Goal: Transaction & Acquisition: Subscribe to service/newsletter

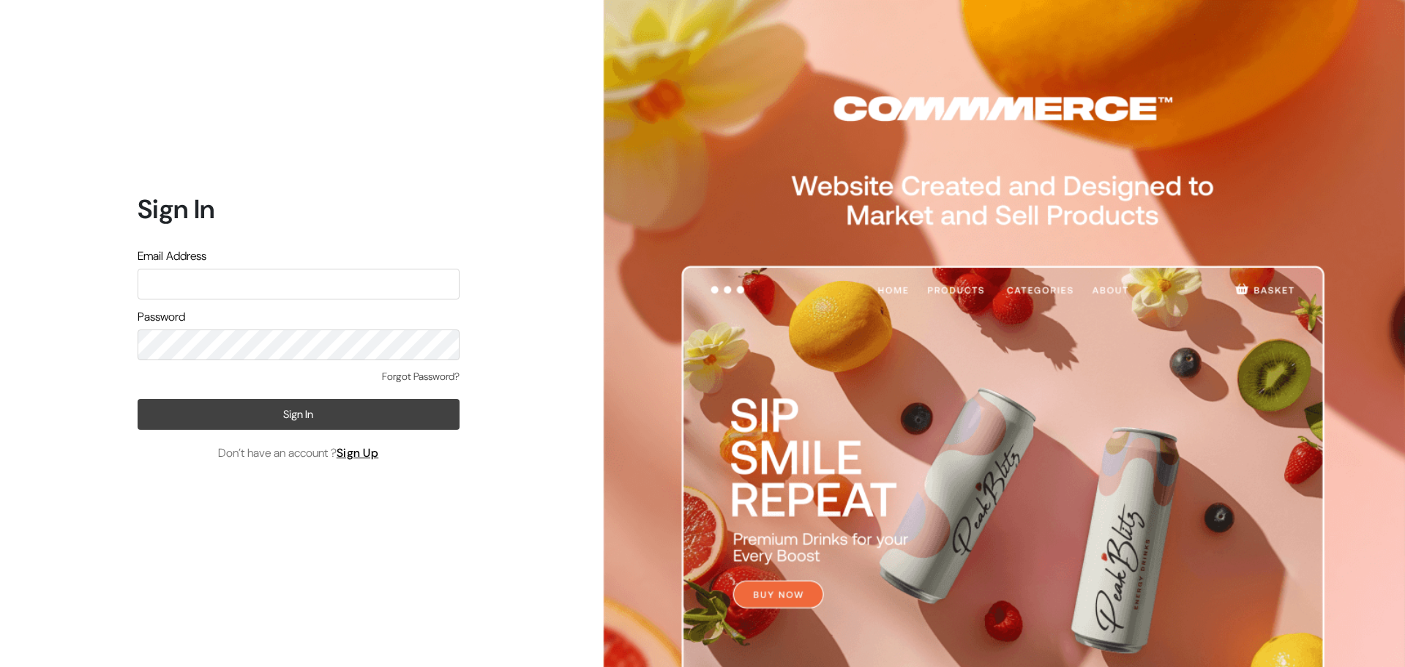
type input "care.jwvogue@gmail.com"
click at [306, 411] on button "Sign In" at bounding box center [299, 414] width 322 height 31
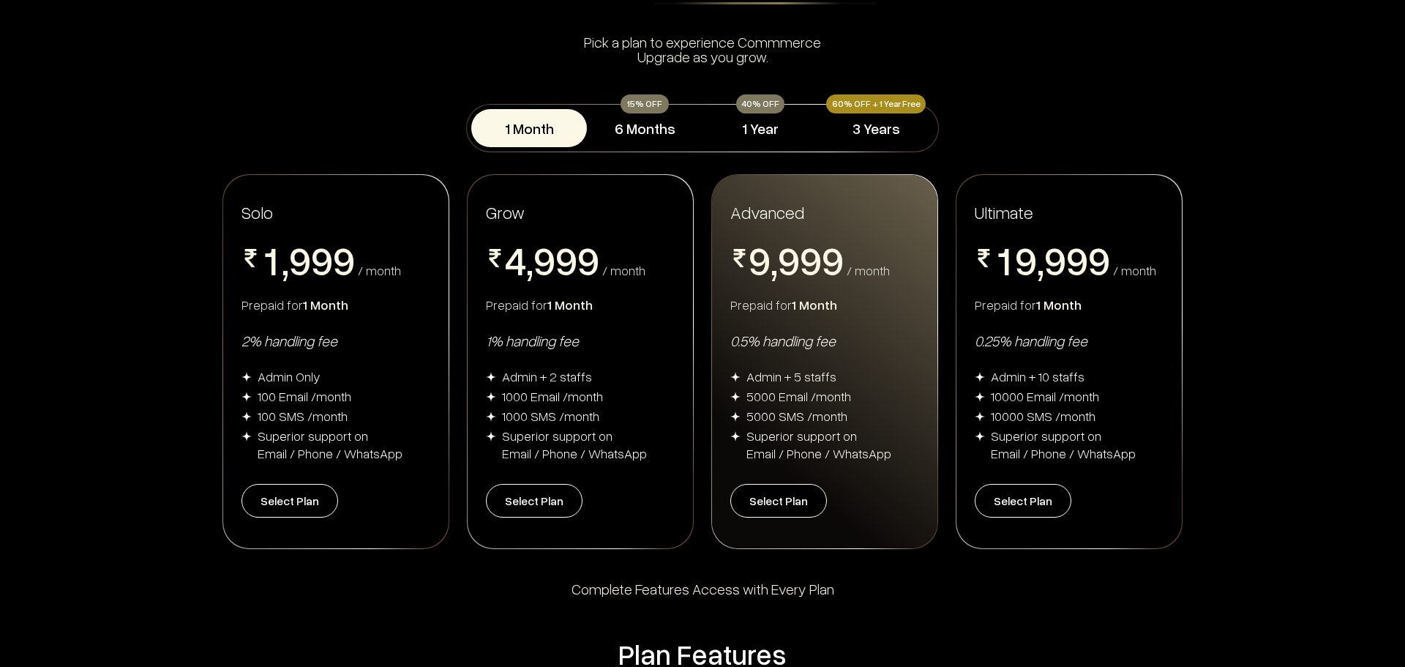
scroll to position [146, 0]
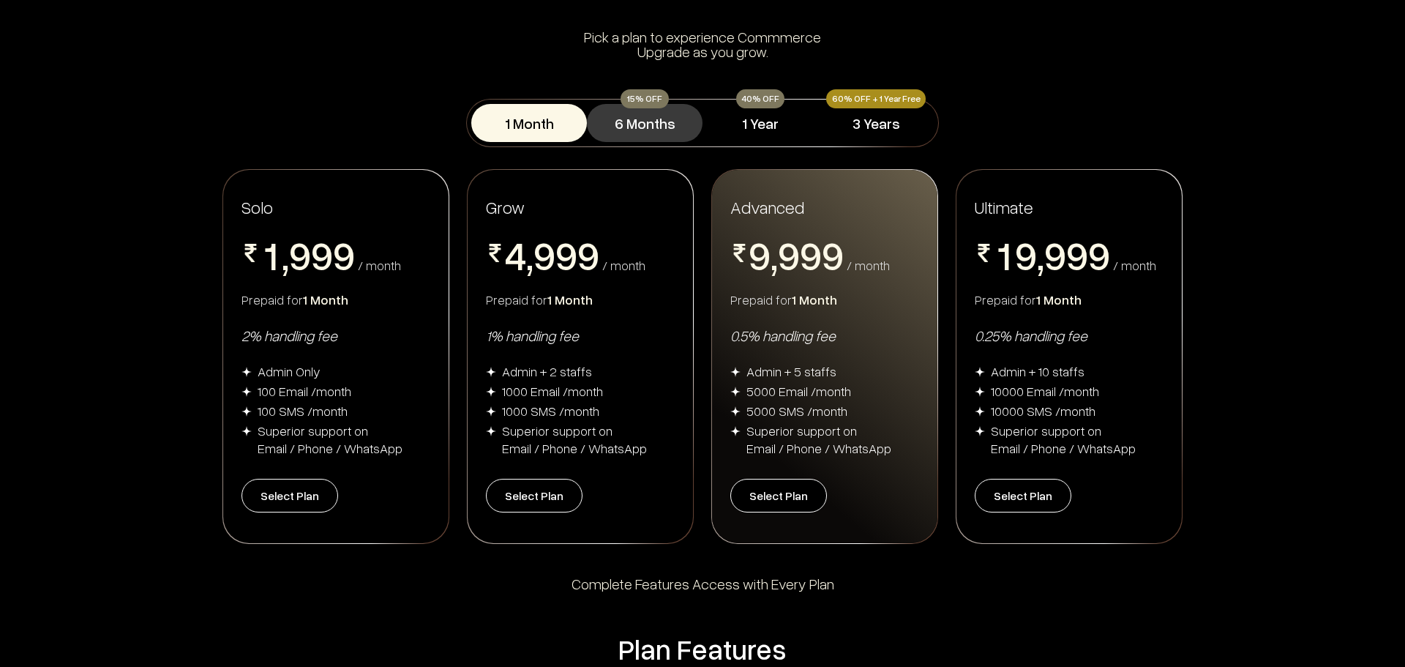
click at [676, 125] on button "6 Months" at bounding box center [645, 123] width 116 height 38
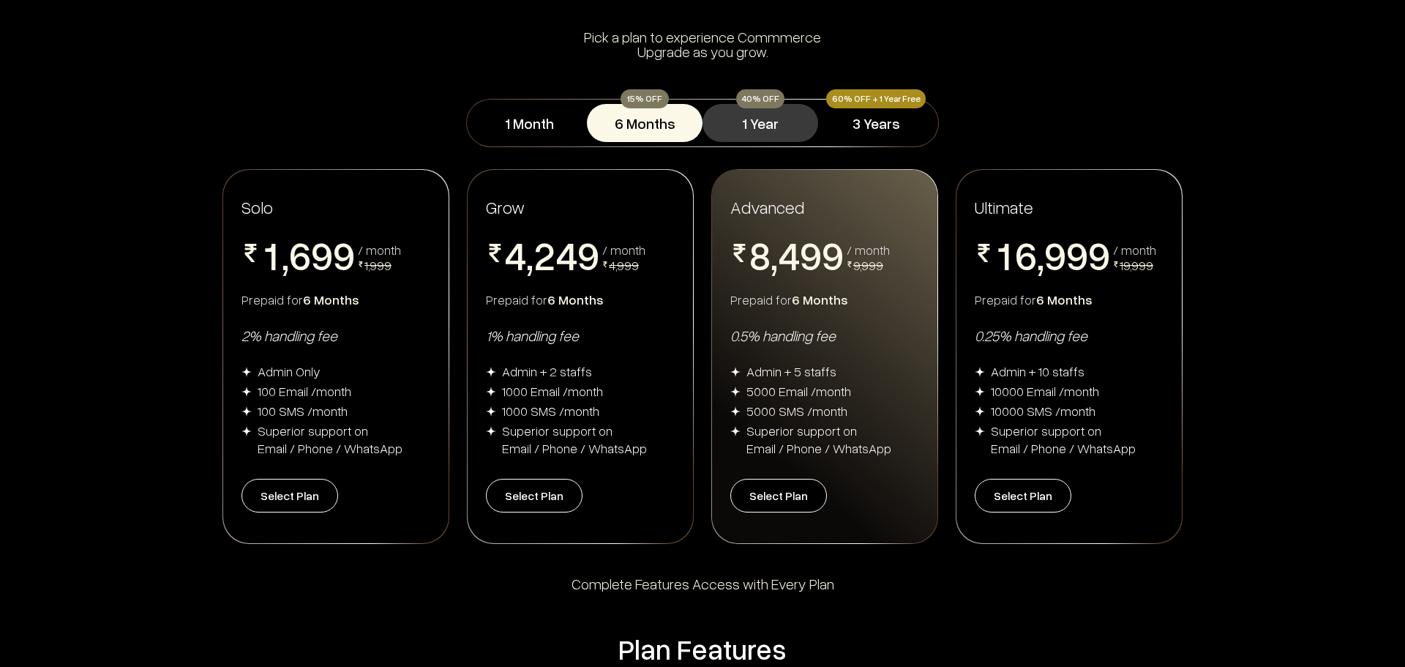
click at [746, 134] on button "1 Year" at bounding box center [761, 123] width 116 height 38
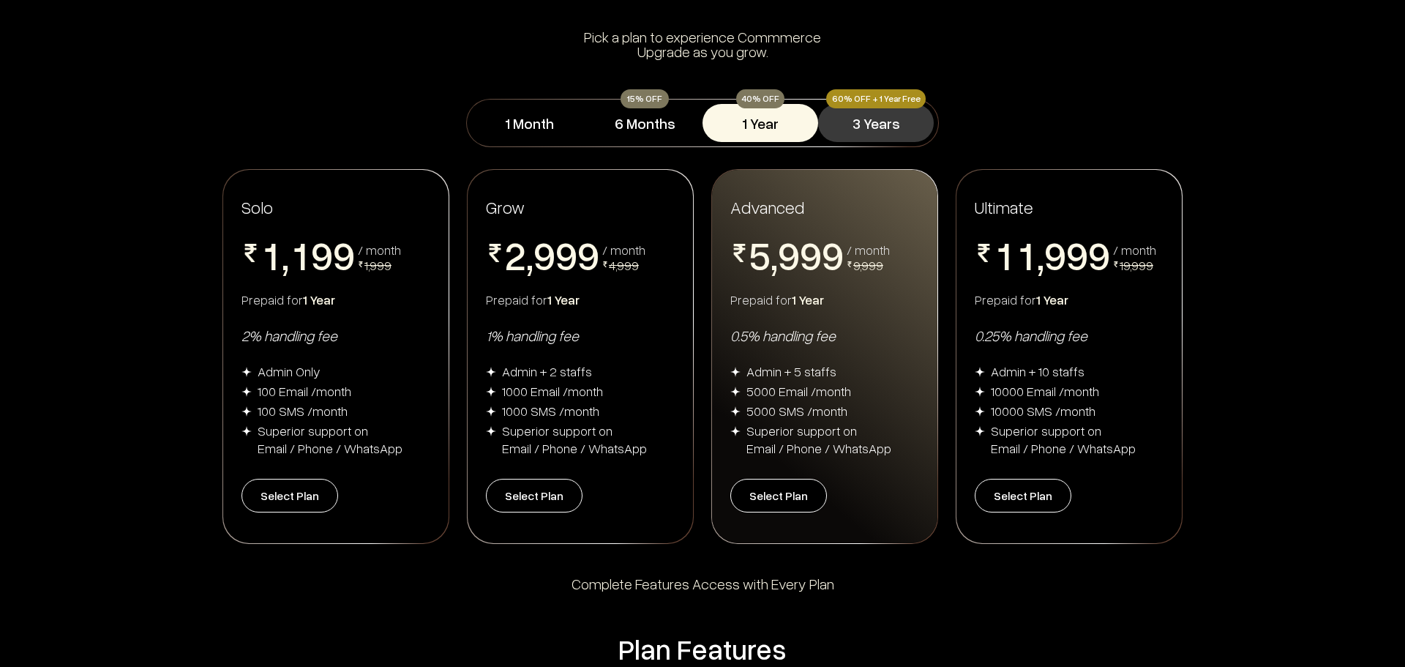
click at [868, 127] on button "3 Years" at bounding box center [876, 123] width 116 height 38
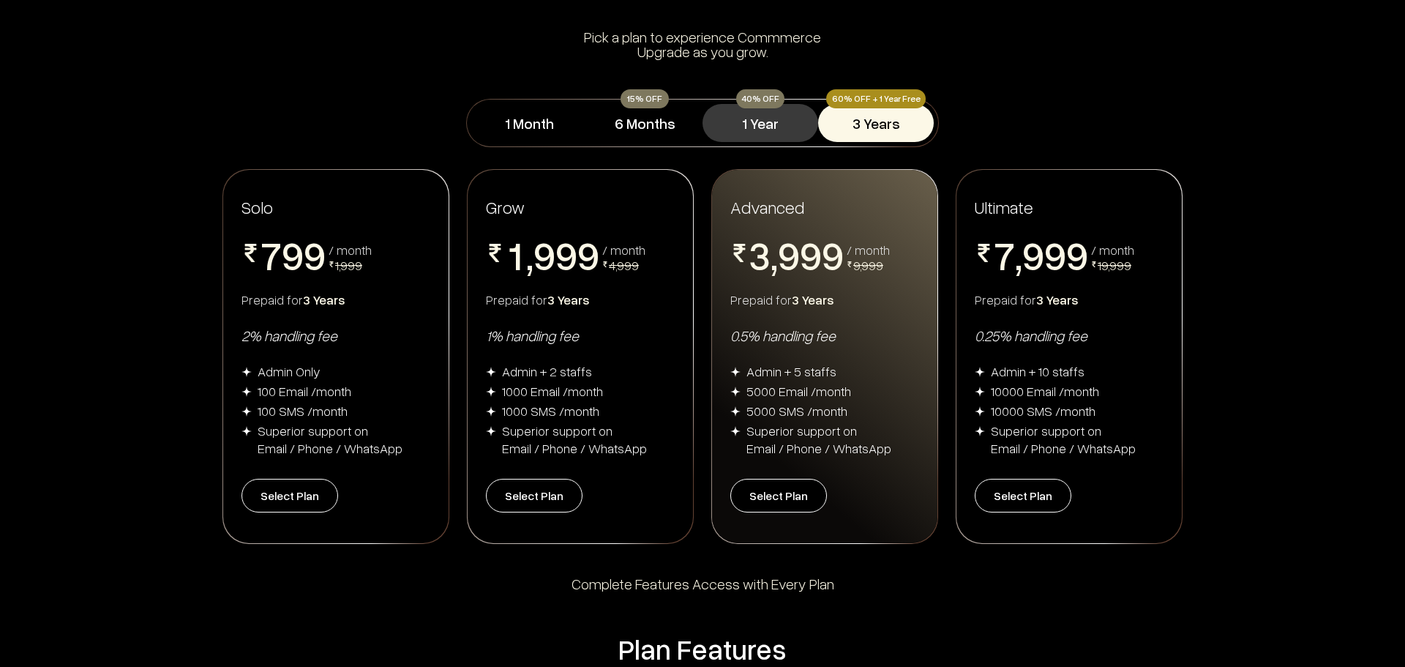
click at [757, 129] on button "1 Year" at bounding box center [761, 123] width 116 height 38
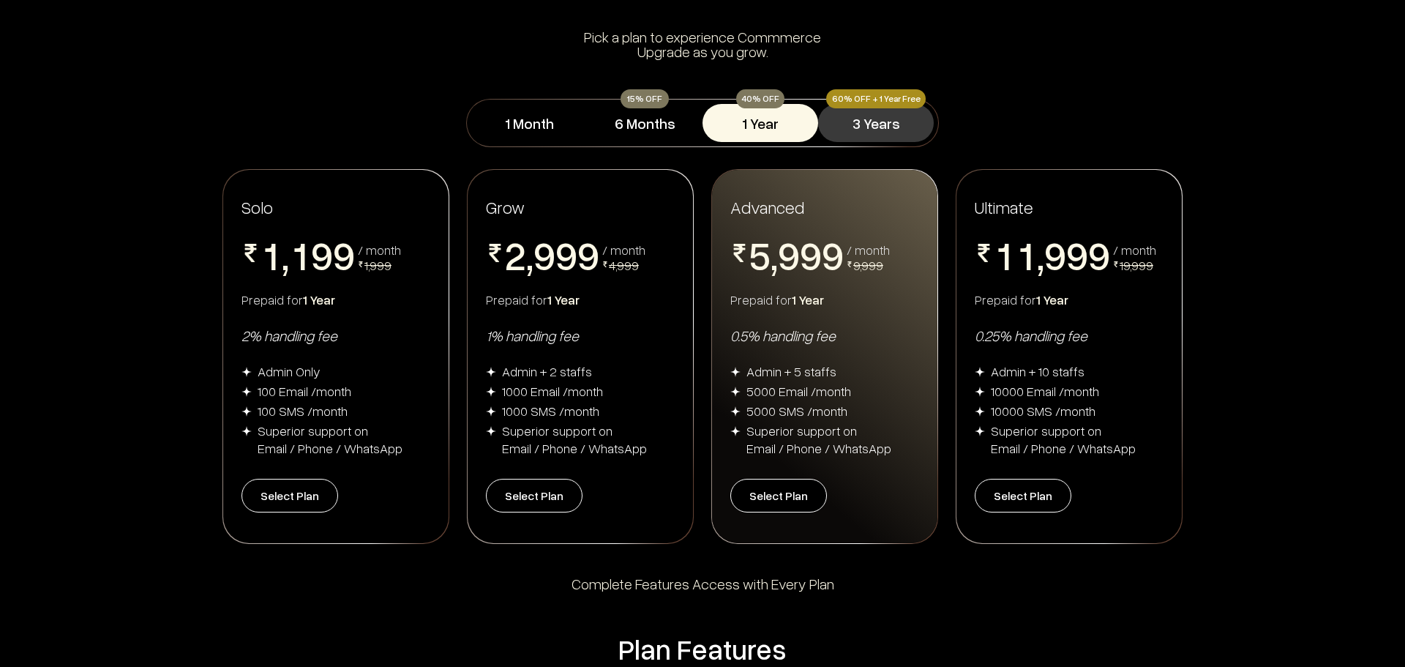
click at [864, 119] on button "3 Years" at bounding box center [876, 123] width 116 height 38
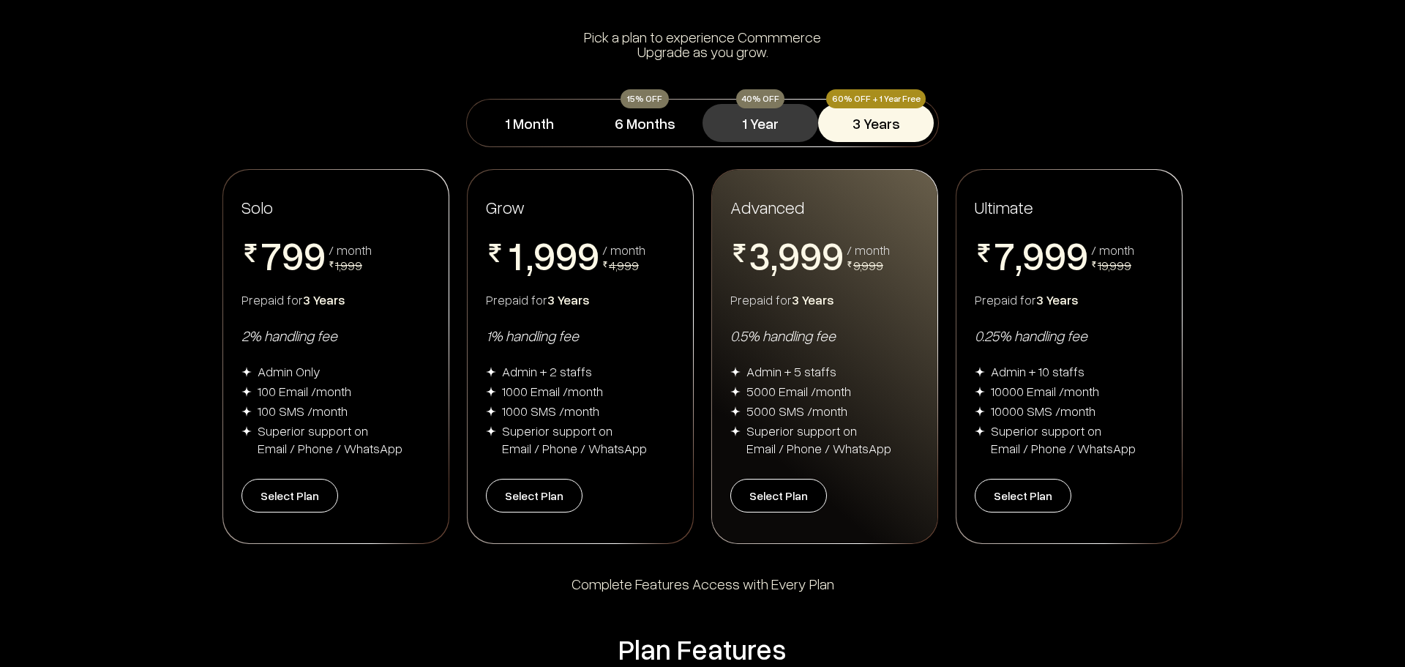
click at [740, 125] on button "1 Year" at bounding box center [761, 123] width 116 height 38
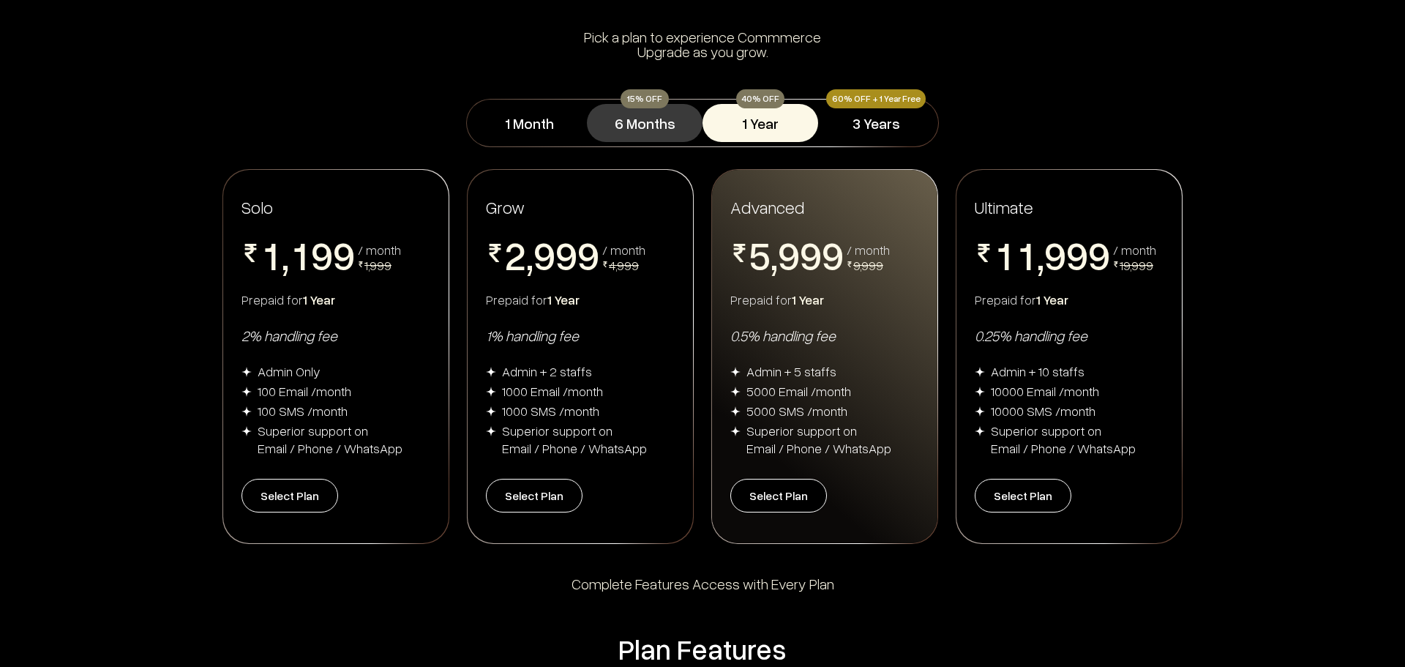
click at [620, 116] on button "6 Months" at bounding box center [645, 123] width 116 height 38
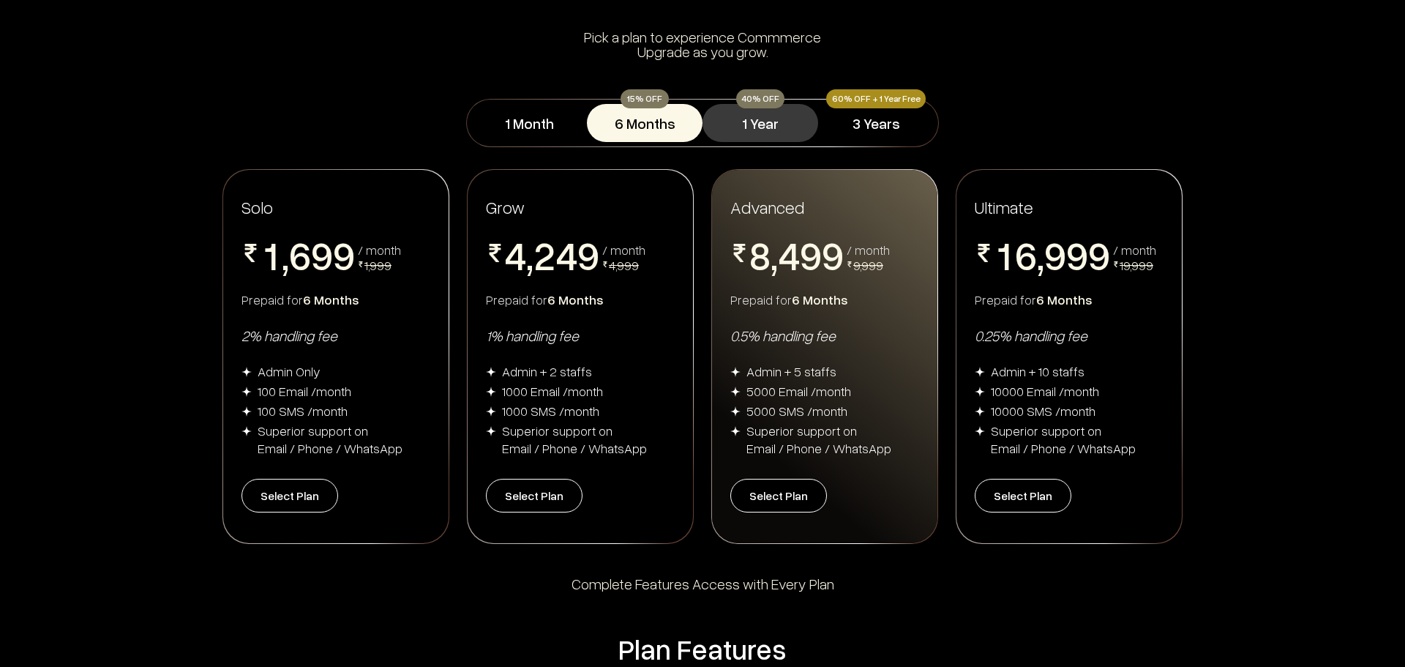
click at [776, 112] on button "1 Year" at bounding box center [761, 123] width 116 height 38
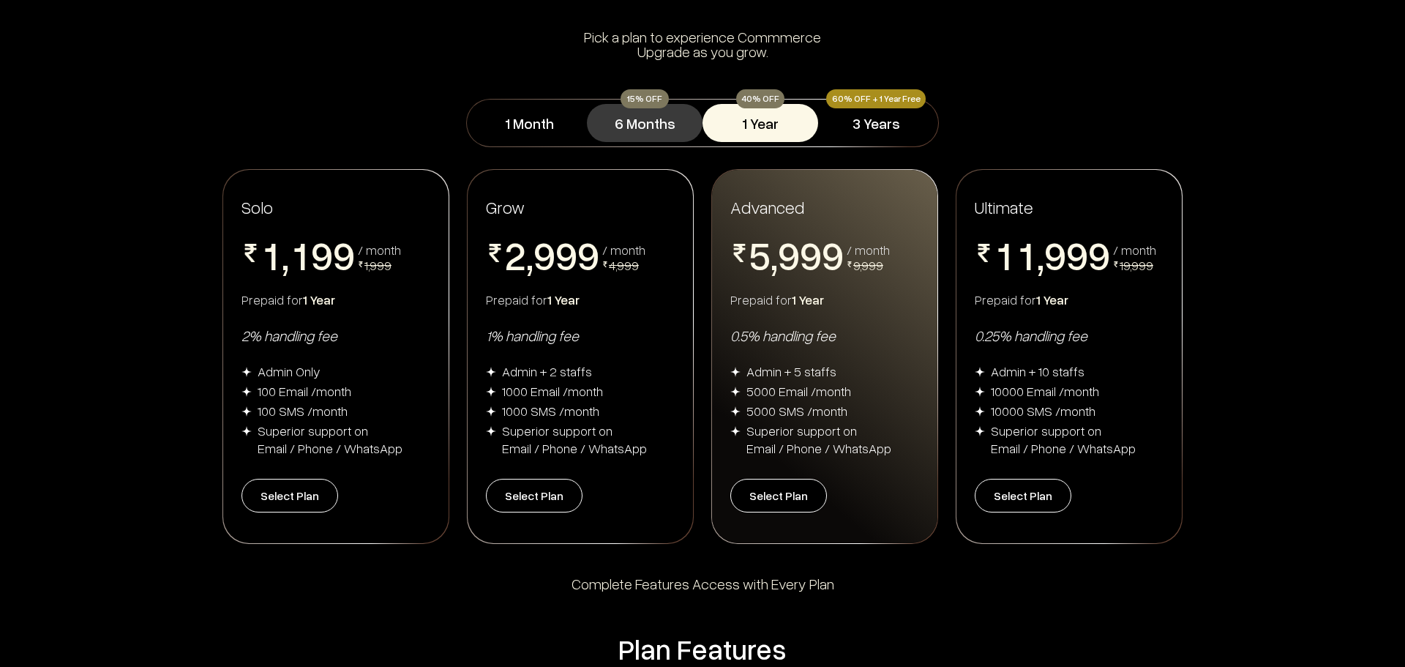
click at [624, 130] on button "6 Months" at bounding box center [645, 123] width 116 height 38
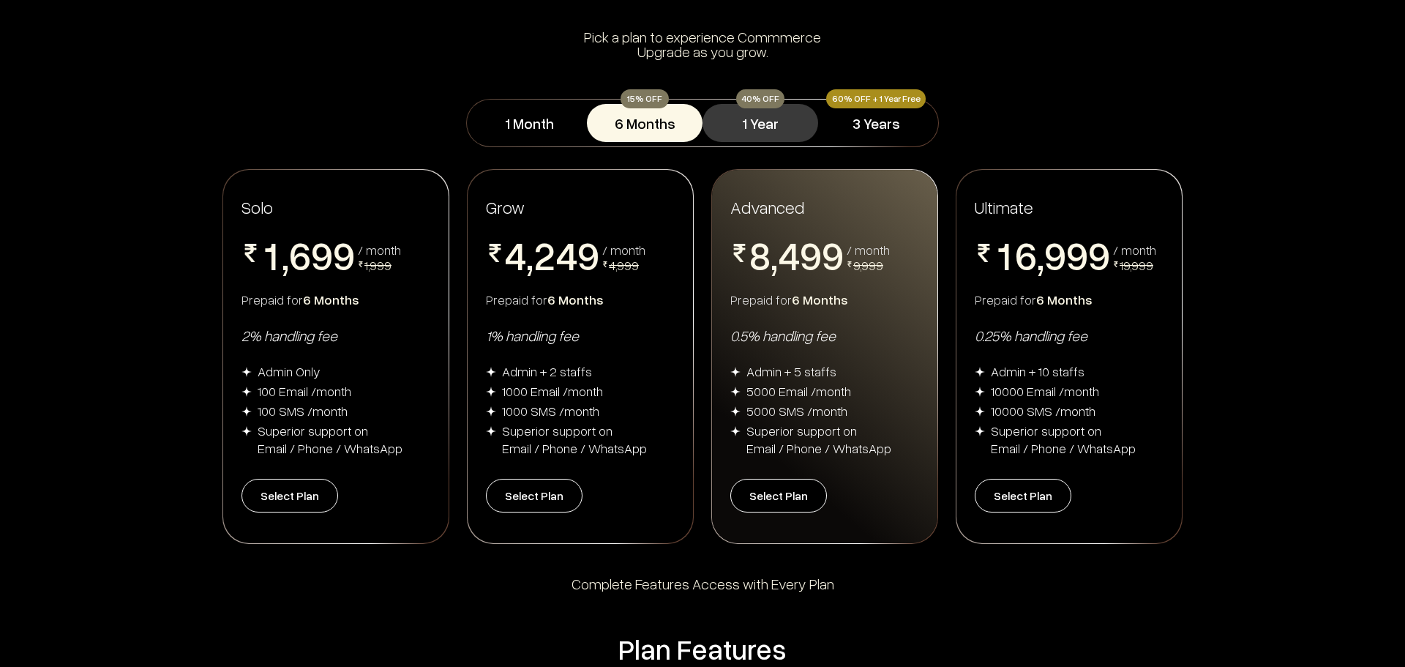
click at [758, 127] on button "1 Year" at bounding box center [761, 123] width 116 height 38
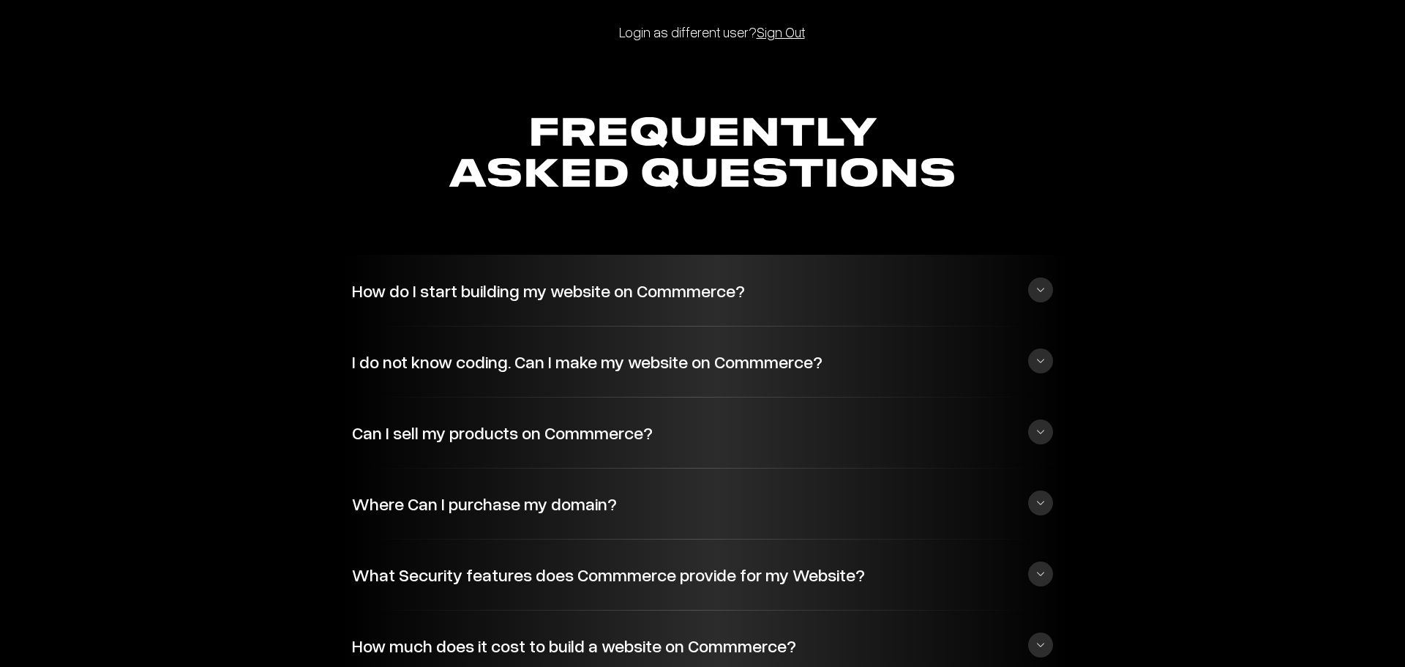
scroll to position [3294, 0]
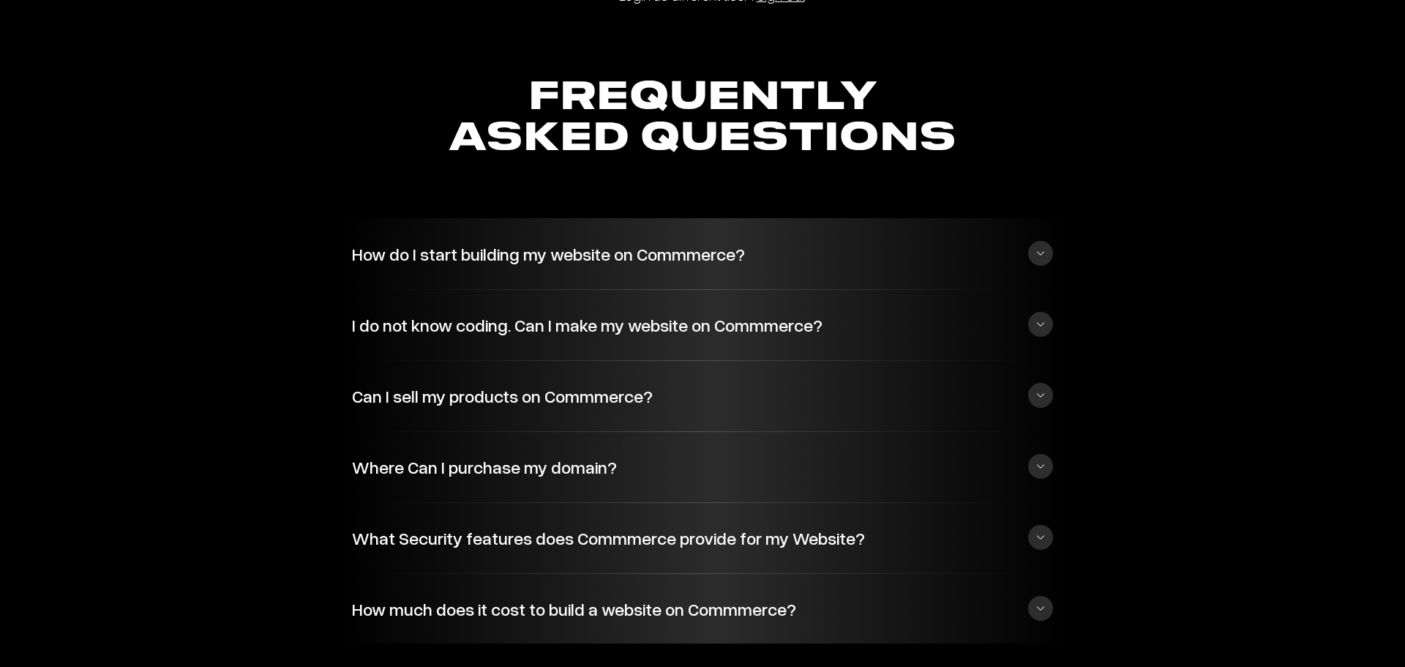
click at [1032, 249] on button "How do I start building my website on Commmerce?" at bounding box center [702, 253] width 701 height 40
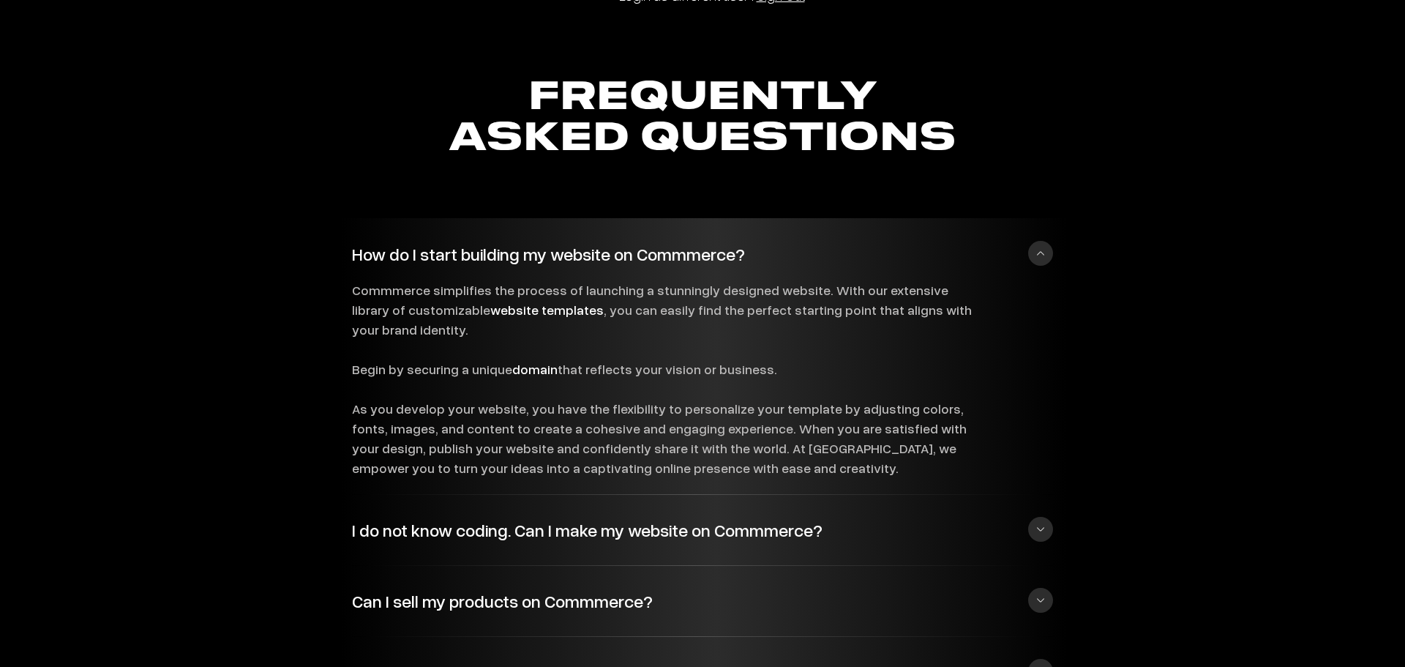
click at [1032, 249] on button "How do I start building my website on Commmerce?" at bounding box center [702, 253] width 701 height 40
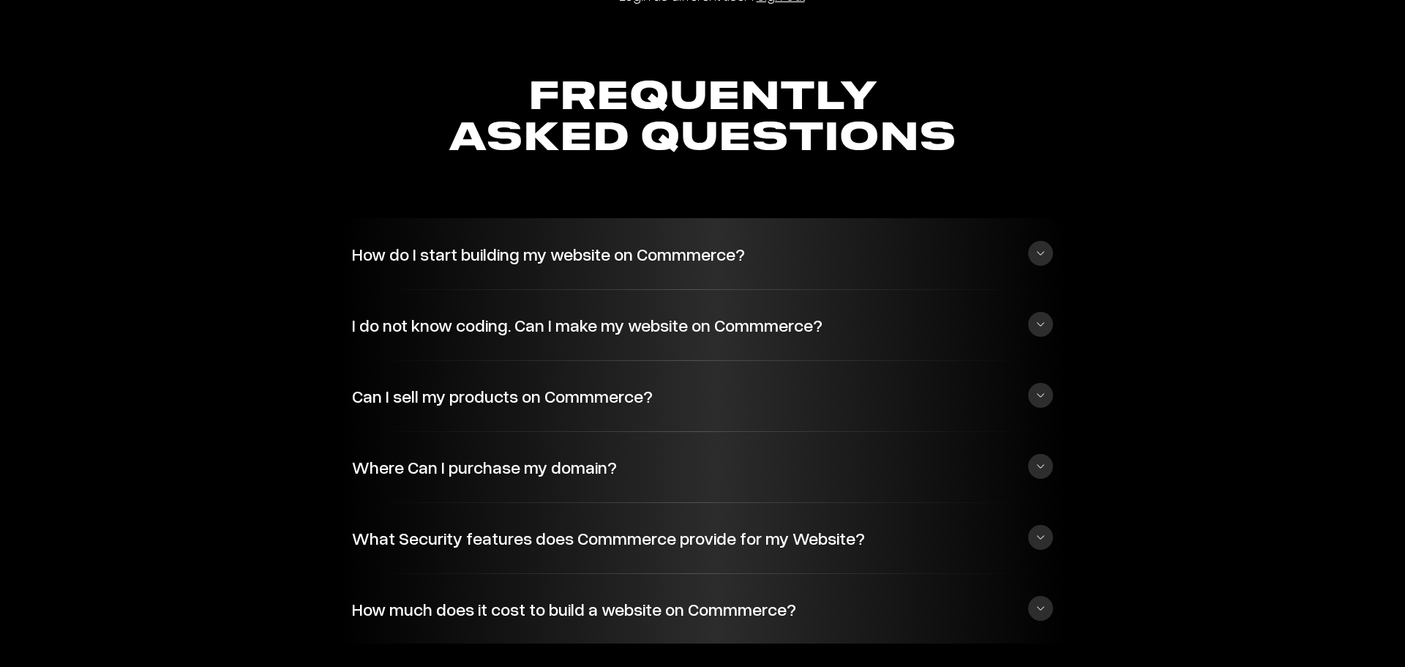
click at [1039, 324] on button "I do not know coding. Can I make my website on Commmerce?" at bounding box center [702, 324] width 701 height 40
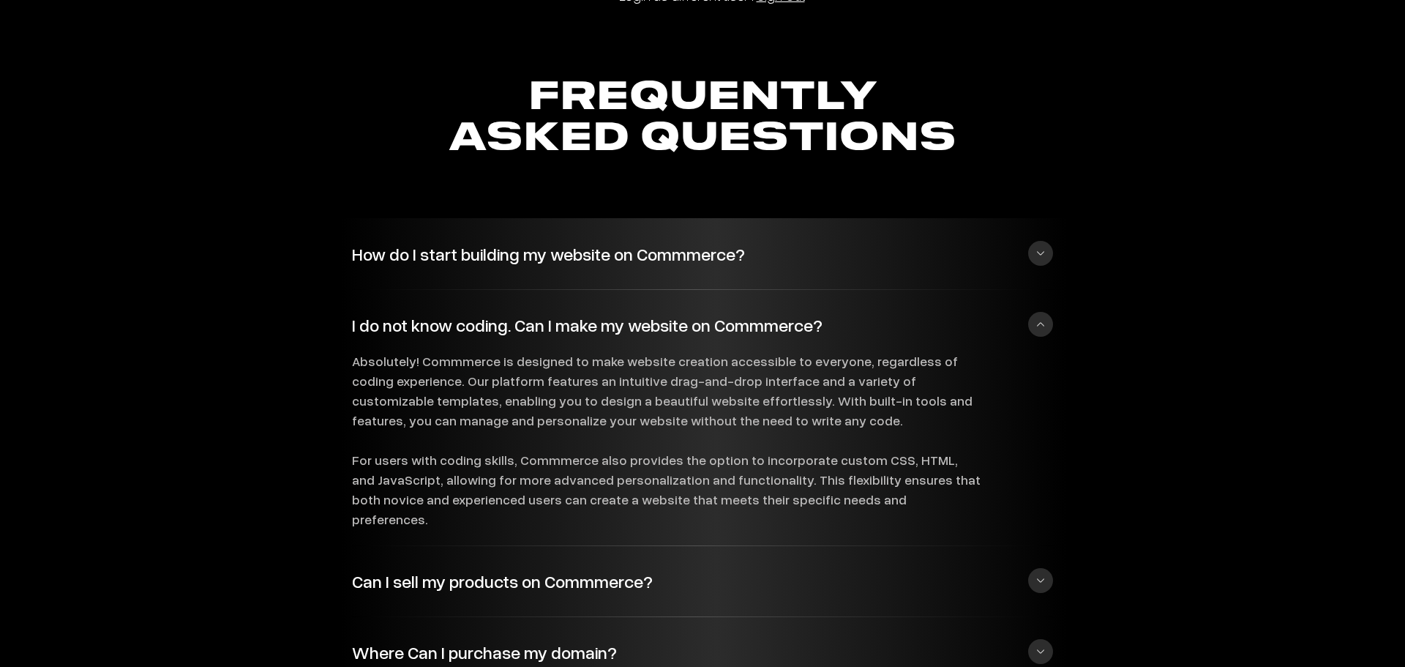
click at [1039, 324] on button "I do not know coding. Can I make my website on Commmerce?" at bounding box center [702, 324] width 701 height 40
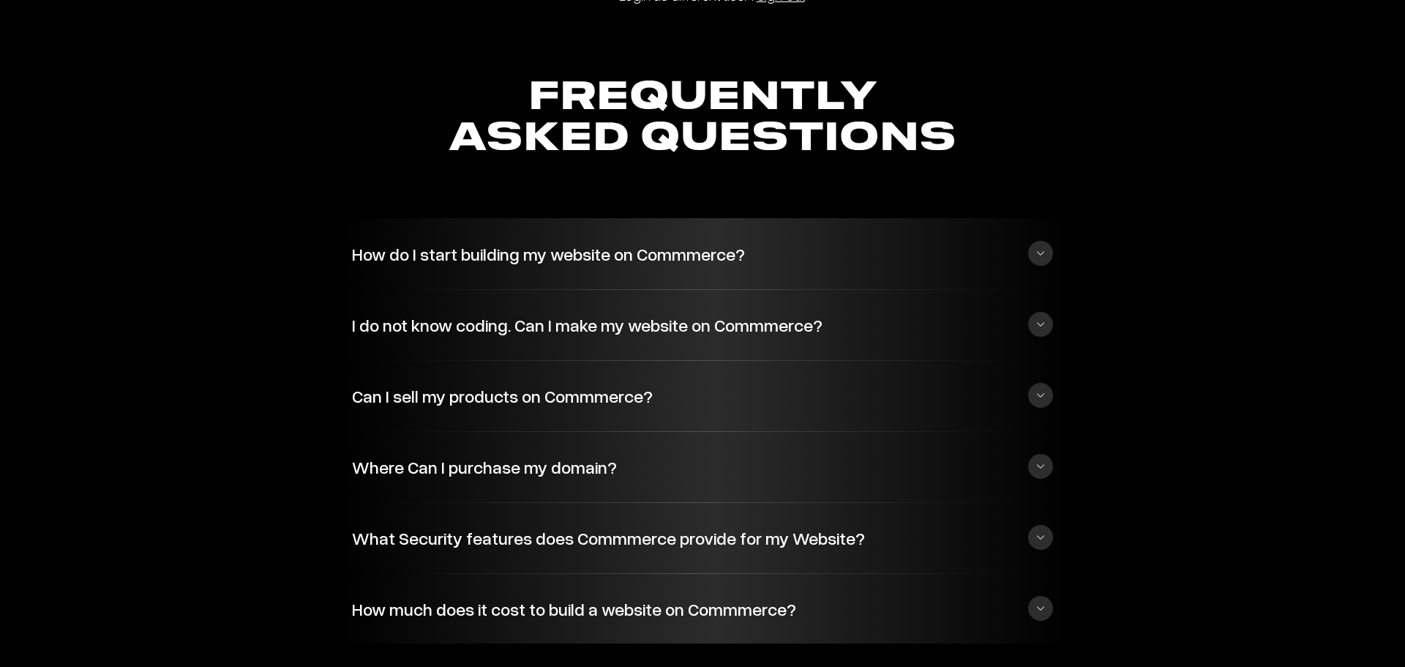
click at [1044, 396] on button "Can I sell my products on Commmerce?" at bounding box center [702, 395] width 701 height 40
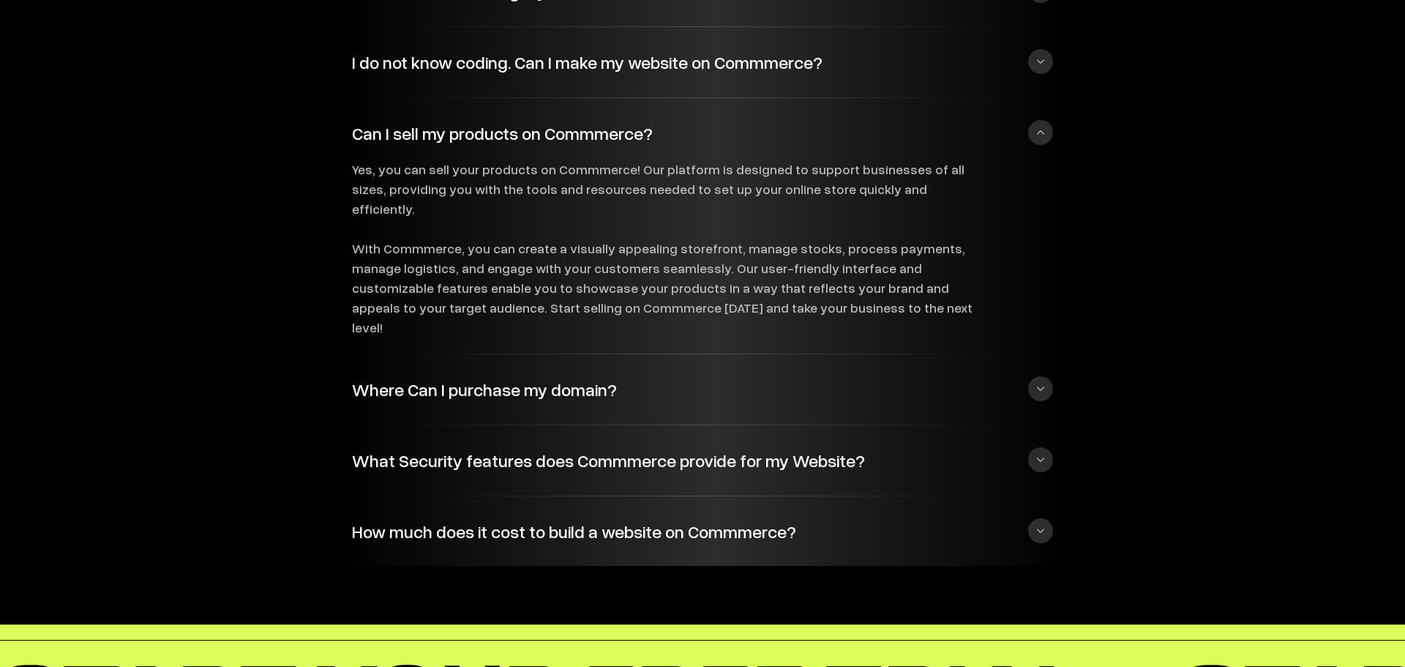
scroll to position [3586, 0]
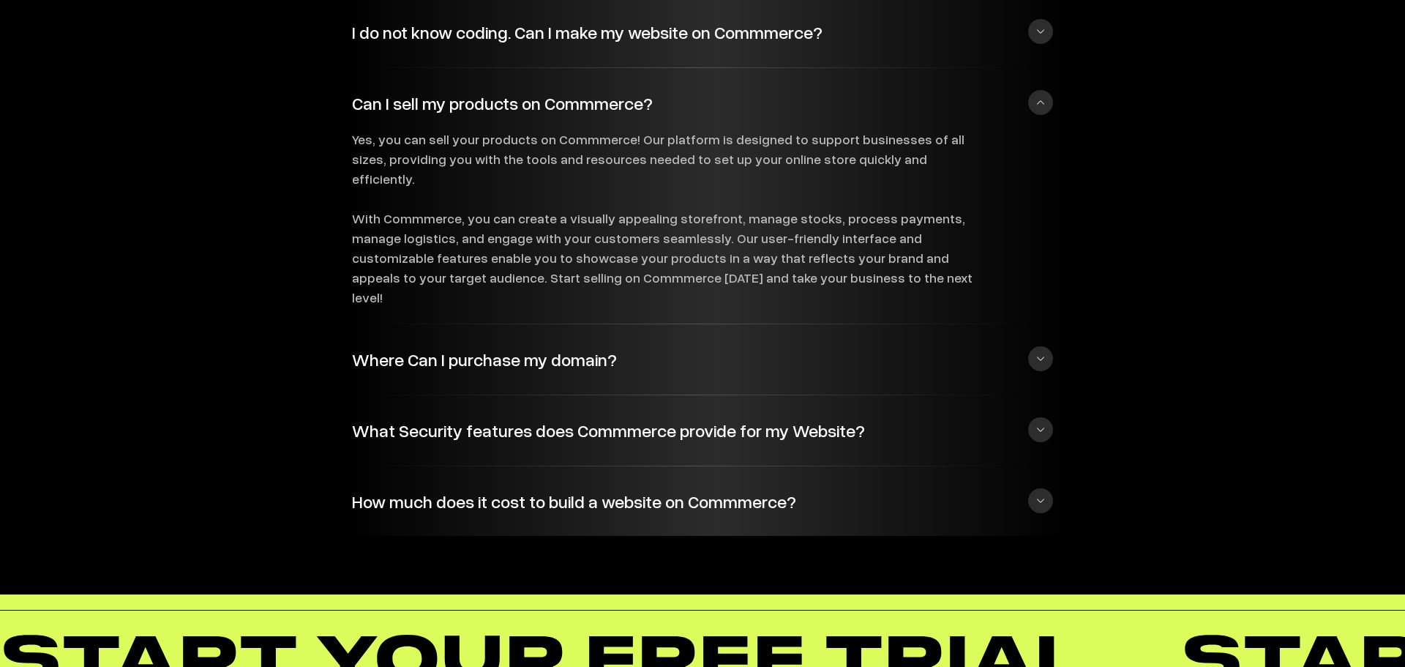
click at [1042, 339] on button "Where Can I purchase my domain?" at bounding box center [702, 359] width 701 height 40
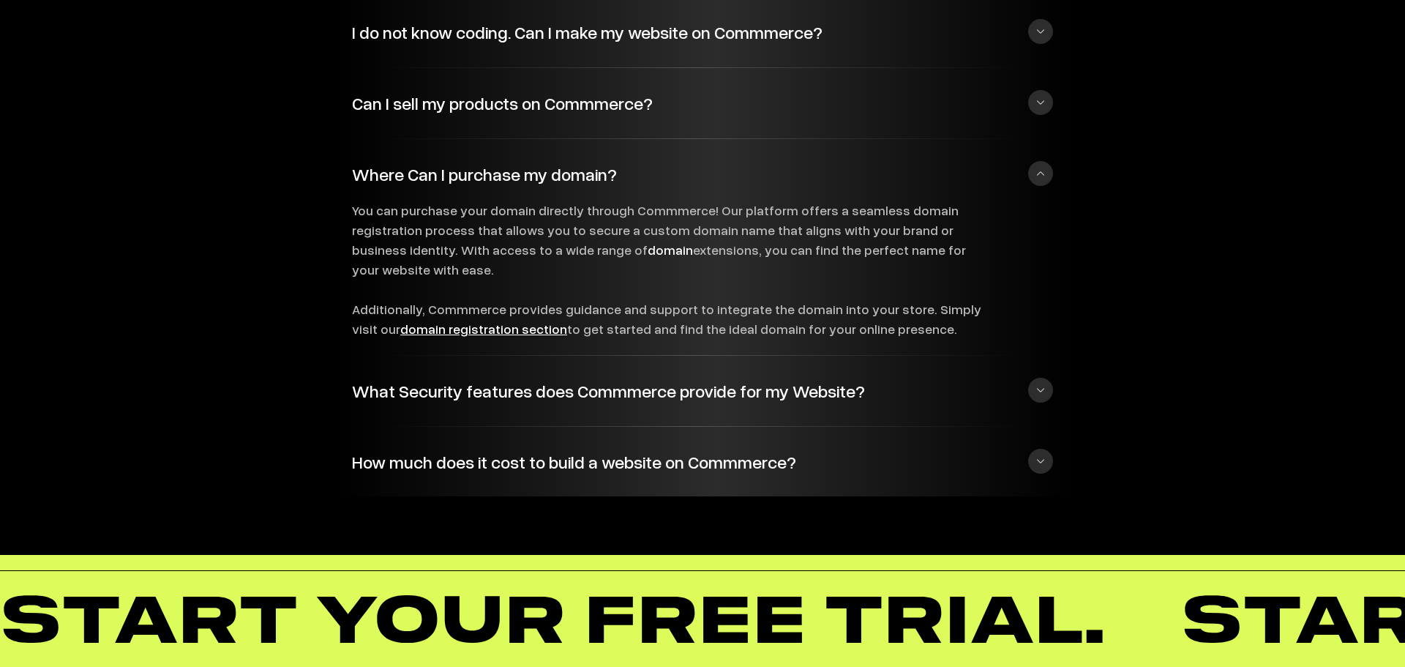
click at [1042, 397] on button "What Security features does Commmerce provide for my Website?" at bounding box center [702, 390] width 701 height 40
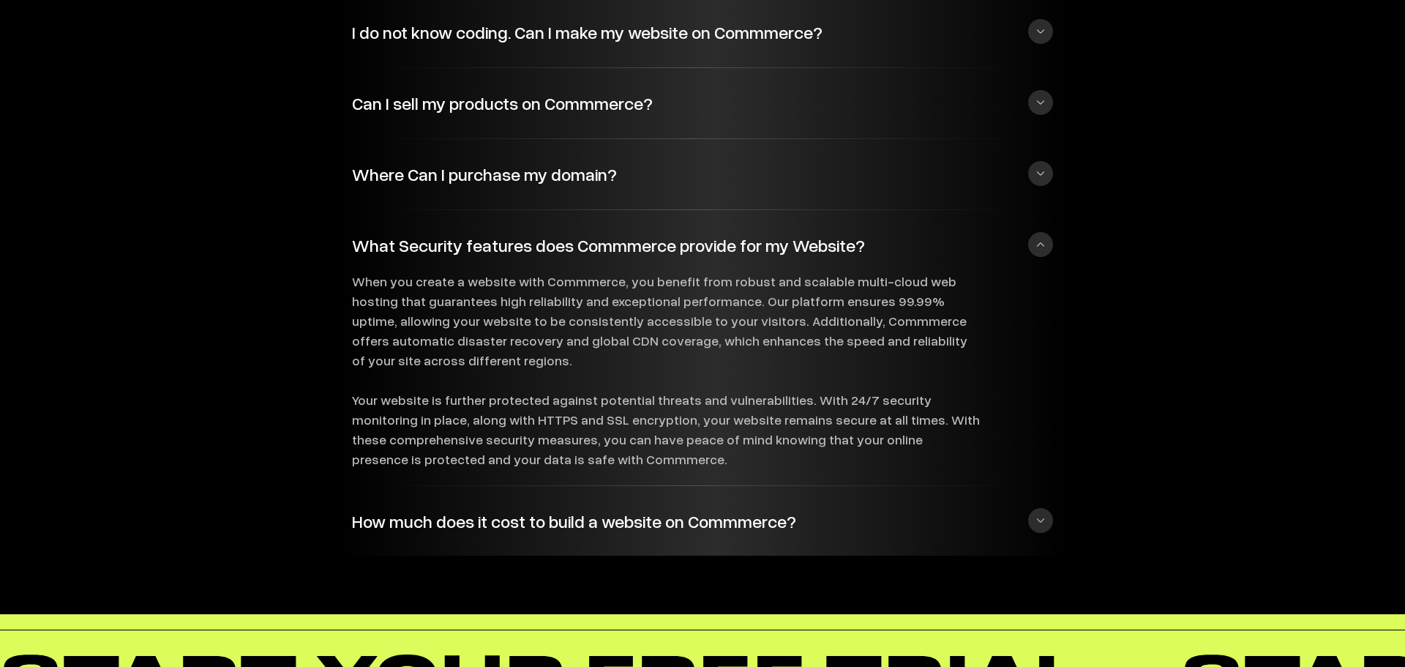
click at [1044, 518] on button "How much does it cost to build a website on Commmerce?" at bounding box center [702, 521] width 701 height 40
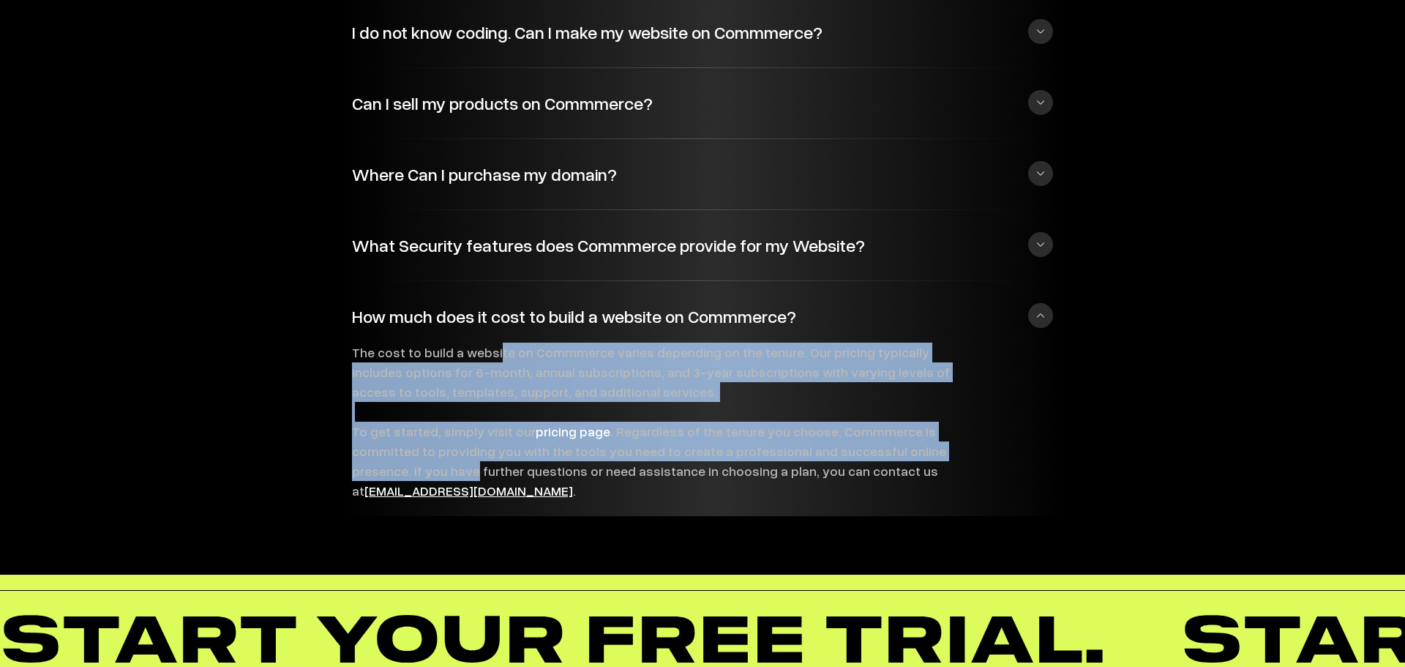
drag, startPoint x: 342, startPoint y: 352, endPoint x: 1073, endPoint y: 450, distance: 737.7
click at [1058, 455] on div "How do I start building my website on Commmerce? Commmerce simplifies the proce…" at bounding box center [703, 220] width 732 height 591
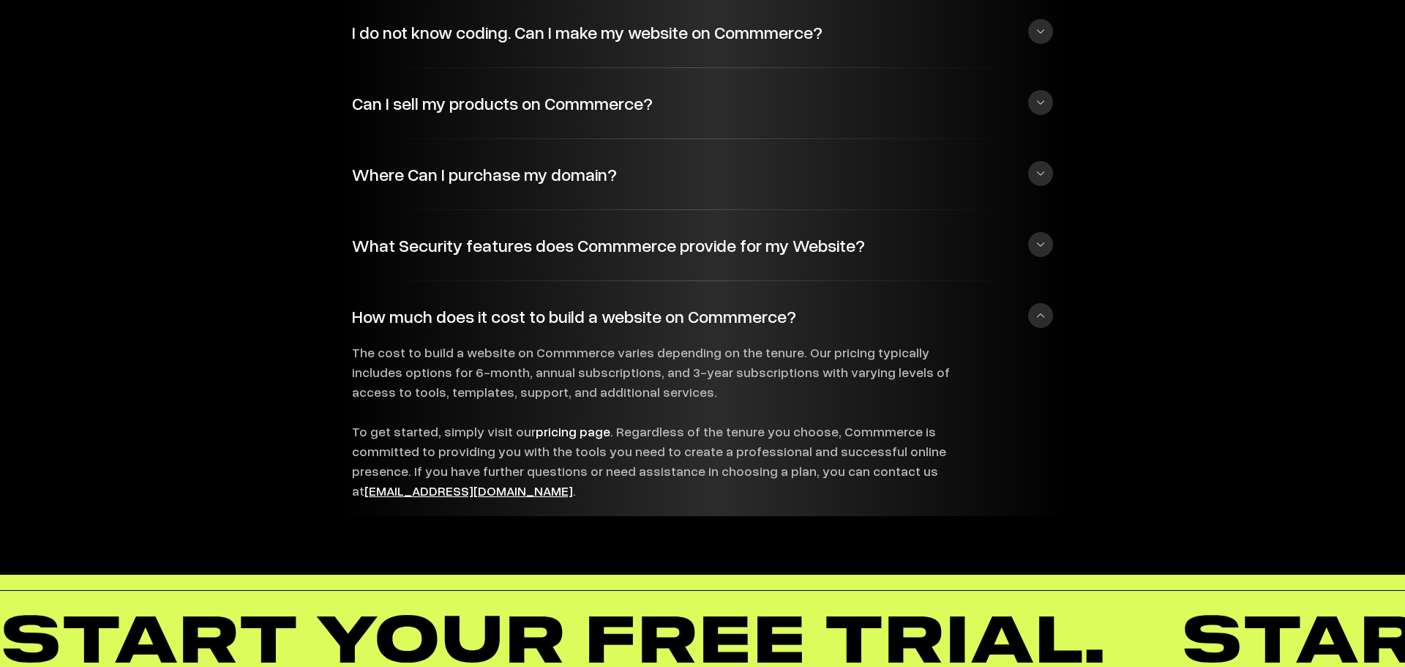
drag, startPoint x: 1068, startPoint y: 467, endPoint x: 983, endPoint y: 495, distance: 89.3
click at [1067, 468] on div "How do I start building my website on Commmerce? Commmerce simplifies the proce…" at bounding box center [703, 220] width 732 height 591
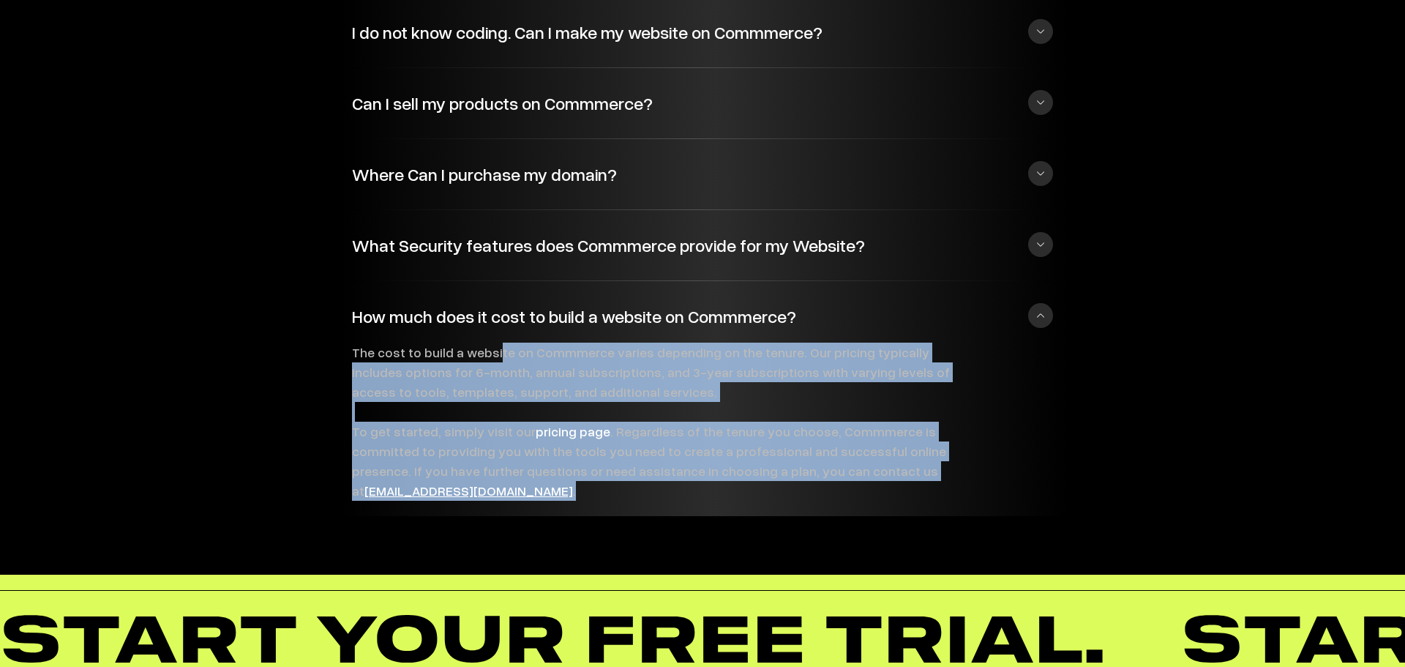
drag, startPoint x: 352, startPoint y: 351, endPoint x: 1077, endPoint y: 485, distance: 736.9
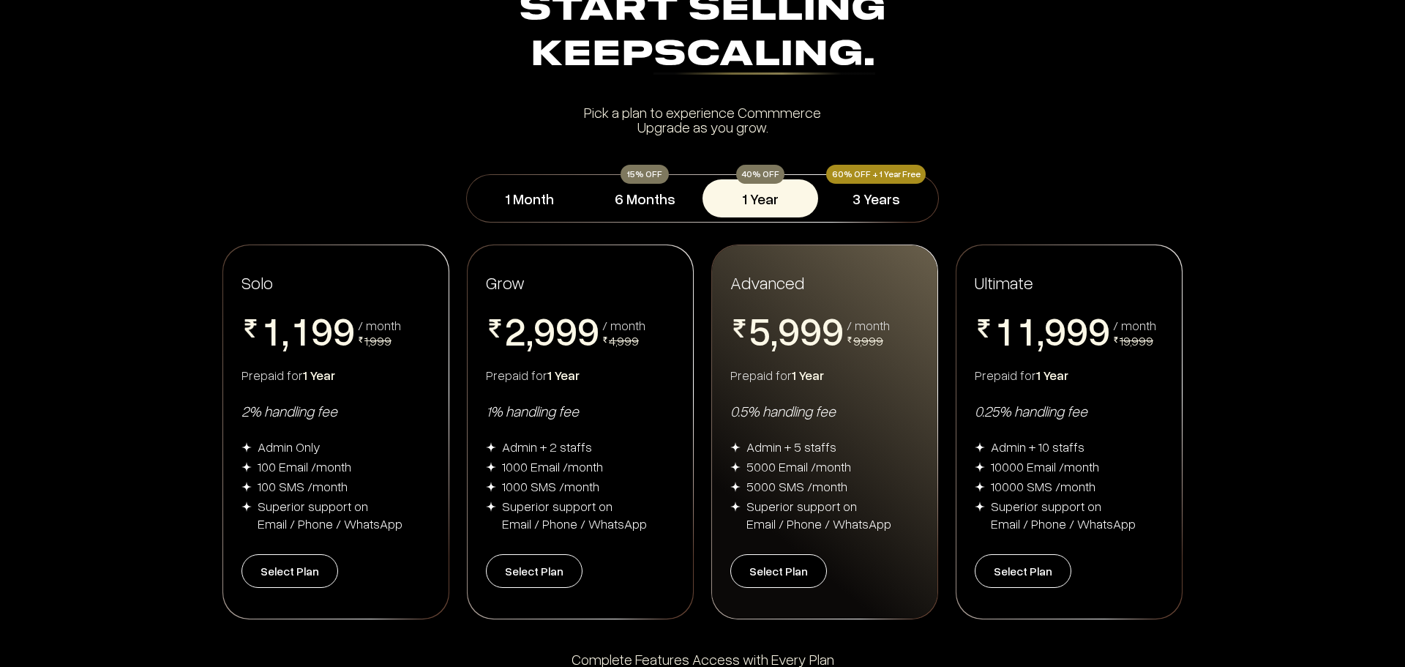
scroll to position [0, 0]
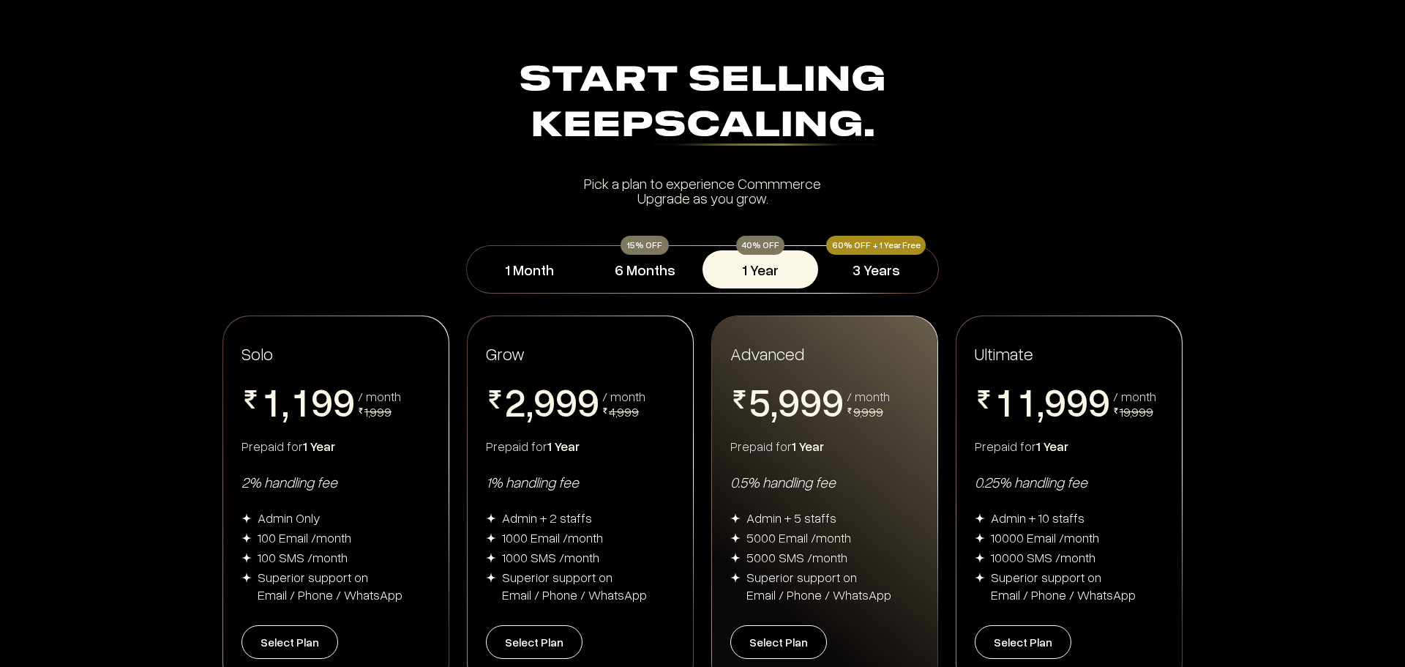
click at [1065, 337] on div "Ultimate 0 1 2 3 4 5 6 7 8 9 0 1 2 3 4 5 6 7 8 9 , 0 1 2 3 4 5 6 7 8 9 0 1 2 3 …" at bounding box center [1069, 502] width 225 height 373
click at [634, 350] on div "Grow" at bounding box center [580, 353] width 189 height 23
click at [345, 356] on div "Solo" at bounding box center [336, 353] width 189 height 23
click at [896, 267] on button "3 Years" at bounding box center [876, 269] width 116 height 38
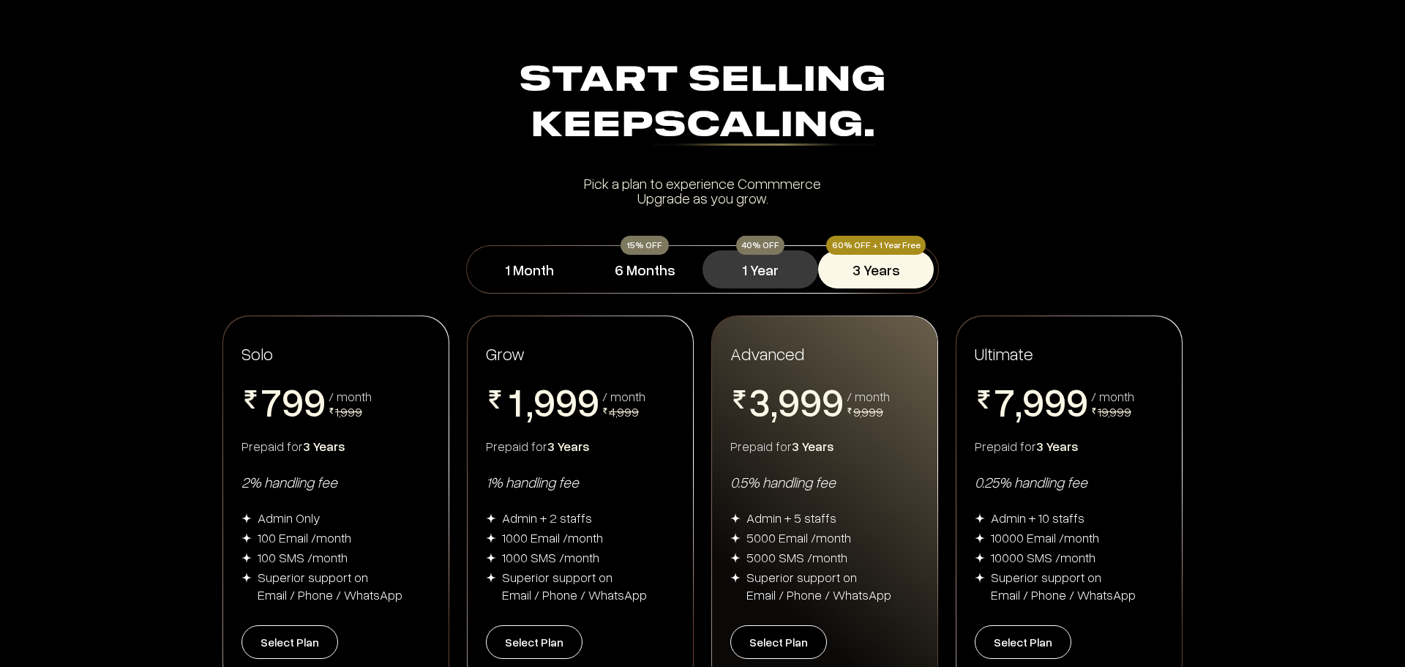
click at [741, 272] on button "1 Year" at bounding box center [761, 269] width 116 height 38
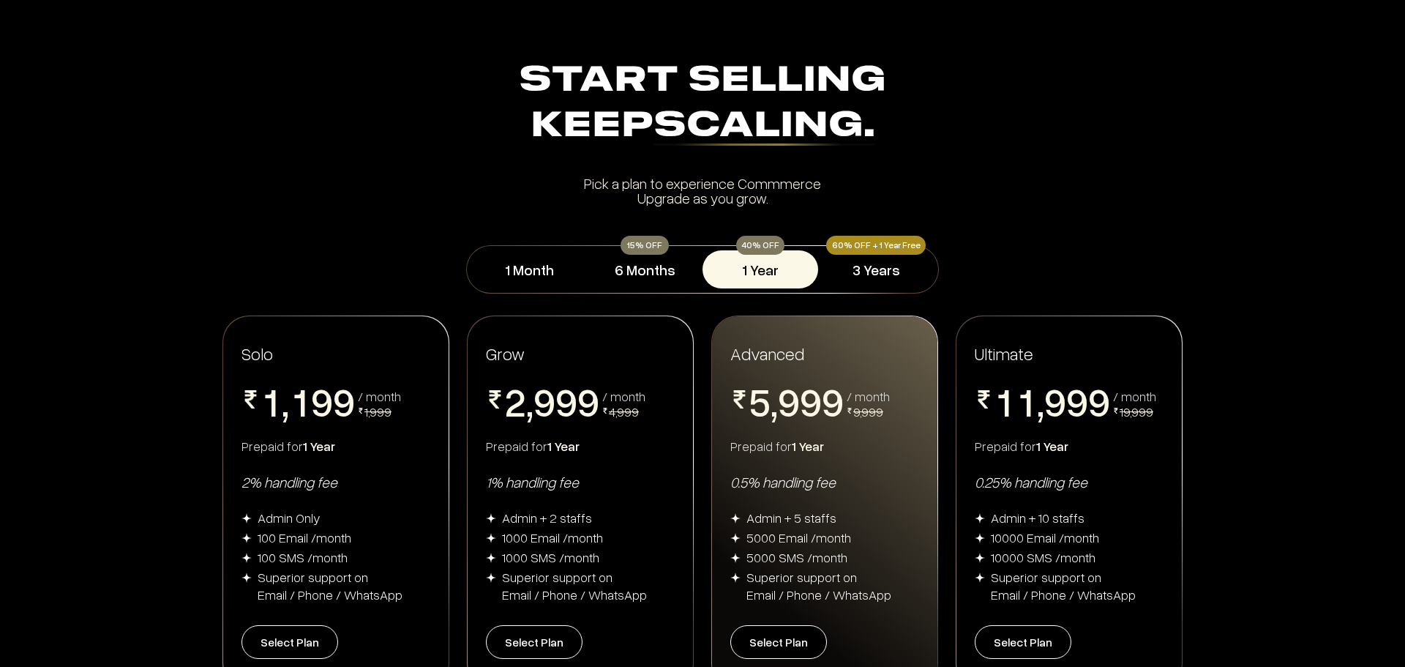
drag, startPoint x: 235, startPoint y: 455, endPoint x: 351, endPoint y: 460, distance: 116.5
click at [351, 460] on div "Solo 0 1 2 3 4 5 6 7 8 9 , 0 1 2 3 4 5 6 7 8 9 0 1 2 3 4 5 6 7 8 9 0 1 2 3 4 5 …" at bounding box center [335, 502] width 225 height 373
click at [353, 460] on div "Solo 0 1 2 3 4 5 6 7 8 9 , 0 1 2 3 4 5 6 7 8 9 0 1 2 3 4 5 6 7 8 9 0 1 2 3 4 5 …" at bounding box center [335, 502] width 225 height 373
drag, startPoint x: 229, startPoint y: 442, endPoint x: 381, endPoint y: 444, distance: 151.5
click at [381, 449] on div "Solo 0 1 2 3 4 5 6 7 8 9 , 0 1 2 3 4 5 6 7 8 9 0 1 2 3 4 5 6 7 8 9 0 1 2 3 4 5 …" at bounding box center [335, 502] width 225 height 373
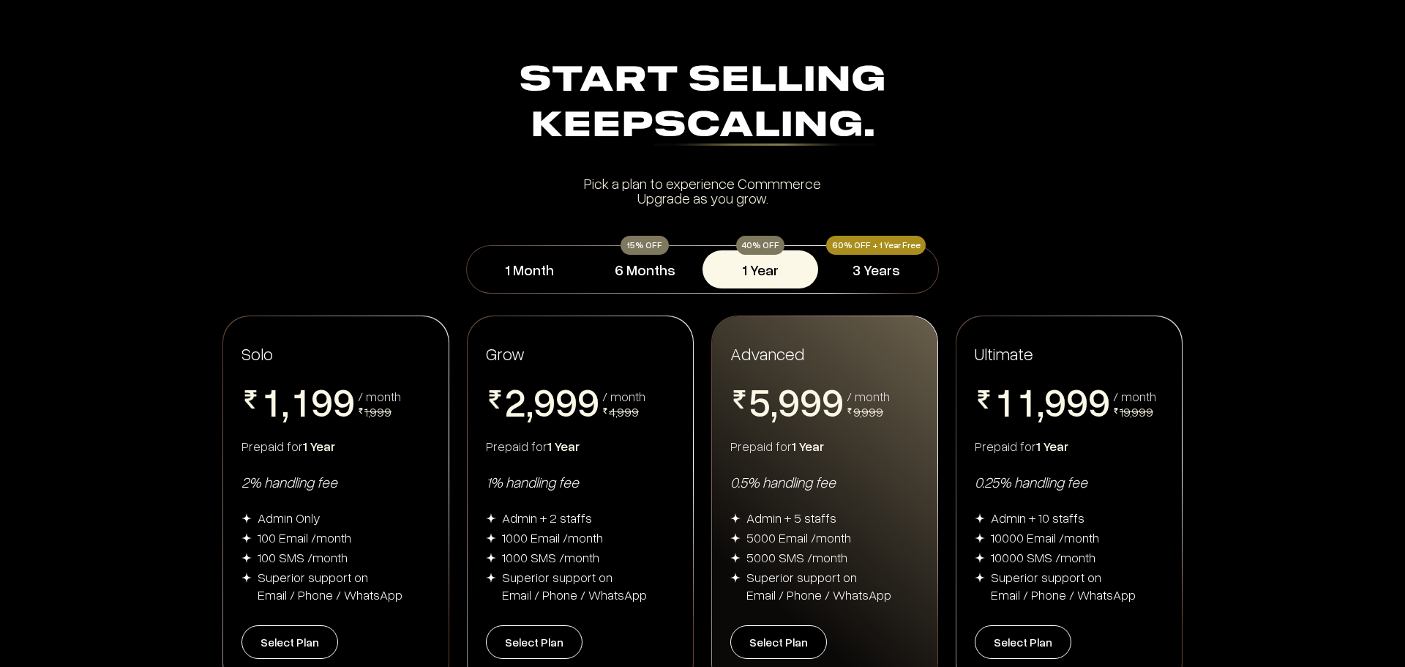
click at [381, 440] on div "Prepaid for 1 Year" at bounding box center [336, 446] width 189 height 18
drag, startPoint x: 236, startPoint y: 408, endPoint x: 403, endPoint y: 425, distance: 167.7
click at [403, 425] on div "Solo 0 1 2 3 4 5 6 7 8 9 , 0 1 2 3 4 5 6 7 8 9 0 1 2 3 4 5 6 7 8 9 0 1 2 3 4 5 …" at bounding box center [335, 502] width 225 height 373
click at [386, 455] on div "Solo 0 1 2 3 4 5 6 7 8 9 , 0 1 2 3 4 5 6 7 8 9 0 1 2 3 4 5 6 7 8 9 0 1 2 3 4 5 …" at bounding box center [335, 502] width 225 height 373
drag, startPoint x: 238, startPoint y: 443, endPoint x: 366, endPoint y: 467, distance: 130.3
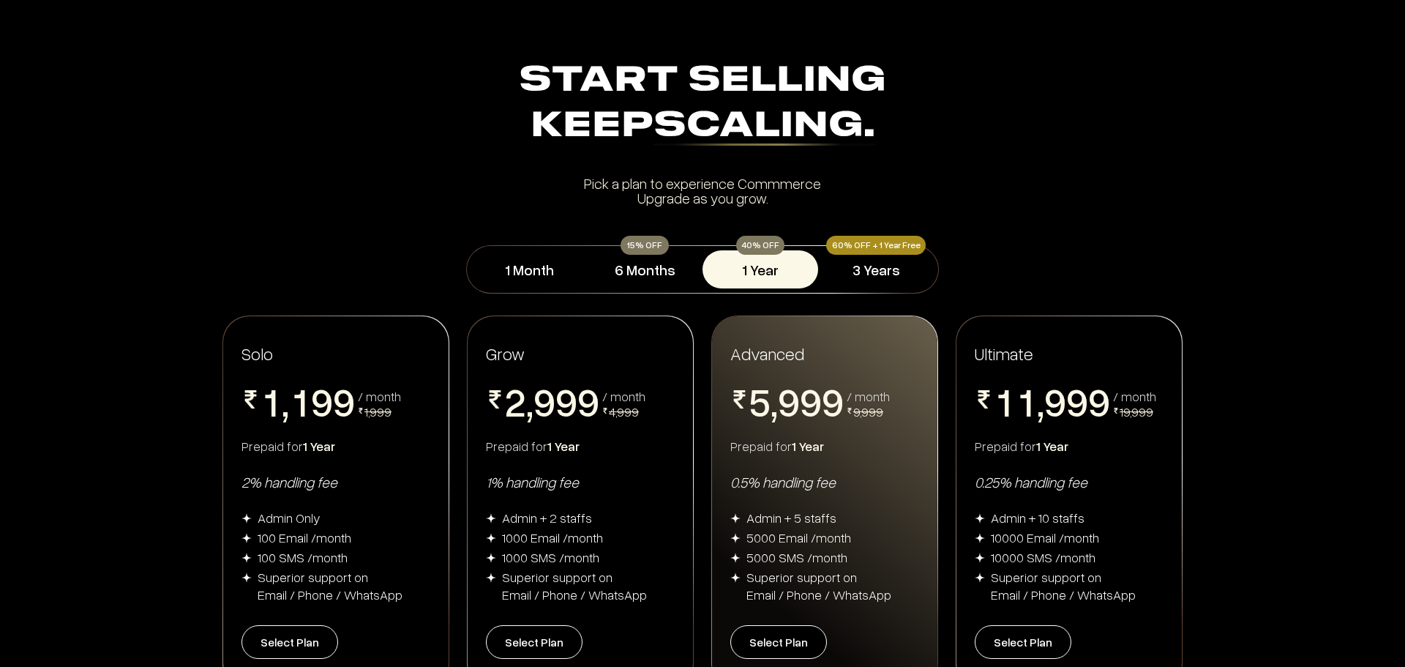
click at [381, 445] on div "Solo 0 1 2 3 4 5 6 7 8 9 , 0 1 2 3 4 5 6 7 8 9 0 1 2 3 4 5 6 7 8 9 0 1 2 3 4 5 …" at bounding box center [335, 502] width 225 height 373
click at [366, 467] on div "Solo 0 1 2 3 4 5 6 7 8 9 , 0 1 2 3 4 5 6 7 8 9 0 1 2 3 4 5 6 7 8 9 0 1 2 3 4 5 …" at bounding box center [335, 502] width 225 height 373
drag, startPoint x: 230, startPoint y: 492, endPoint x: 455, endPoint y: 490, distance: 225.4
click at [455, 490] on div "Solo 0 1 2 3 4 5 6 7 8 9 , 0 1 2 3 4 5 6 7 8 9 0 1 2 3 4 5 6 7 8 9 0 1 2 3 4 5 …" at bounding box center [702, 502] width 1405 height 375
drag, startPoint x: 254, startPoint y: 416, endPoint x: 421, endPoint y: 409, distance: 167.0
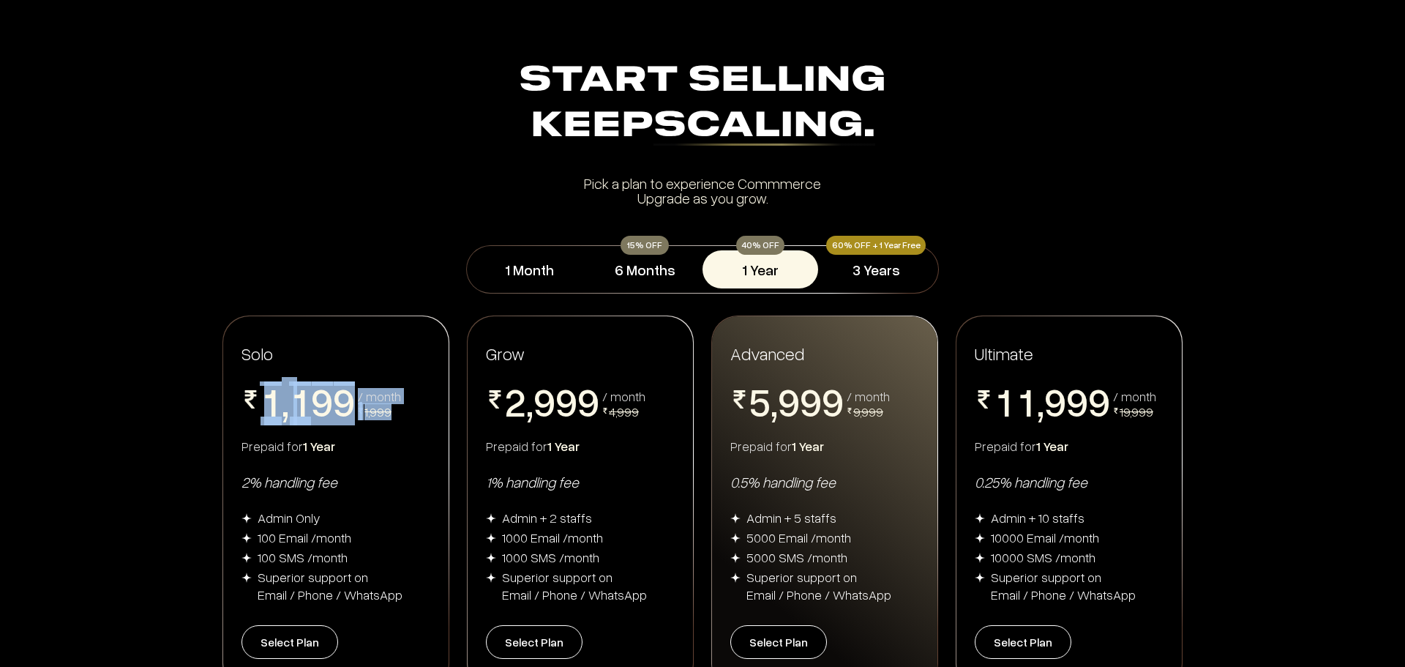
click at [421, 409] on div "0 1 2 3 4 5 6 7 8 9 , 0 1 2 3 4 5 6 7 8 9 0 1 2 3 4 5 6 7 8 9 0 1 2 3 4 5 6 7 8…" at bounding box center [336, 403] width 189 height 44
drag, startPoint x: 393, startPoint y: 447, endPoint x: 374, endPoint y: 456, distance: 21.0
click at [392, 449] on div "Prepaid for 1 Year" at bounding box center [336, 446] width 189 height 18
drag, startPoint x: 242, startPoint y: 449, endPoint x: 373, endPoint y: 441, distance: 132.0
click at [373, 441] on div "Prepaid for 1 Year" at bounding box center [336, 446] width 189 height 18
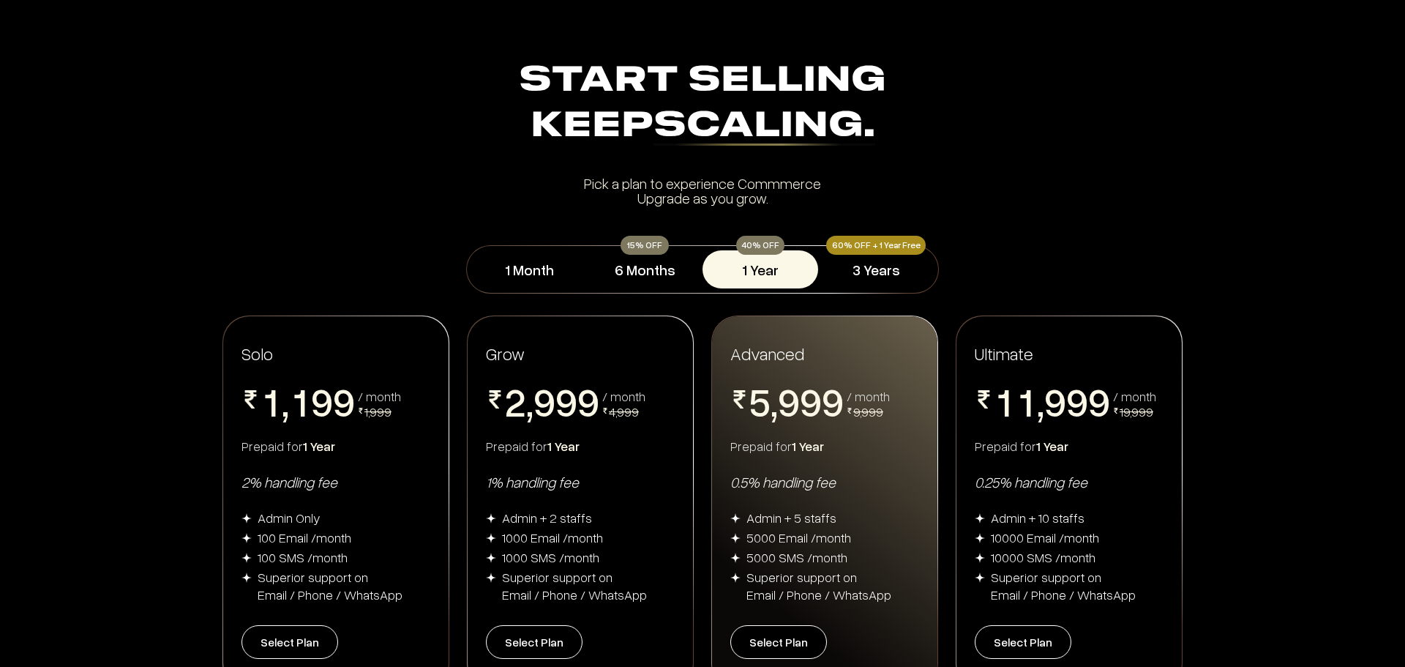
click at [373, 441] on div "Prepaid for 1 Year" at bounding box center [336, 446] width 189 height 18
drag, startPoint x: 240, startPoint y: 484, endPoint x: 358, endPoint y: 487, distance: 117.9
click at [358, 487] on div "Solo 0 1 2 3 4 5 6 7 8 9 , 0 1 2 3 4 5 6 7 8 9 0 1 2 3 4 5 6 7 8 9 0 1 2 3 4 5 …" at bounding box center [335, 502] width 225 height 373
click at [385, 490] on div "2% handling fee" at bounding box center [336, 481] width 189 height 19
drag, startPoint x: 231, startPoint y: 450, endPoint x: 362, endPoint y: 452, distance: 131.0
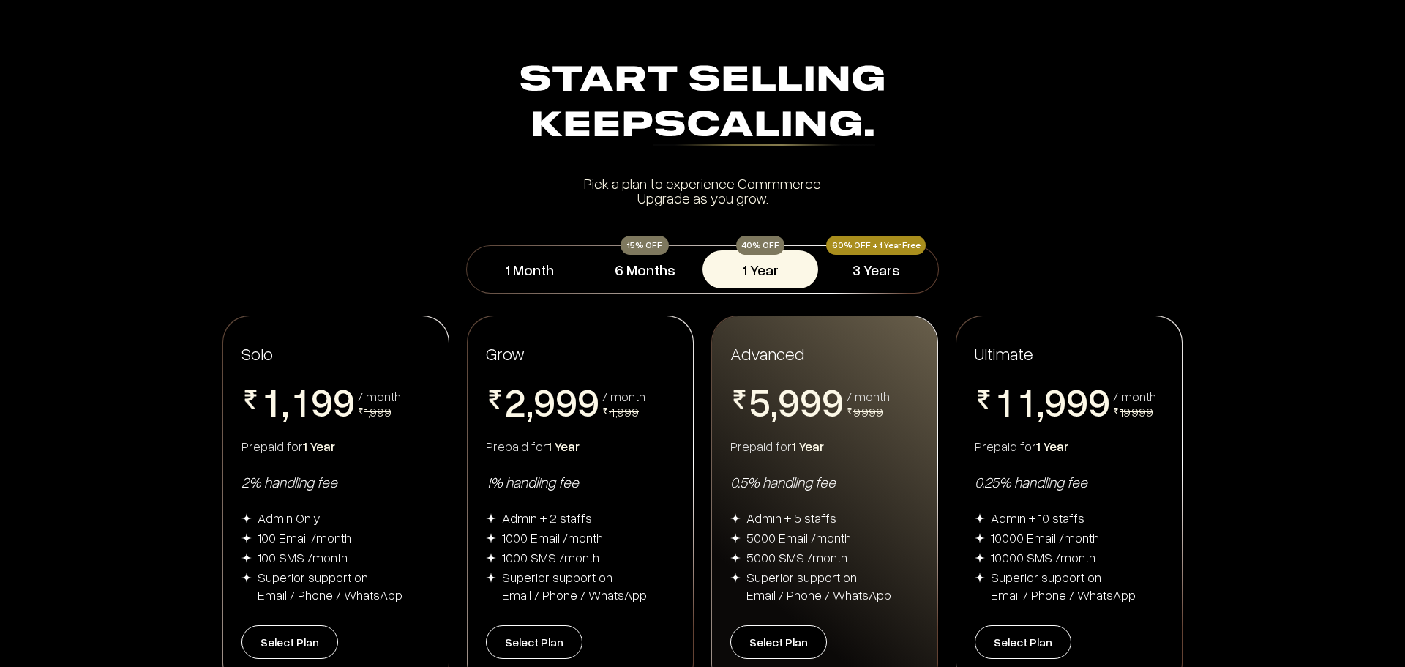
click at [362, 452] on div "Solo 0 1 2 3 4 5 6 7 8 9 , 0 1 2 3 4 5 6 7 8 9 0 1 2 3 4 5 6 7 8 9 0 1 2 3 4 5 …" at bounding box center [335, 502] width 225 height 373
click at [365, 451] on div "Prepaid for 1 Year" at bounding box center [336, 446] width 189 height 18
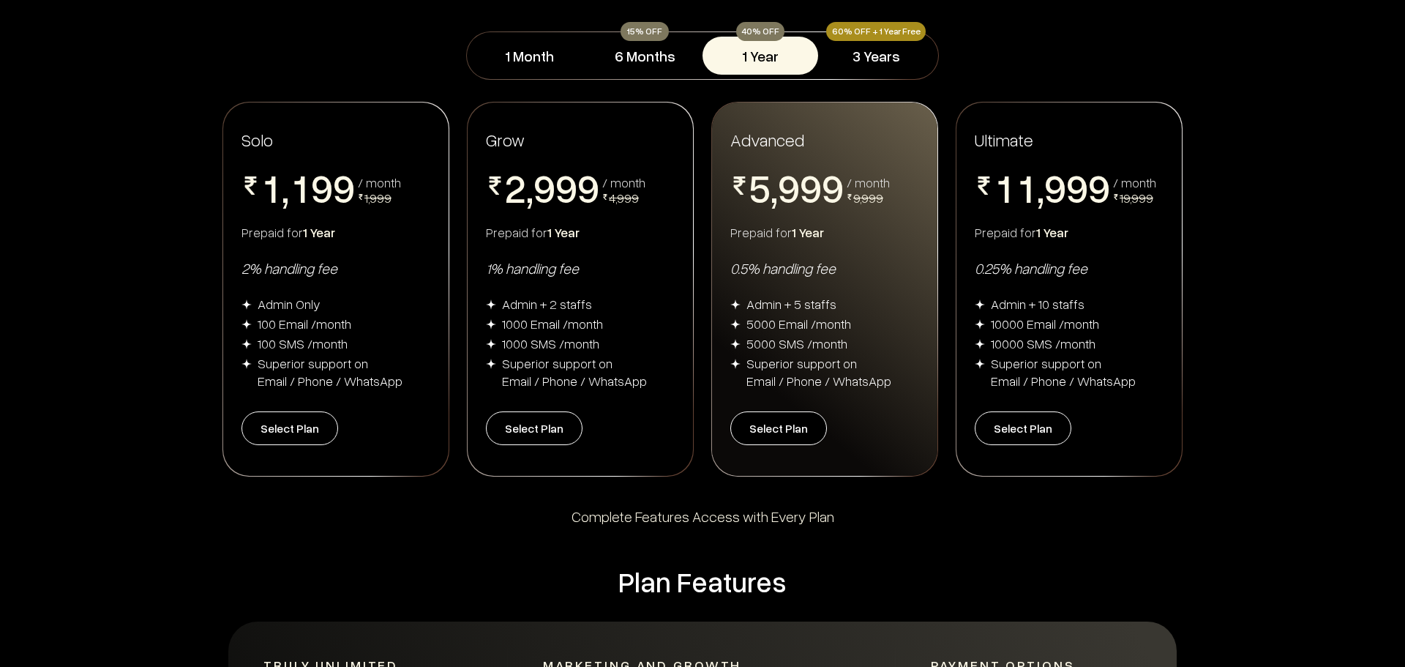
scroll to position [220, 0]
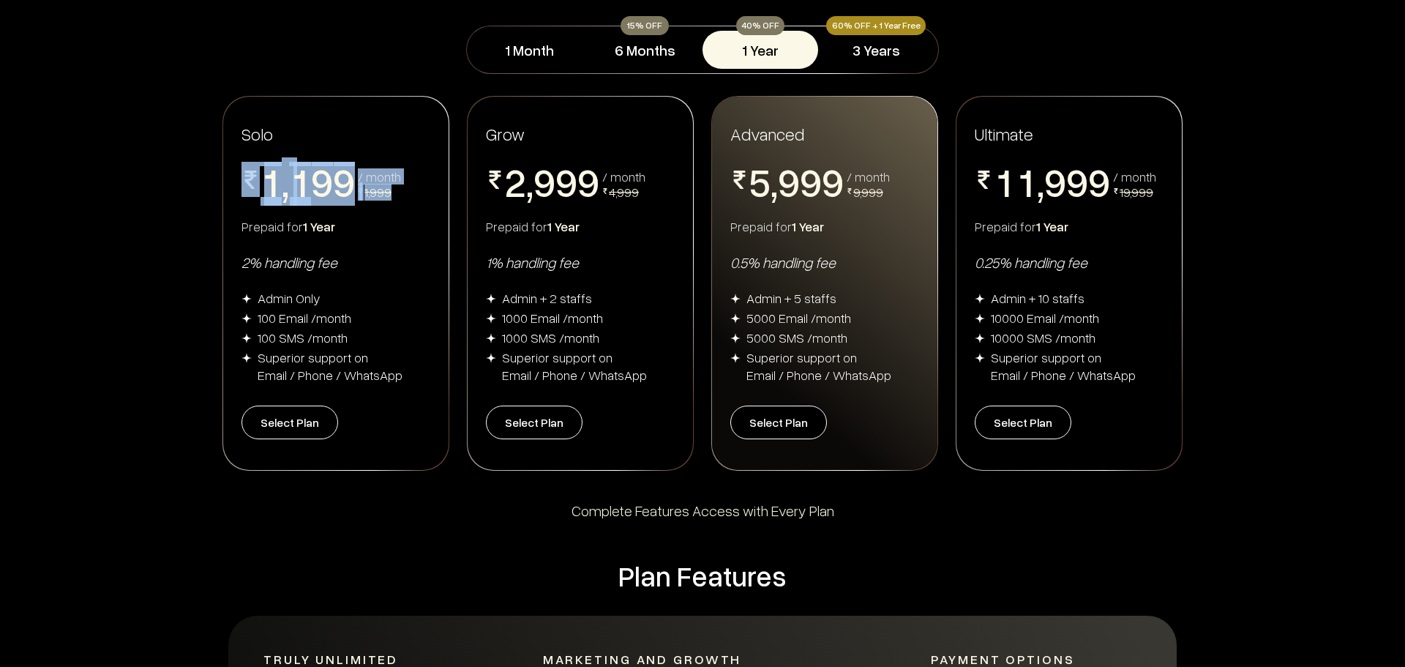
drag, startPoint x: 246, startPoint y: 201, endPoint x: 416, endPoint y: 191, distance: 170.1
click at [416, 191] on div "0 1 2 3 4 5 6 7 8 9 , 0 1 2 3 4 5 6 7 8 9 0 1 2 3 4 5 6 7 8 9 0 1 2 3 4 5 6 7 8…" at bounding box center [336, 184] width 189 height 44
click at [417, 217] on div "Solo 0 1 2 3 4 5 6 7 8 9 , 0 1 2 3 4 5 6 7 8 9 0 1 2 3 4 5 6 7 8 9 0 1 2 3 4 5 …" at bounding box center [335, 283] width 225 height 373
drag, startPoint x: 242, startPoint y: 228, endPoint x: 369, endPoint y: 228, distance: 126.6
click at [369, 228] on div "Prepaid for 1 Year" at bounding box center [336, 226] width 189 height 18
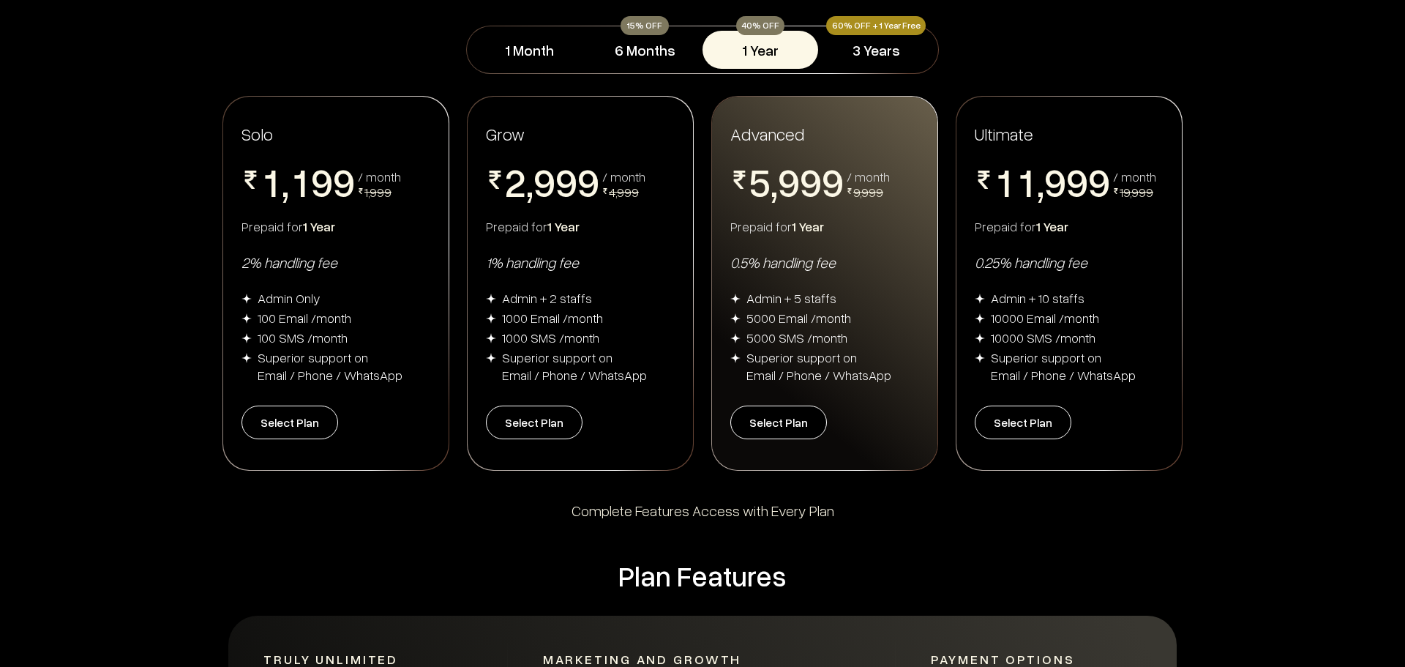
click at [365, 233] on div "Prepaid for 1 Year" at bounding box center [336, 226] width 189 height 18
drag, startPoint x: 239, startPoint y: 270, endPoint x: 373, endPoint y: 261, distance: 133.6
click at [373, 261] on div "Solo 0 1 2 3 4 5 6 7 8 9 , 0 1 2 3 4 5 6 7 8 9 0 1 2 3 4 5 6 7 8 9 0 1 2 3 4 5 …" at bounding box center [335, 283] width 225 height 373
click at [374, 271] on div "2% handling fee" at bounding box center [336, 262] width 189 height 19
drag, startPoint x: 258, startPoint y: 302, endPoint x: 416, endPoint y: 370, distance: 172.4
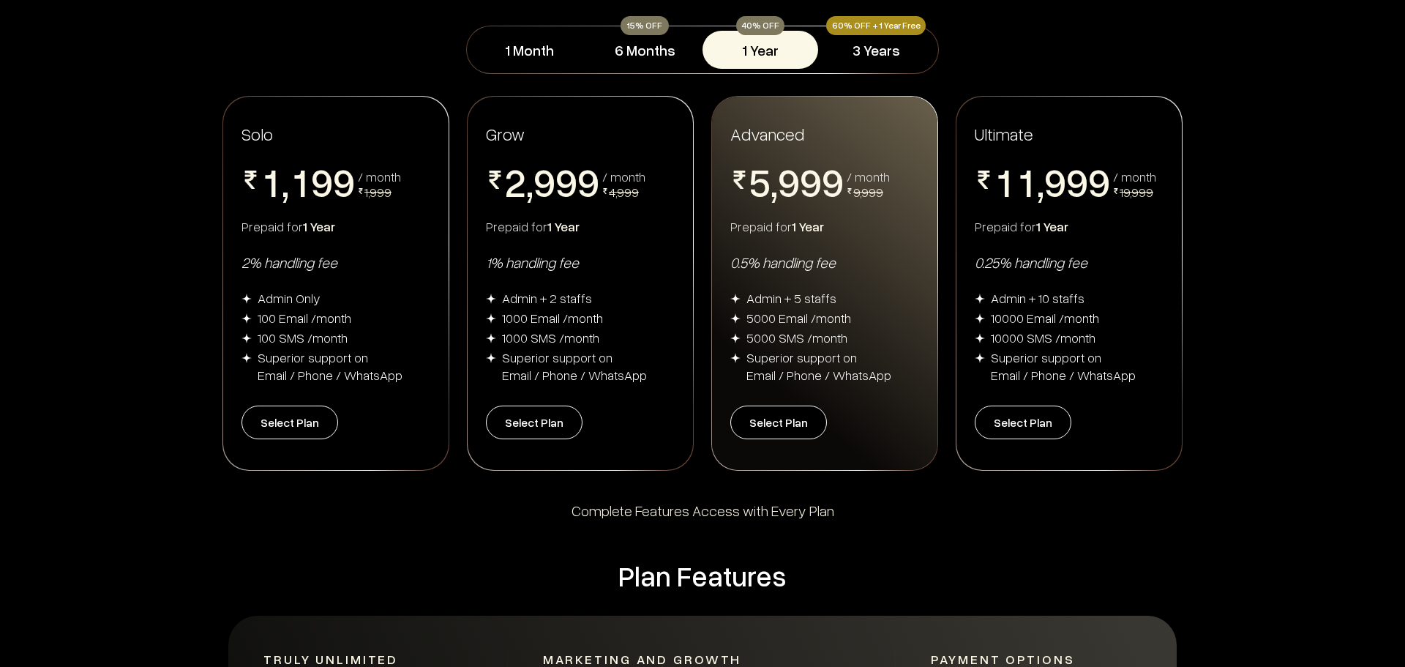
click at [416, 370] on div "Admin Only 100 Email /month 100 SMS /month Superior support on Email / Phone / …" at bounding box center [336, 336] width 189 height 94
click at [406, 405] on div "Solo 0 1 2 3 4 5 6 7 8 9 , 0 1 2 3 4 5 6 7 8 9 0 1 2 3 4 5 6 7 8 9 0 1 2 3 4 5 …" at bounding box center [335, 283] width 225 height 373
drag, startPoint x: 258, startPoint y: 299, endPoint x: 329, endPoint y: 318, distance: 74.4
click at [356, 301] on div "Admin Only" at bounding box center [336, 298] width 189 height 18
drag, startPoint x: 261, startPoint y: 314, endPoint x: 387, endPoint y: 320, distance: 126.8
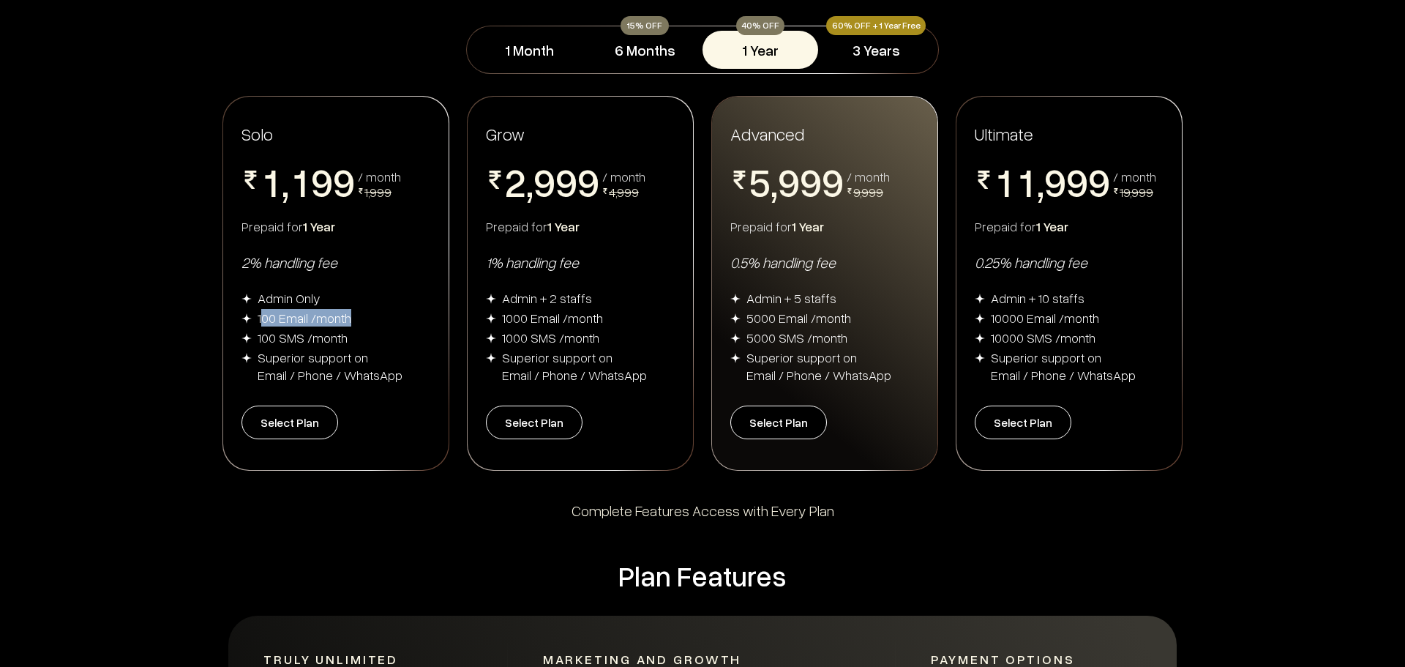
click at [387, 320] on div "100 Email /month" at bounding box center [336, 318] width 189 height 18
drag, startPoint x: 261, startPoint y: 335, endPoint x: 367, endPoint y: 337, distance: 105.4
click at [367, 337] on div "100 SMS /month" at bounding box center [336, 338] width 189 height 18
click at [364, 343] on div "100 SMS /month" at bounding box center [336, 338] width 189 height 18
click at [274, 323] on div "100 Email /month" at bounding box center [305, 318] width 94 height 18
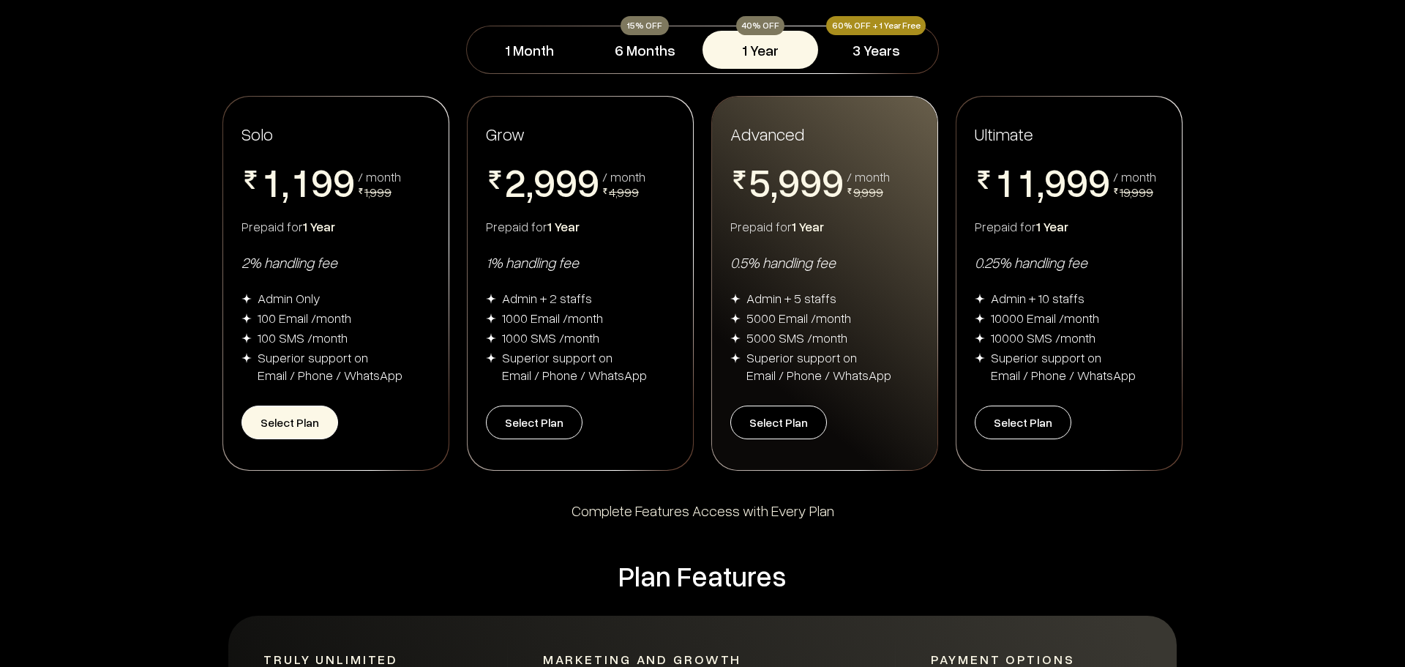
click at [307, 426] on button "Select Plan" at bounding box center [290, 422] width 97 height 34
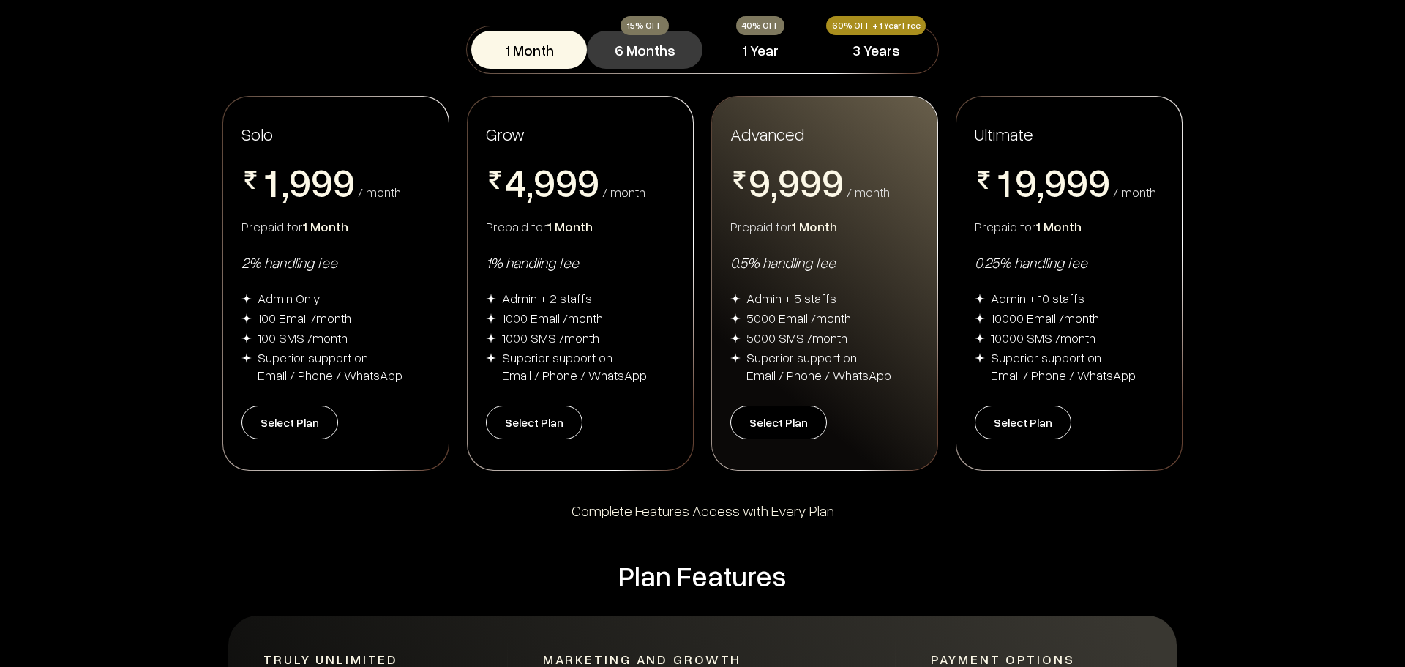
click at [659, 56] on button "6 Months" at bounding box center [645, 50] width 116 height 38
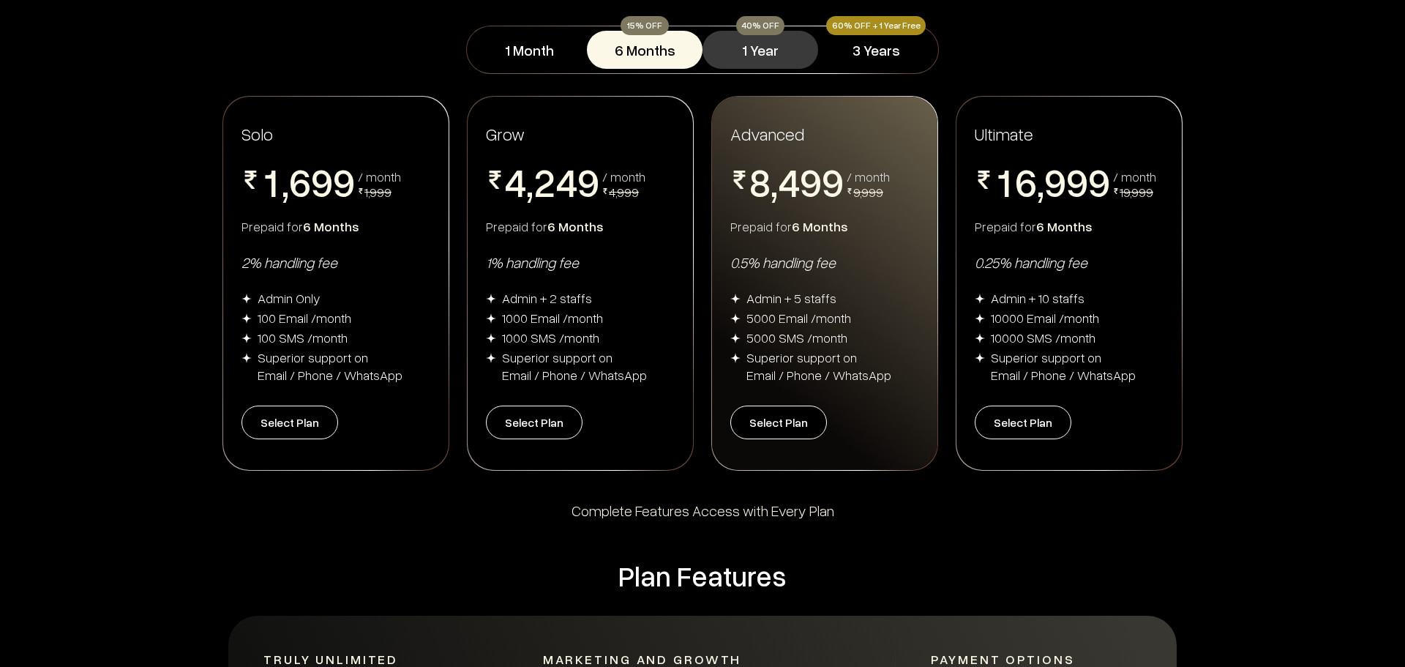
click at [771, 40] on button "1 Year" at bounding box center [761, 50] width 116 height 38
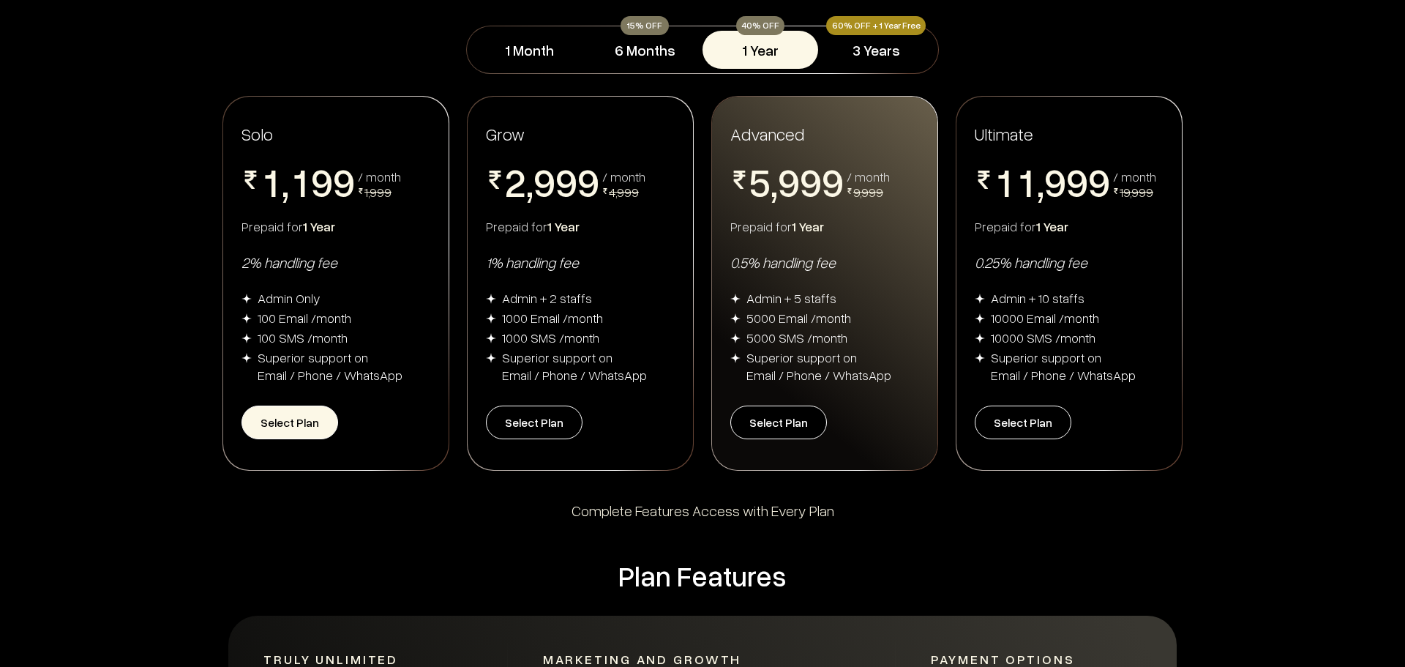
click at [307, 425] on button "Select Plan" at bounding box center [290, 422] width 97 height 34
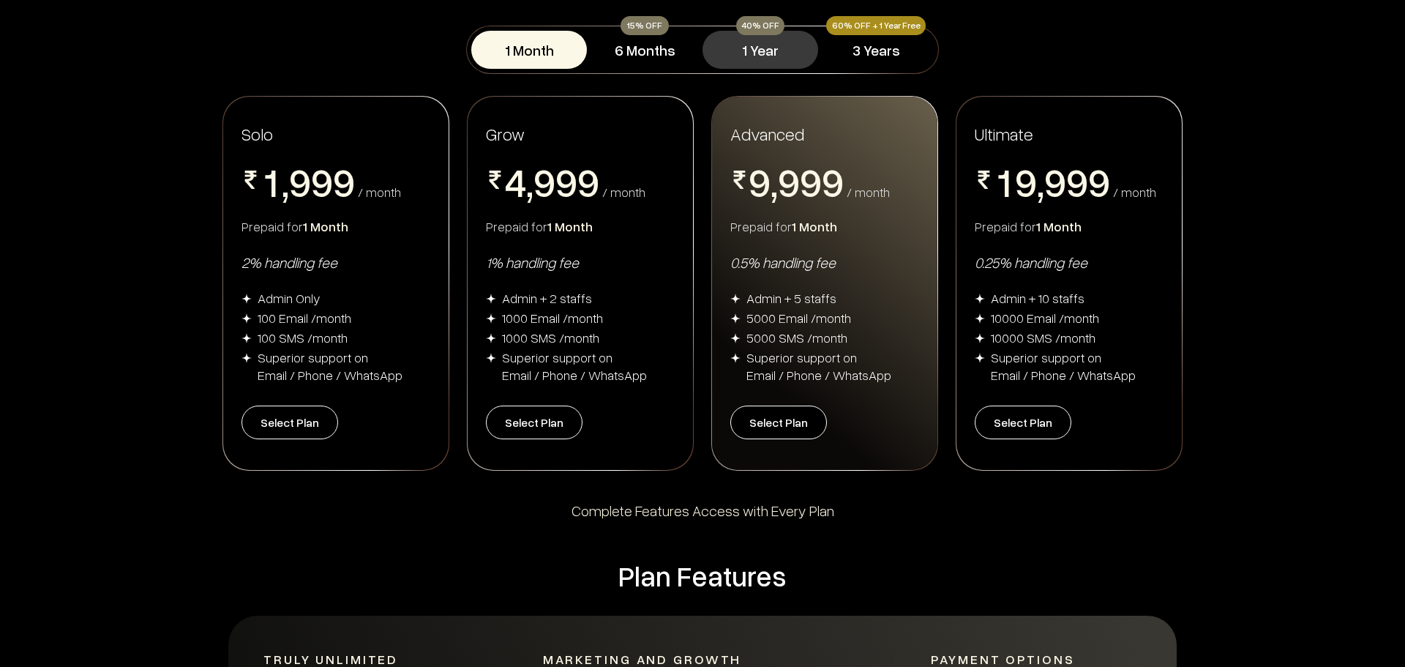
click at [733, 46] on button "1 Year" at bounding box center [761, 50] width 116 height 38
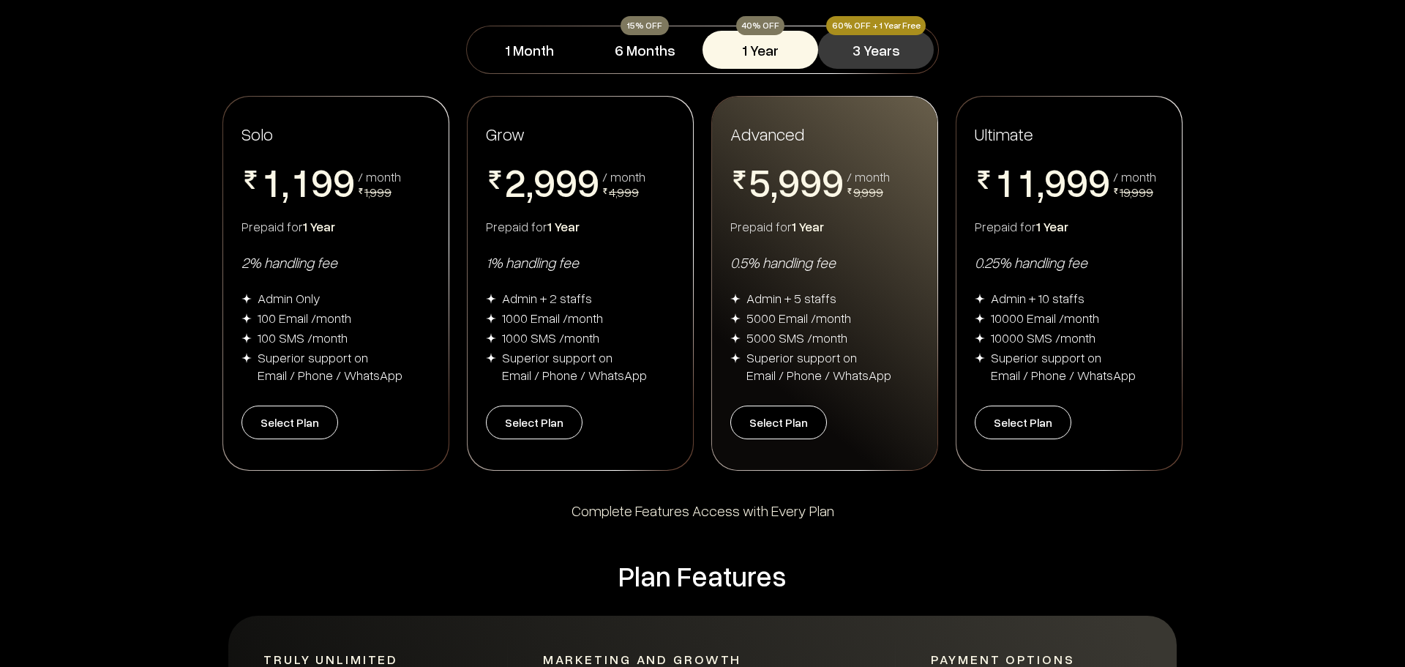
click at [883, 51] on button "3 Years" at bounding box center [876, 50] width 116 height 38
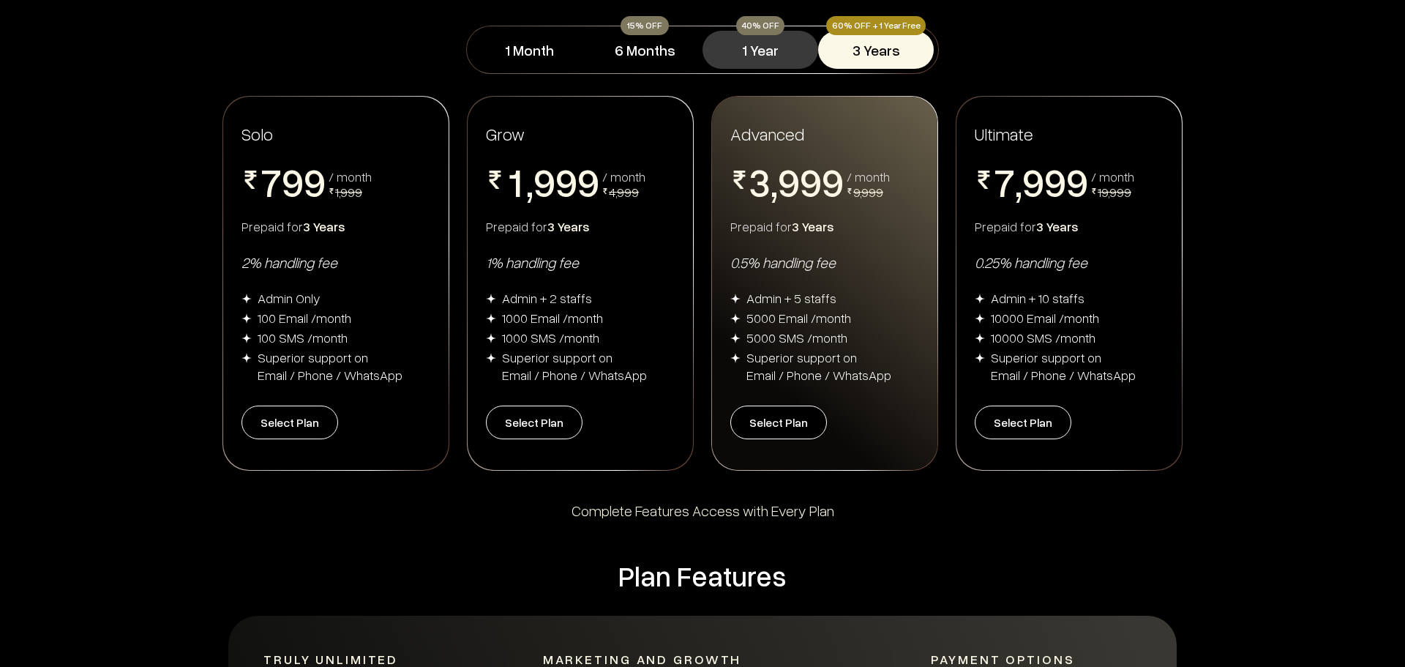
click at [774, 54] on button "1 Year" at bounding box center [761, 50] width 116 height 38
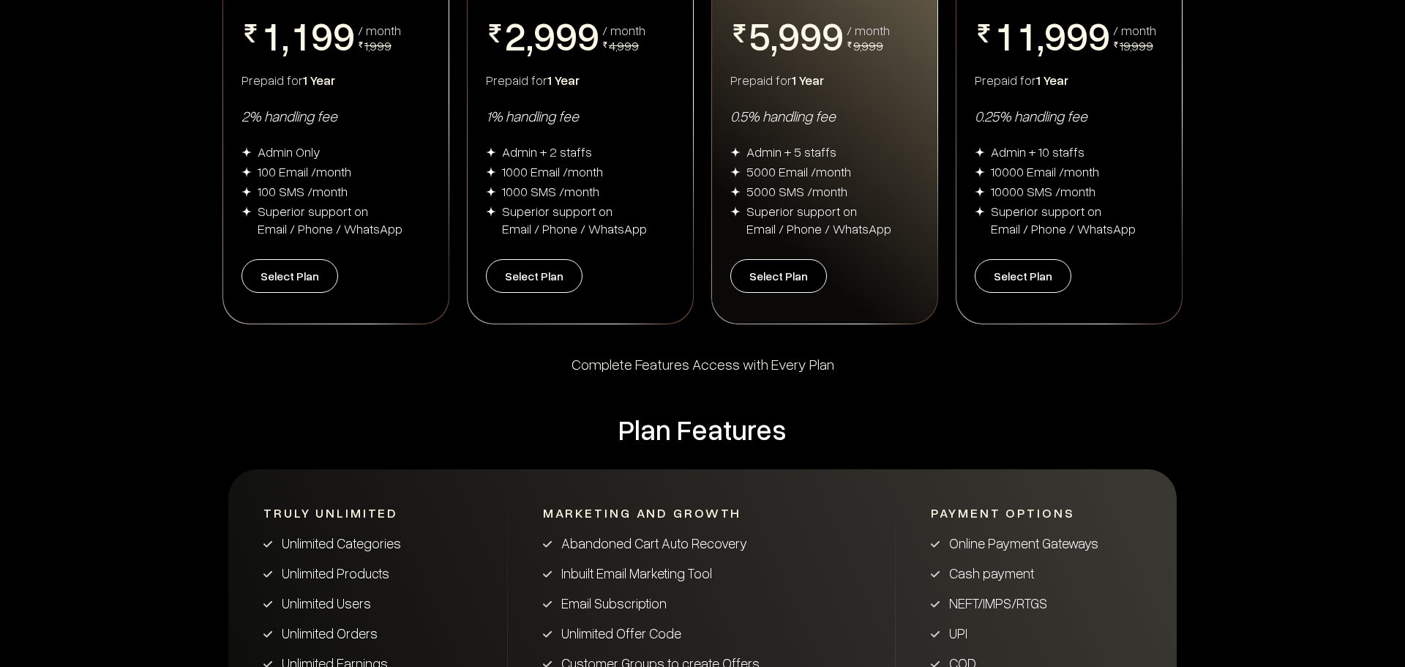
scroll to position [73, 0]
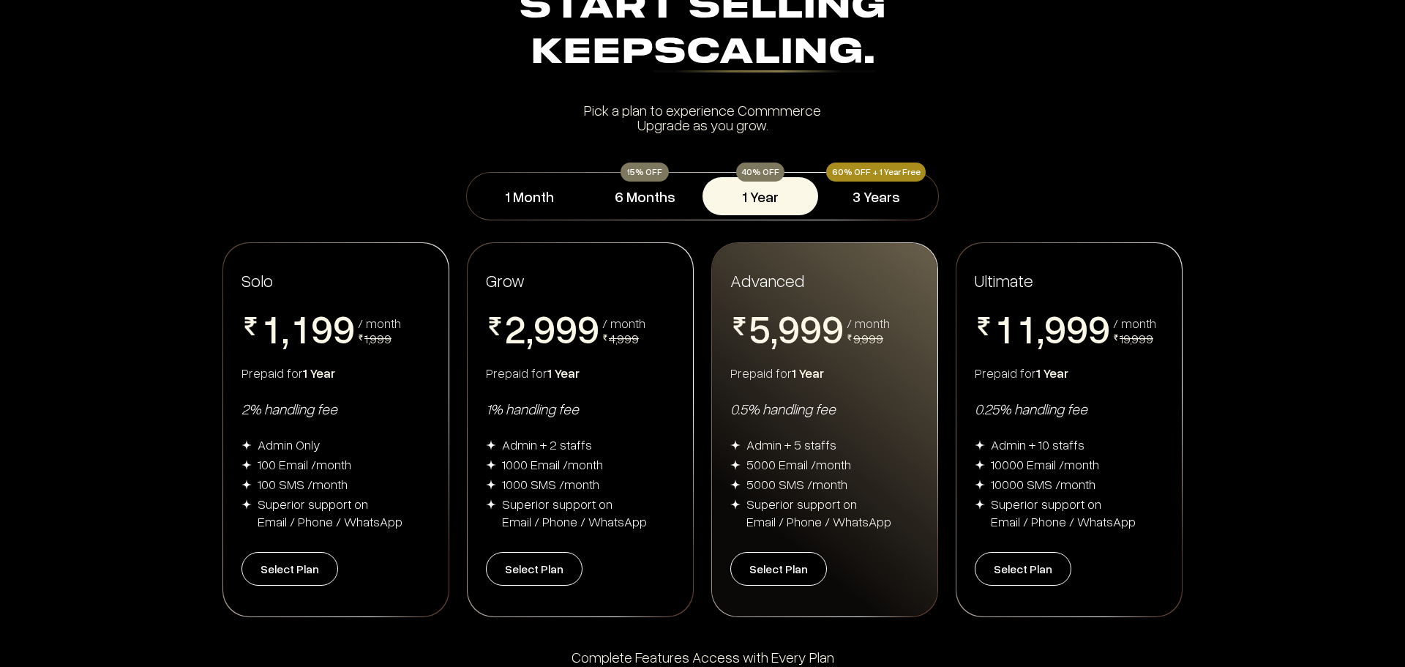
click at [265, 397] on div "Solo 0 1 2 3 4 5 6 7 8 9 , 0 1 2 3 4 5 6 7 8 9 0 1 2 3 4 5 6 7 8 9 0 1 2 3 4 5 …" at bounding box center [335, 429] width 225 height 373
click at [375, 378] on div "Prepaid for 1 Year" at bounding box center [336, 373] width 189 height 18
click at [619, 294] on div "Grow 0 1 2 3 4 5 6 7 8 9 , 0 1 2 3 4 5 6 7 8 9 0 1 2 3 4 5 6 7 8 9 0 1 2 3 4 5 …" at bounding box center [580, 429] width 225 height 373
click at [418, 292] on div "Solo 0 1 2 3 4 5 6 7 8 9 , 0 1 2 3 4 5 6 7 8 9 0 1 2 3 4 5 6 7 8 9 0 1 2 3 4 5 …" at bounding box center [335, 429] width 225 height 373
click at [293, 558] on button "Select Plan" at bounding box center [290, 569] width 97 height 34
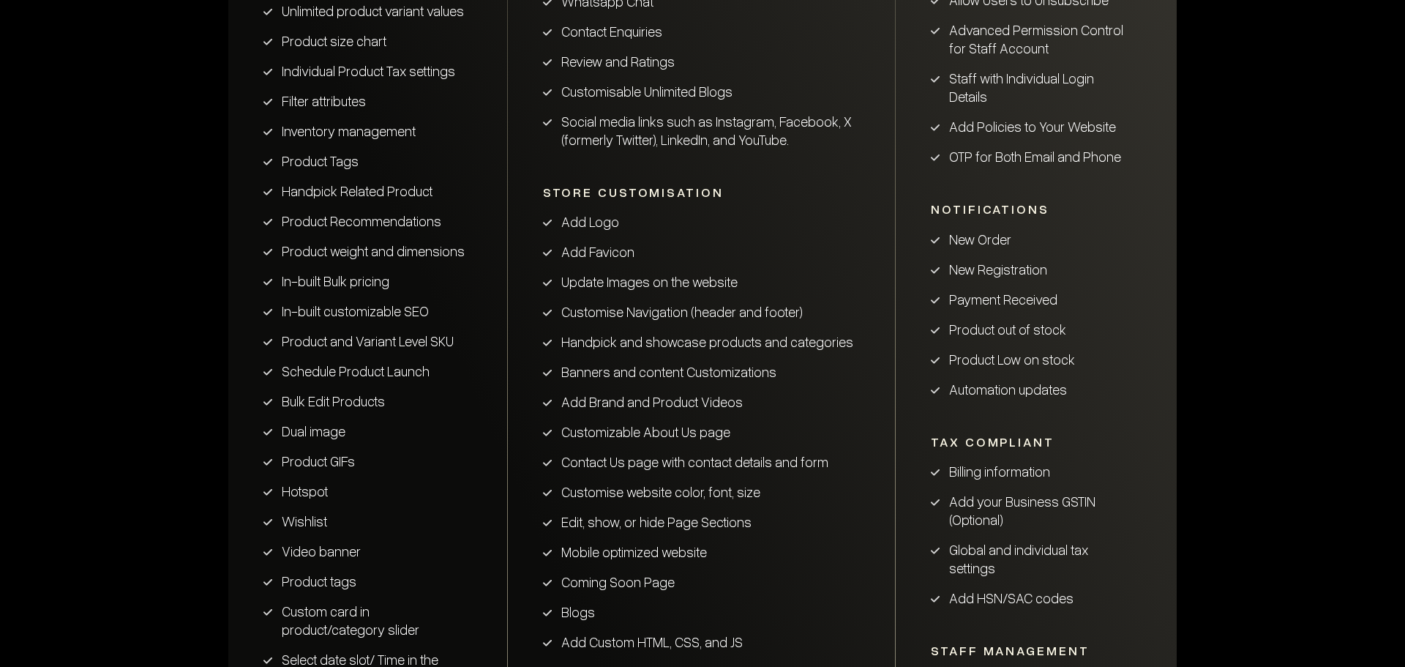
scroll to position [1317, 0]
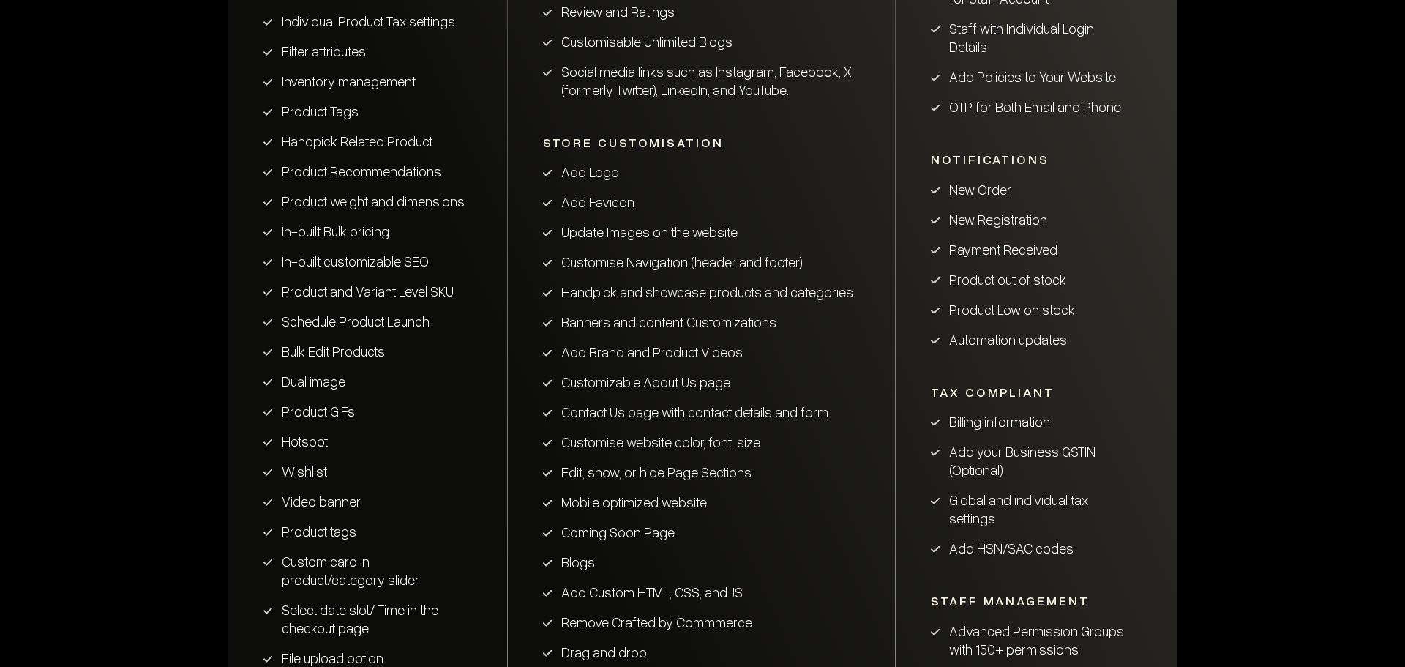
click at [651, 359] on li "Add Brand and Product Videos" at bounding box center [702, 352] width 318 height 18
drag, startPoint x: 611, startPoint y: 388, endPoint x: 611, endPoint y: 446, distance: 57.8
click at [611, 399] on ul "Add Logo Add Favicon Update Images on the website Customise Navigation (header …" at bounding box center [702, 546] width 318 height 769
drag, startPoint x: 611, startPoint y: 454, endPoint x: 619, endPoint y: 507, distance: 54.0
click at [611, 462] on ul "Add Logo Add Favicon Update Images on the website Customise Navigation (header …" at bounding box center [702, 546] width 318 height 769
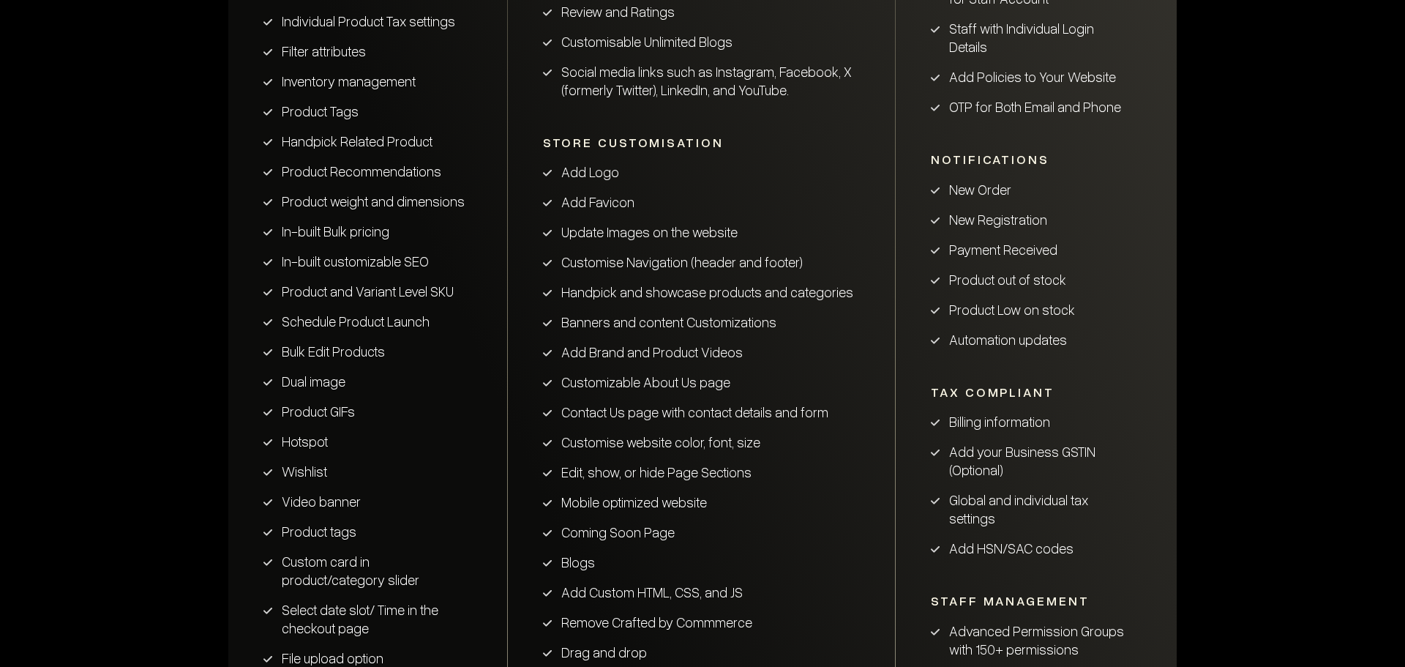
drag, startPoint x: 619, startPoint y: 507, endPoint x: 716, endPoint y: 558, distance: 109.4
click at [621, 511] on li "Mobile optimized website" at bounding box center [702, 502] width 318 height 18
click at [777, 543] on ul "Add Logo Add Favicon Update Images on the website Customise Navigation (header …" at bounding box center [702, 546] width 318 height 769
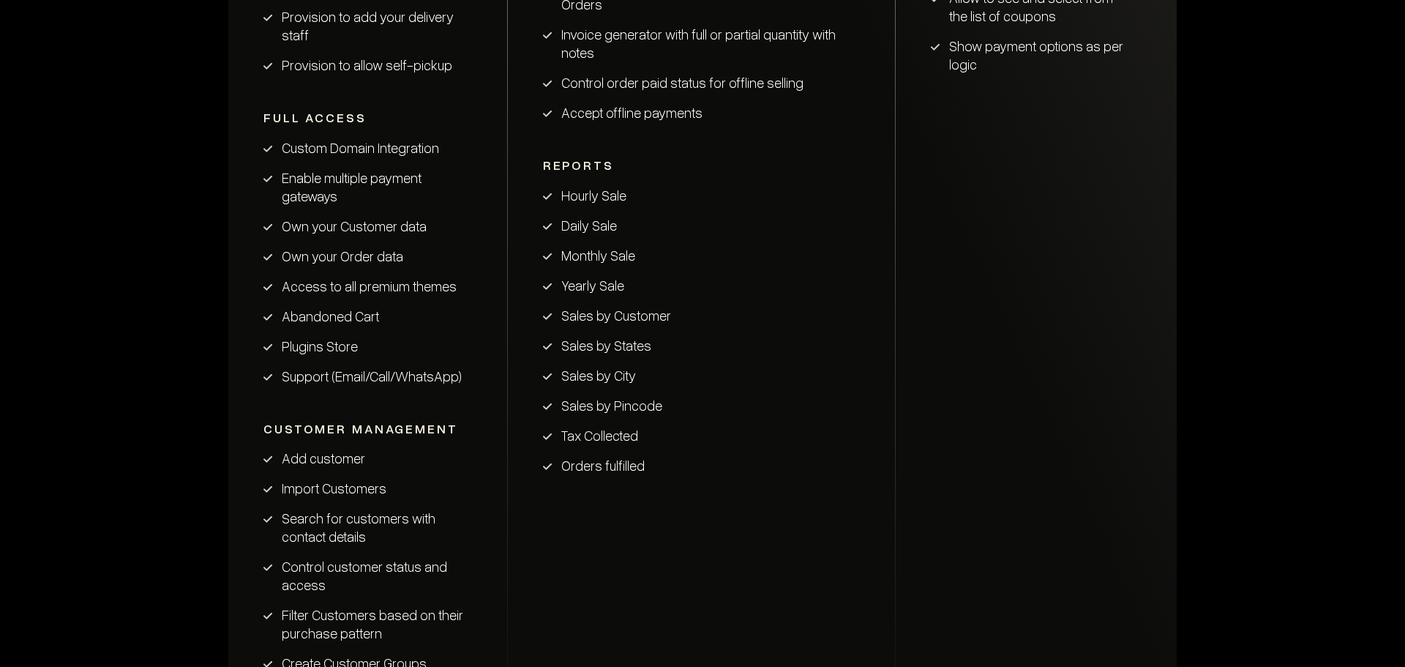
scroll to position [2489, 0]
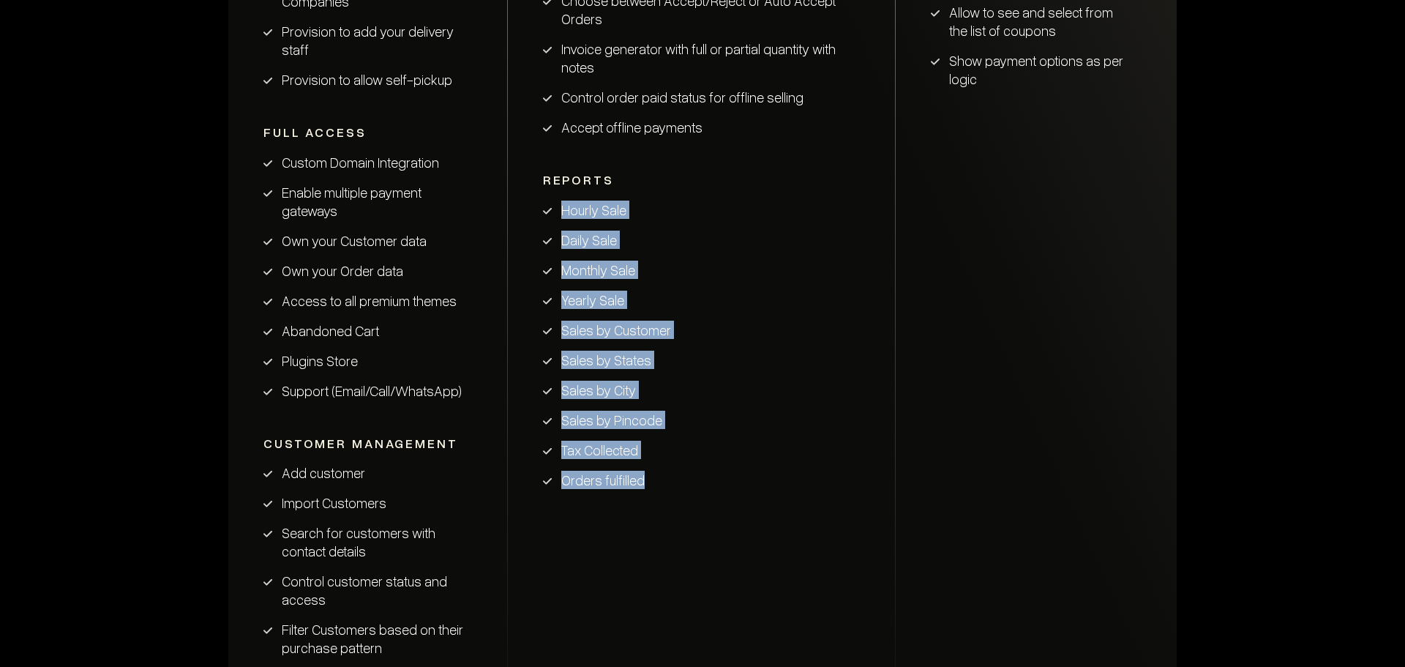
drag, startPoint x: 558, startPoint y: 187, endPoint x: 683, endPoint y: 474, distance: 312.7
click at [681, 471] on li "Orders fulfilled" at bounding box center [702, 480] width 318 height 18
drag, startPoint x: 550, startPoint y: 192, endPoint x: 657, endPoint y: 456, distance: 284.3
click at [657, 456] on ul "Hourly Sale Daily Sale Monthly Sale Yearly Sale Sales by Customer Sales by Stat…" at bounding box center [702, 345] width 318 height 288
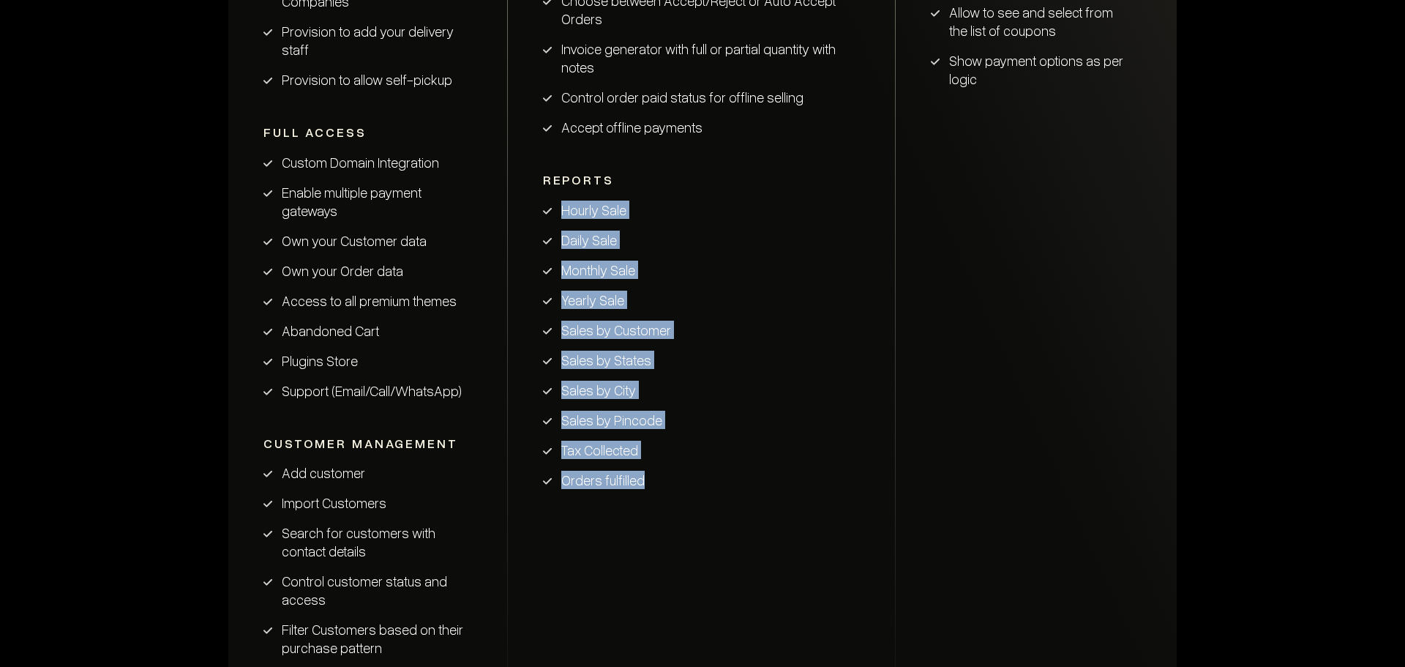
click at [748, 471] on li "Orders fulfilled" at bounding box center [702, 480] width 318 height 18
drag, startPoint x: 537, startPoint y: 189, endPoint x: 659, endPoint y: 481, distance: 316.6
drag, startPoint x: 558, startPoint y: 201, endPoint x: 657, endPoint y: 485, distance: 299.8
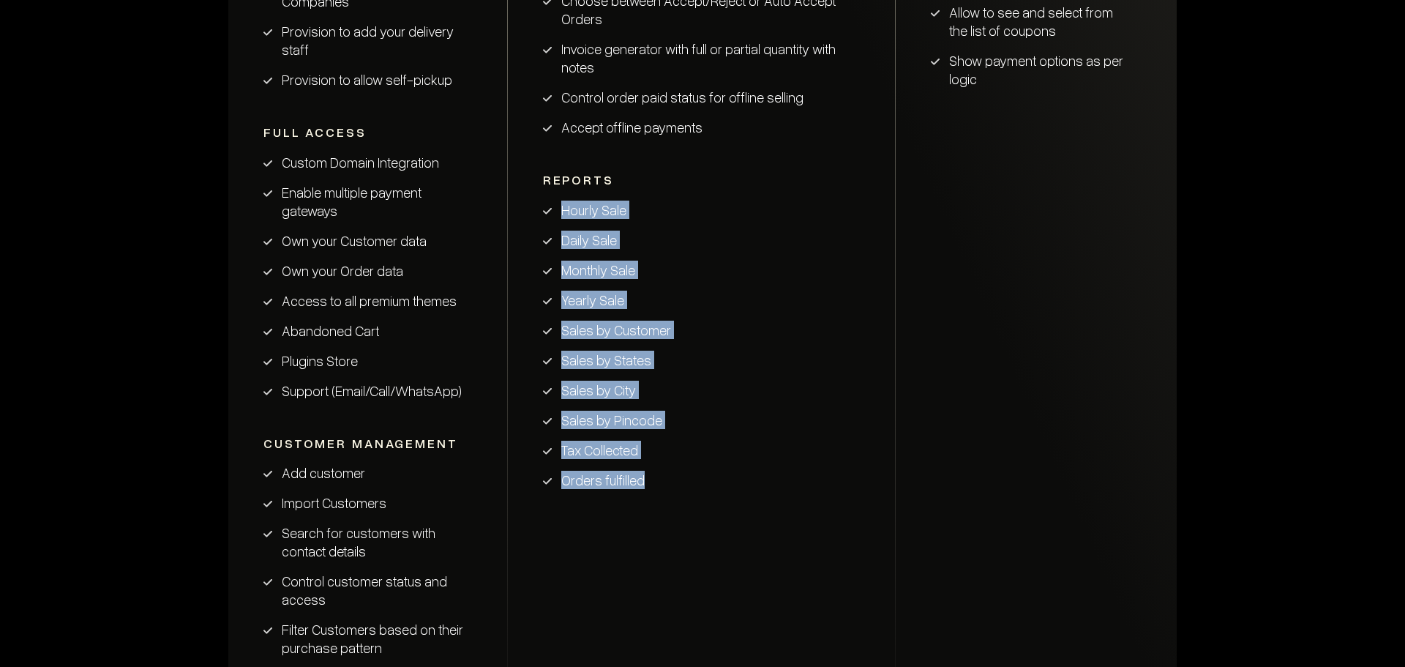
drag, startPoint x: 534, startPoint y: 192, endPoint x: 684, endPoint y: 500, distance: 342.7
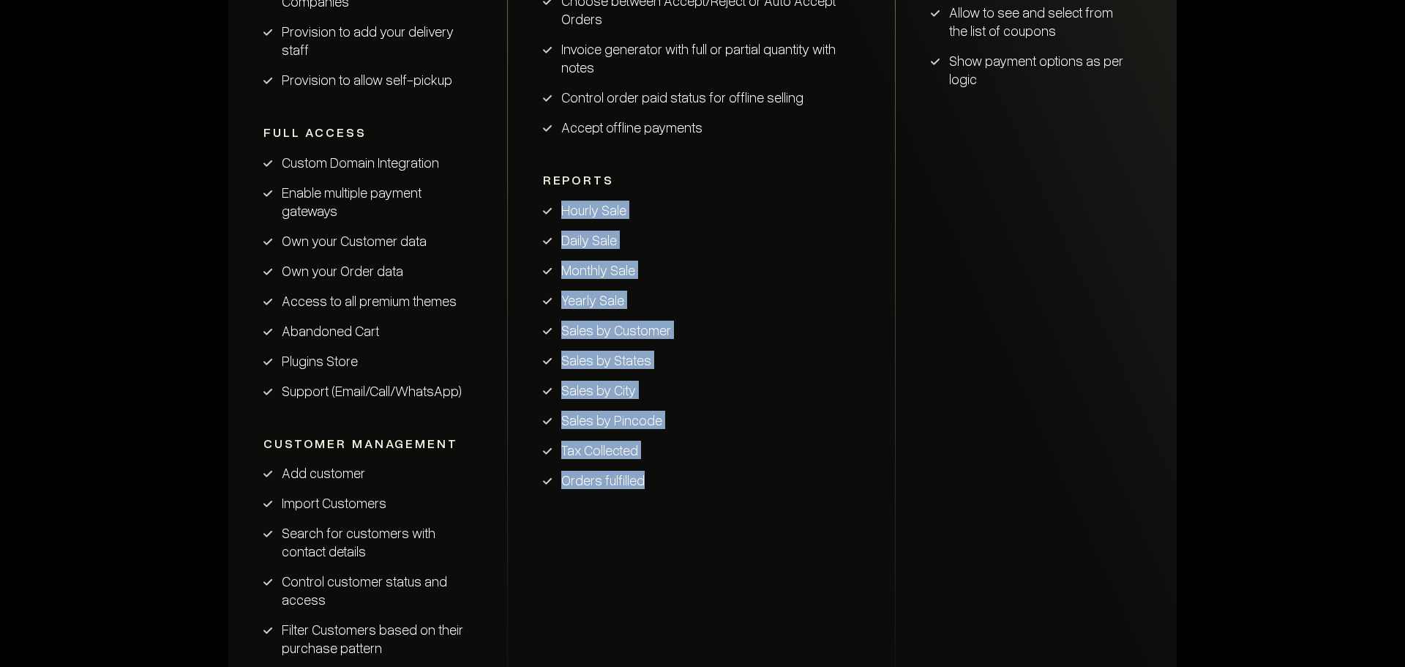
drag, startPoint x: 542, startPoint y: 196, endPoint x: 679, endPoint y: 485, distance: 319.5
drag, startPoint x: 539, startPoint y: 186, endPoint x: 645, endPoint y: 475, distance: 308.0
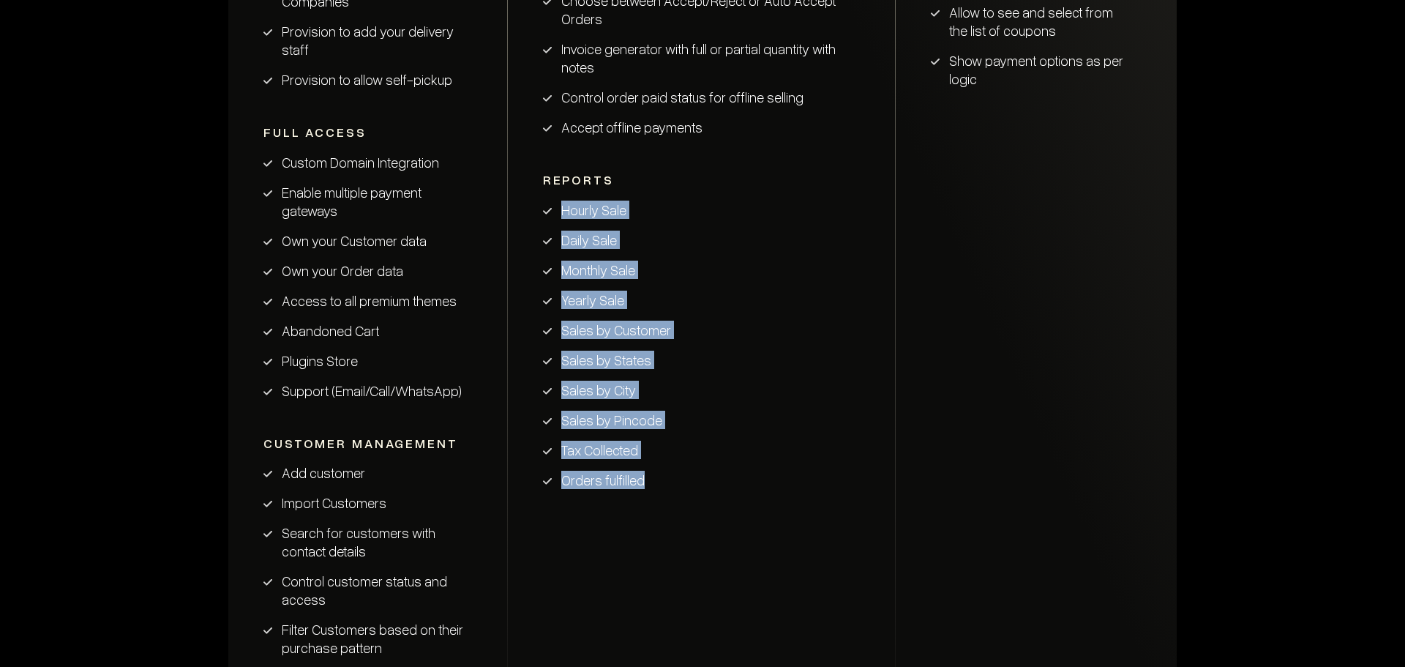
drag, startPoint x: 526, startPoint y: 181, endPoint x: 676, endPoint y: 456, distance: 313.5
click at [691, 471] on li "Orders fulfilled" at bounding box center [702, 480] width 318 height 18
drag, startPoint x: 537, startPoint y: 188, endPoint x: 747, endPoint y: 485, distance: 363.9
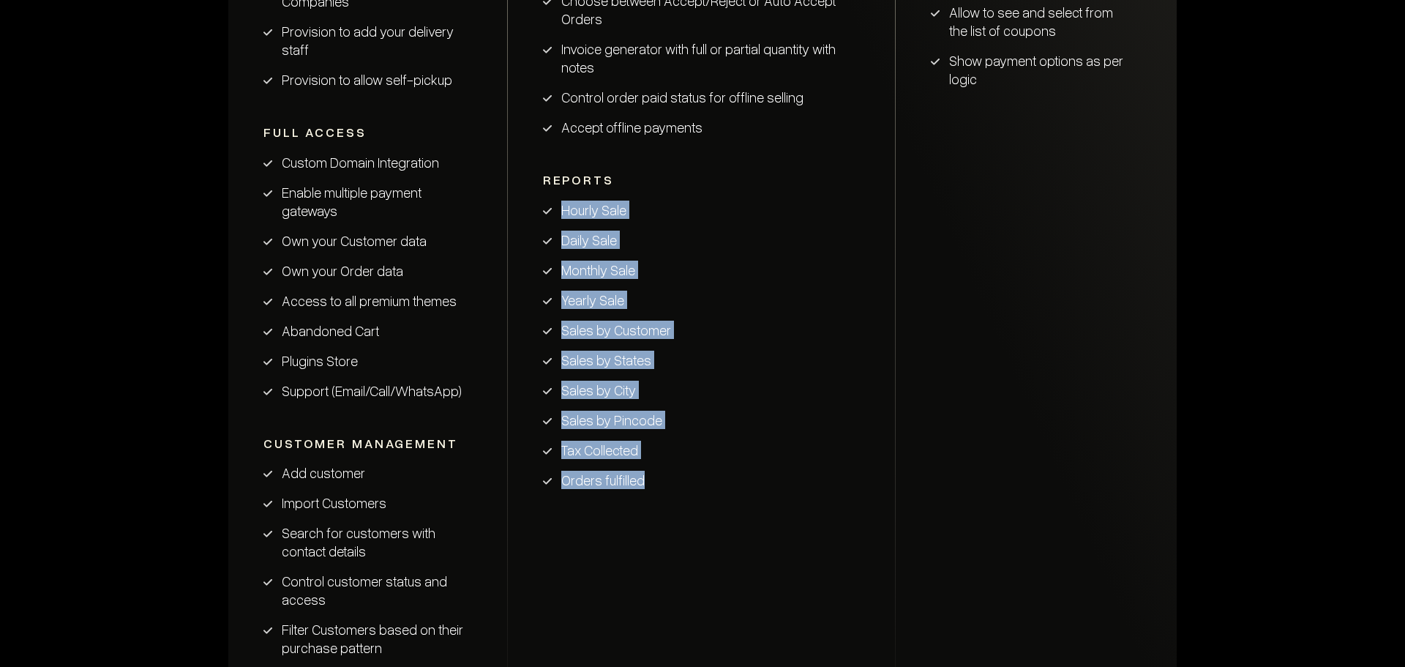
click at [744, 450] on ul "Hourly Sale Daily Sale Monthly Sale Yearly Sale Sales by Customer Sales by Stat…" at bounding box center [702, 345] width 318 height 288
drag, startPoint x: 537, startPoint y: 187, endPoint x: 717, endPoint y: 490, distance: 351.5
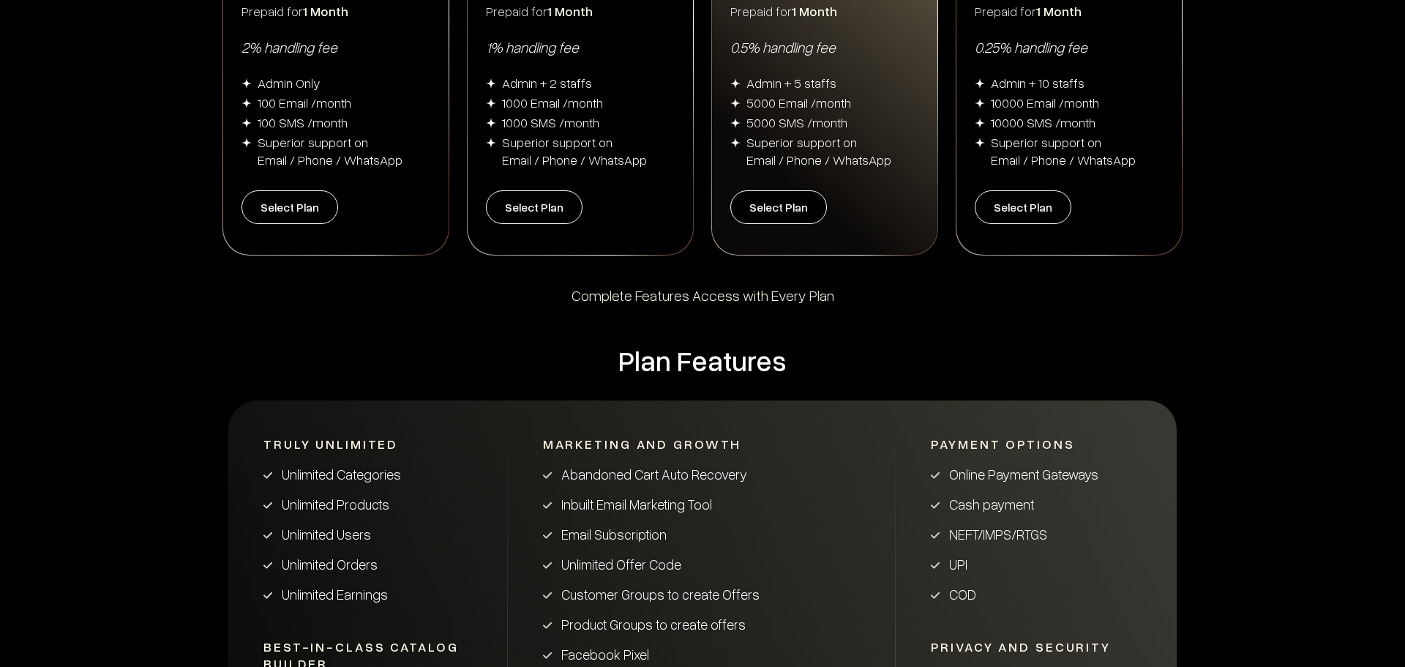
scroll to position [0, 0]
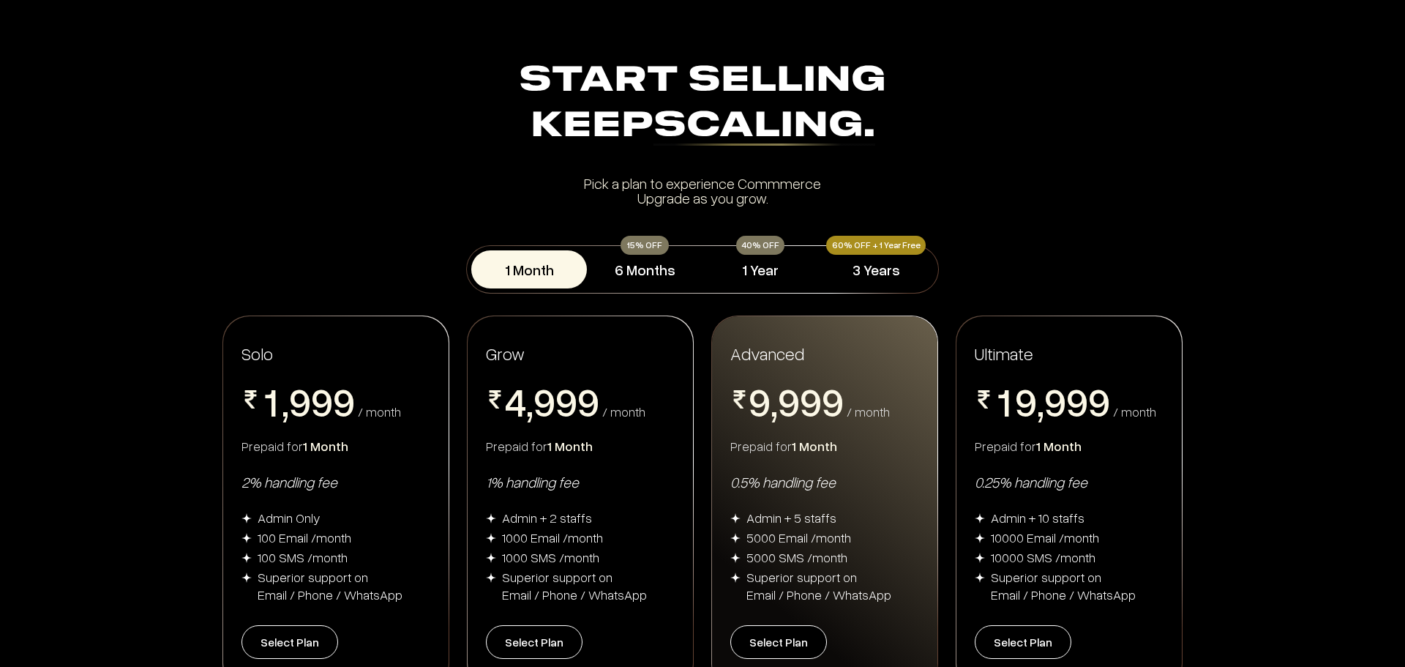
drag, startPoint x: 1076, startPoint y: 354, endPoint x: 975, endPoint y: 367, distance: 101.8
click at [1076, 356] on div "Ultimate" at bounding box center [1069, 353] width 189 height 23
click at [718, 255] on button "1 Year" at bounding box center [761, 269] width 116 height 38
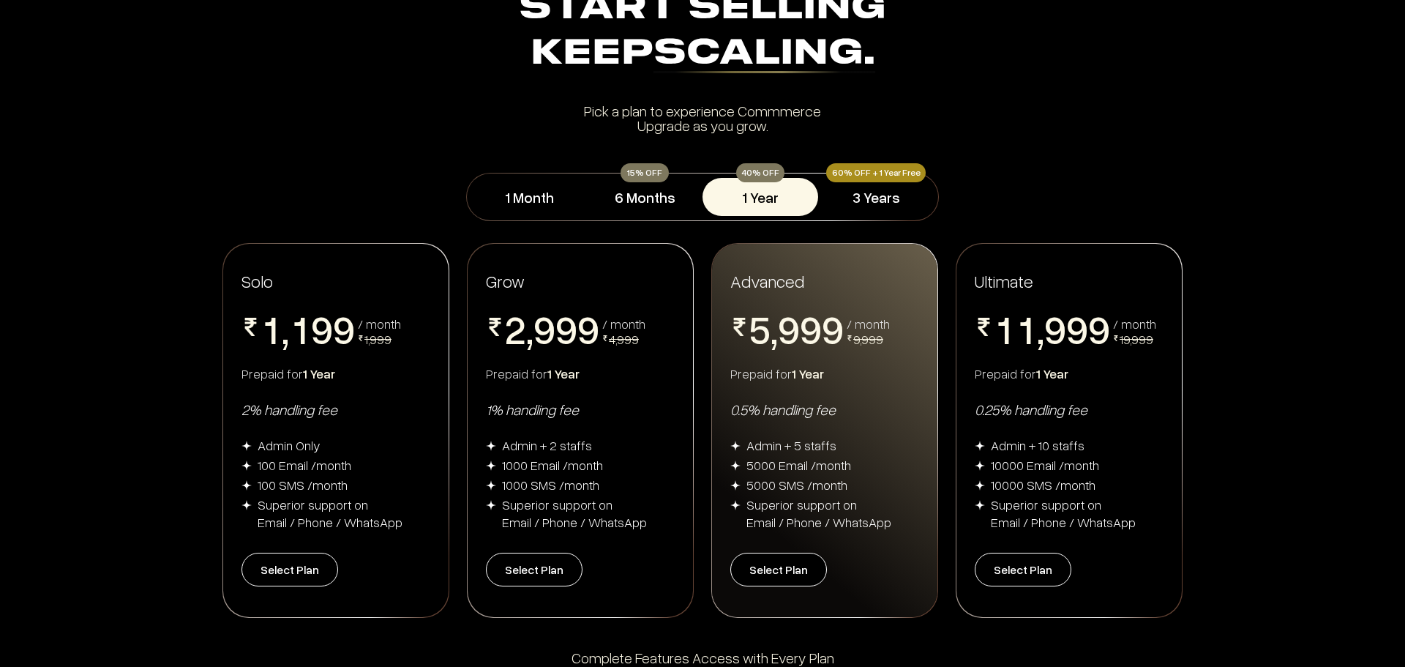
scroll to position [73, 0]
click at [391, 373] on div "Prepaid for 1 Year" at bounding box center [336, 373] width 189 height 18
click at [1091, 373] on div "Prepaid for 1 Year" at bounding box center [1069, 373] width 189 height 18
click at [572, 392] on div "Grow 0 1 2 3 4 5 6 7 8 9 , 0 1 2 3 4 5 6 7 8 9 0 1 2 3 4 5 6 7 8 9 0 1 2 3 4 5 …" at bounding box center [580, 429] width 225 height 373
click at [346, 408] on div "2% handling fee" at bounding box center [336, 408] width 189 height 19
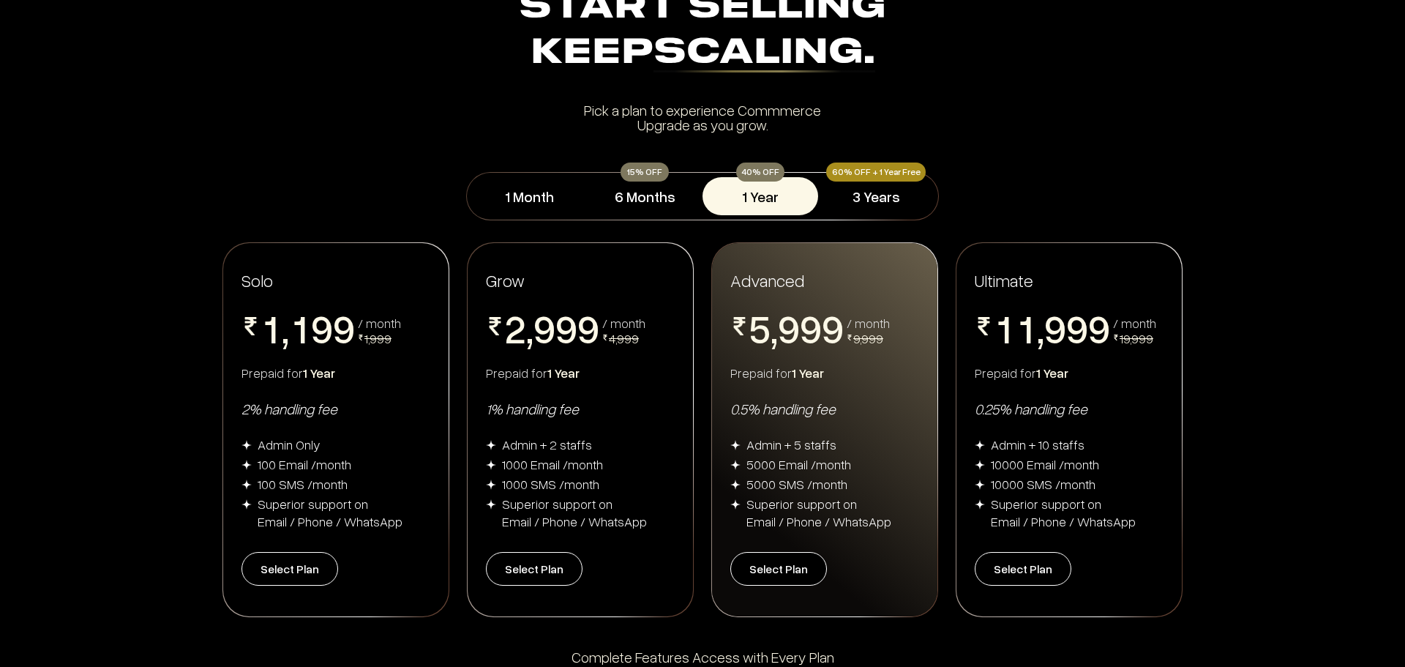
click at [613, 451] on div "Admin + 2 staffs" at bounding box center [580, 444] width 189 height 18
drag, startPoint x: 952, startPoint y: 399, endPoint x: 1076, endPoint y: 405, distance: 124.6
click at [952, 400] on div "Solo 0 1 2 3 4 5 6 7 8 9 , 0 1 2 3 4 5 6 7 8 9 0 1 2 3 4 5 6 7 8 9 0 1 2 3 4 5 …" at bounding box center [702, 429] width 1405 height 375
click at [1078, 404] on div "0.25% handling fee" at bounding box center [1069, 408] width 189 height 19
click at [848, 405] on div "0.5% handling fee" at bounding box center [824, 408] width 189 height 19
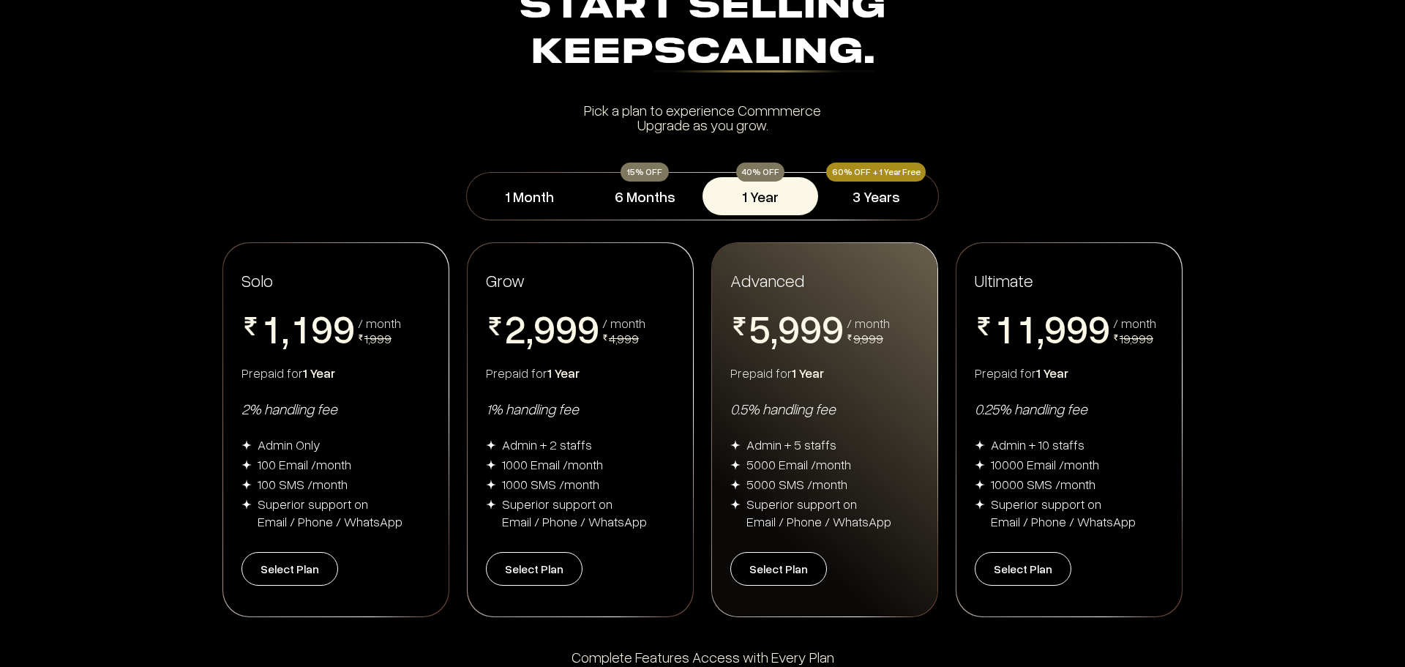
click at [465, 413] on div "Solo 0 1 2 3 4 5 6 7 8 9 , 0 1 2 3 4 5 6 7 8 9 0 1 2 3 4 5 6 7 8 9 0 1 2 3 4 5 …" at bounding box center [702, 429] width 1405 height 375
click at [292, 410] on div "2% handling fee" at bounding box center [336, 408] width 189 height 19
click at [530, 376] on div "Prepaid for 1 Year" at bounding box center [580, 373] width 189 height 18
drag, startPoint x: 648, startPoint y: 539, endPoint x: 481, endPoint y: 438, distance: 196.1
click at [481, 438] on div "Grow 0 1 2 3 4 5 6 7 8 9 , 0 1 2 3 4 5 6 7 8 9 0 1 2 3 4 5 6 7 8 9 0 1 2 3 4 5 …" at bounding box center [580, 429] width 225 height 373
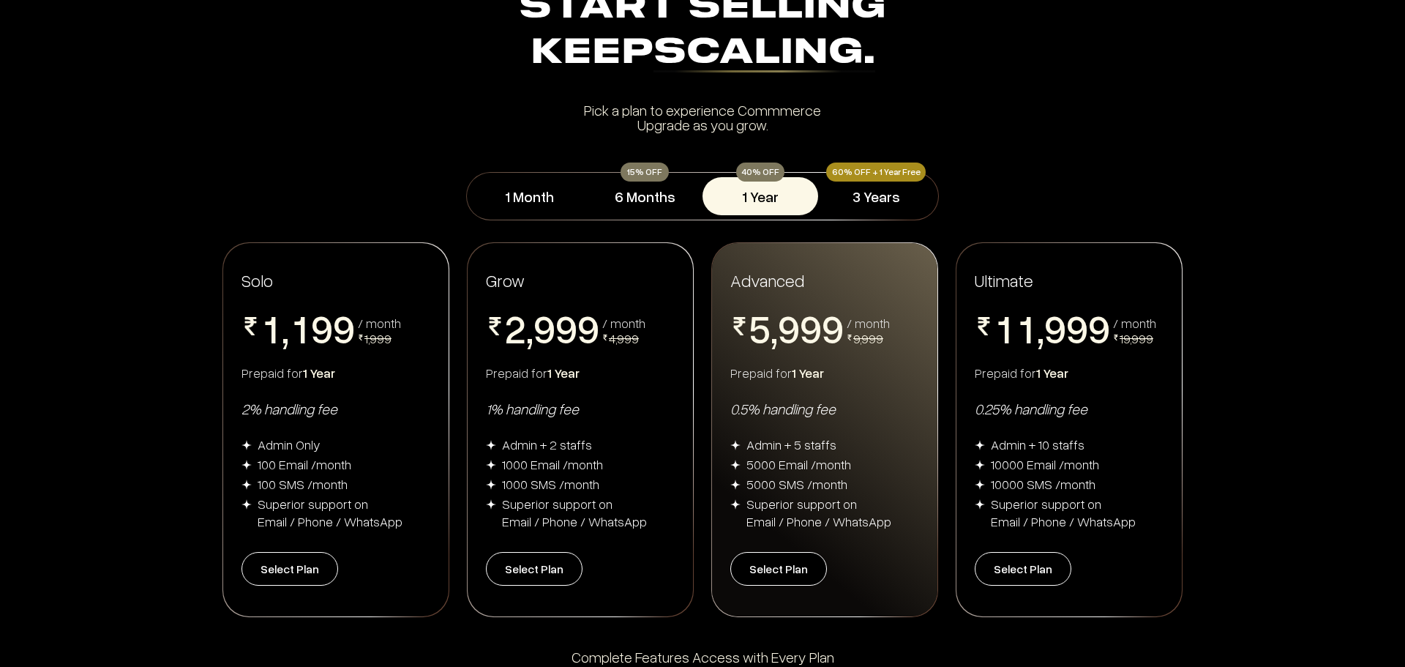
click at [660, 433] on div "Grow 0 1 2 3 4 5 6 7 8 9 , 0 1 2 3 4 5 6 7 8 9 0 1 2 3 4 5 6 7 8 9 0 1 2 3 4 5 …" at bounding box center [580, 429] width 225 height 373
drag, startPoint x: 652, startPoint y: 529, endPoint x: 485, endPoint y: 446, distance: 186.9
click at [485, 446] on div "Grow 0 1 2 3 4 5 6 7 8 9 , 0 1 2 3 4 5 6 7 8 9 0 1 2 3 4 5 6 7 8 9 0 1 2 3 4 5 …" at bounding box center [580, 429] width 225 height 373
click at [656, 474] on div "Admin + 2 staffs 1000 Email /month 1000 SMS /month Superior support on Email / …" at bounding box center [580, 482] width 189 height 94
drag, startPoint x: 895, startPoint y: 528, endPoint x: 719, endPoint y: 449, distance: 192.9
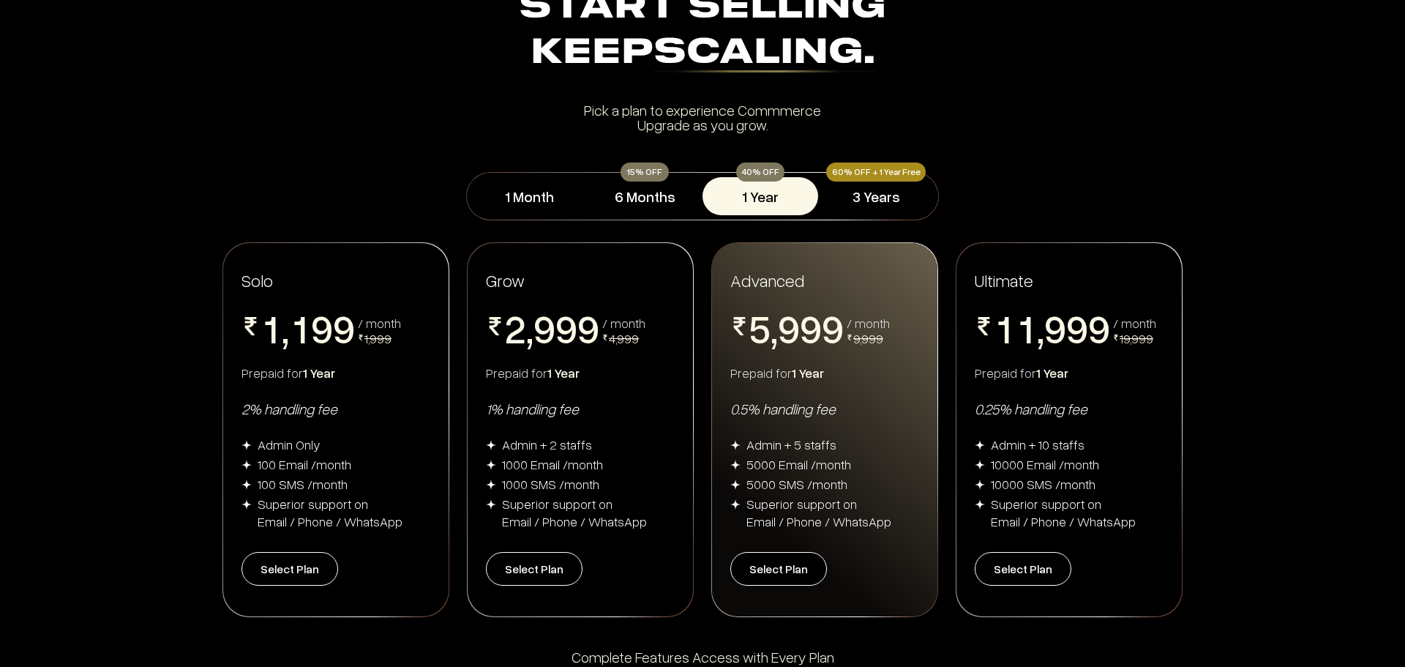
click at [719, 449] on div "Advanced 0 1 2 3 4 5 6 7 8 9 , 0 1 2 3 4 5 6 7 8 9 0 1 2 3 4 5 6 7 8 9 0 1 2 3 …" at bounding box center [824, 429] width 225 height 373
drag, startPoint x: 1141, startPoint y: 527, endPoint x: 973, endPoint y: 450, distance: 184.4
click at [973, 450] on div "Ultimate 0 1 2 3 4 5 6 7 8 9 0 1 2 3 4 5 6 7 8 9 , 0 1 2 3 4 5 6 7 8 9 0 1 2 3 …" at bounding box center [1069, 429] width 225 height 373
click at [856, 176] on div "60% OFF + 1 Year Free" at bounding box center [876, 171] width 100 height 19
click at [860, 183] on button "3 Years" at bounding box center [876, 196] width 116 height 38
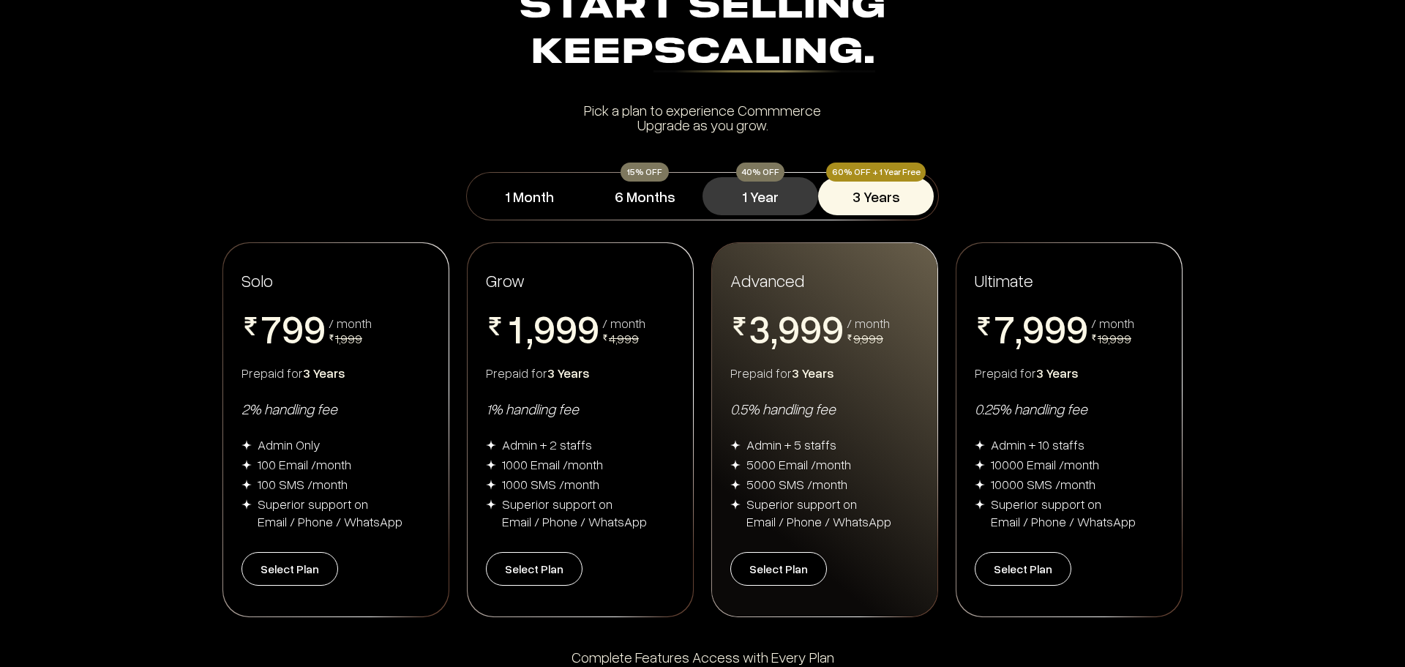
click at [745, 190] on button "1 Year" at bounding box center [761, 196] width 116 height 38
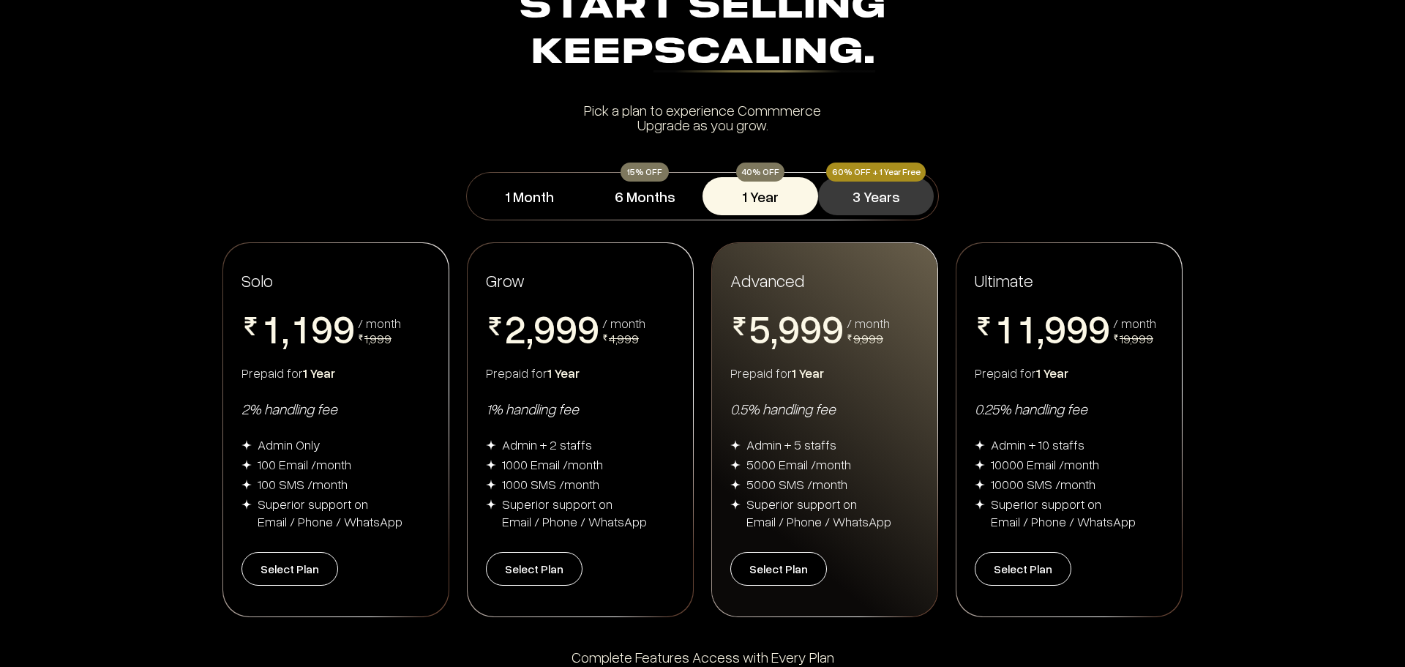
click at [879, 192] on button "3 Years" at bounding box center [876, 196] width 116 height 38
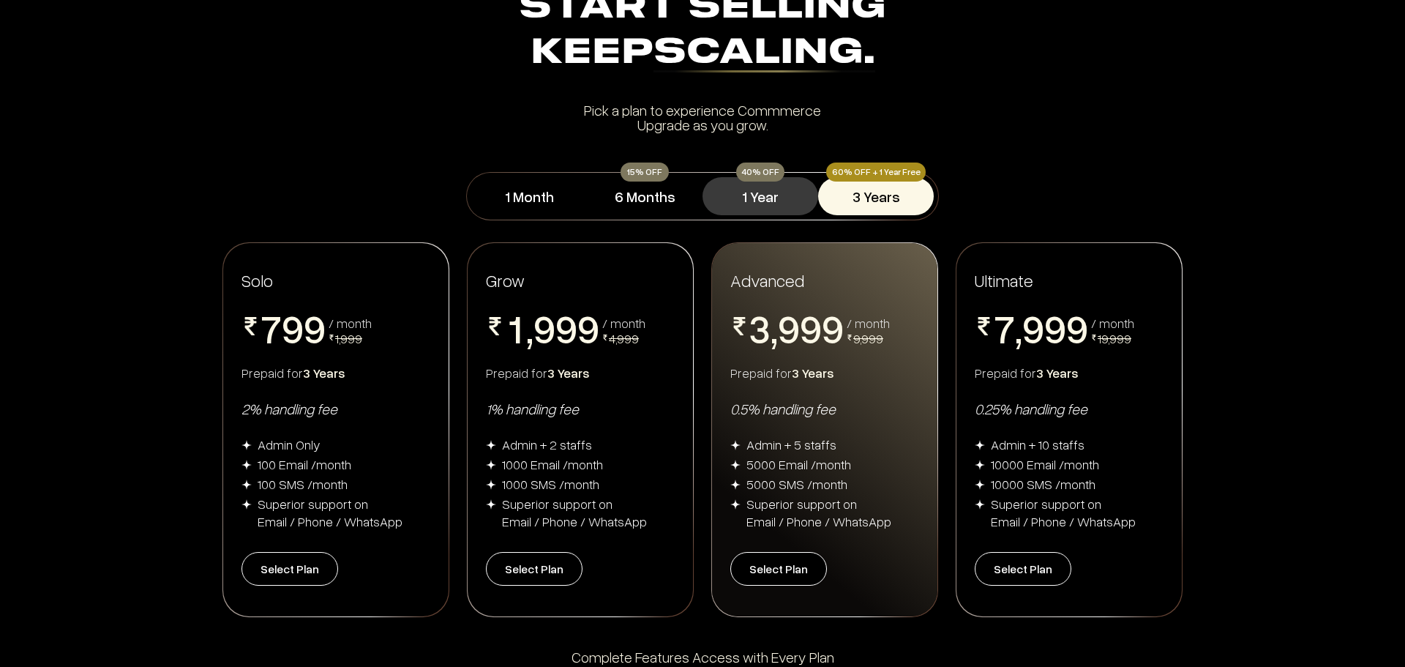
click at [757, 192] on button "1 Year" at bounding box center [761, 196] width 116 height 38
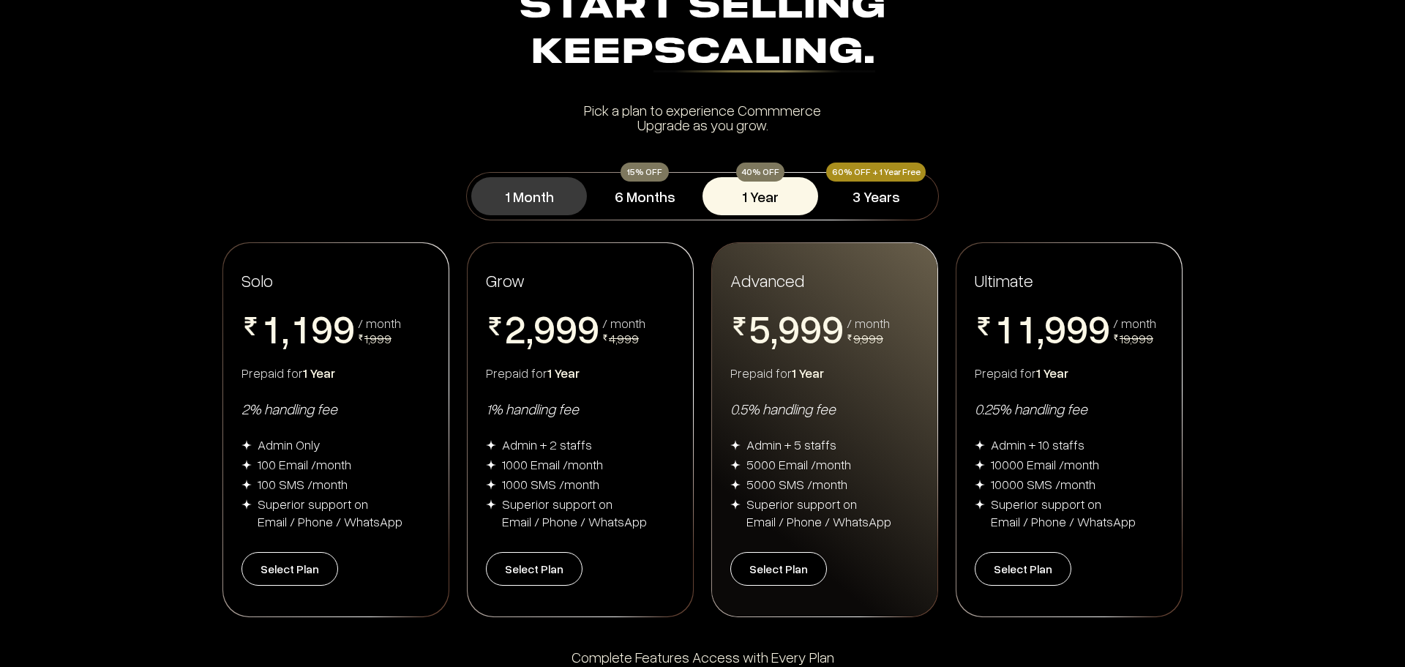
drag, startPoint x: 612, startPoint y: 190, endPoint x: 547, endPoint y: 206, distance: 66.4
click at [608, 193] on button "6 Months" at bounding box center [645, 196] width 116 height 38
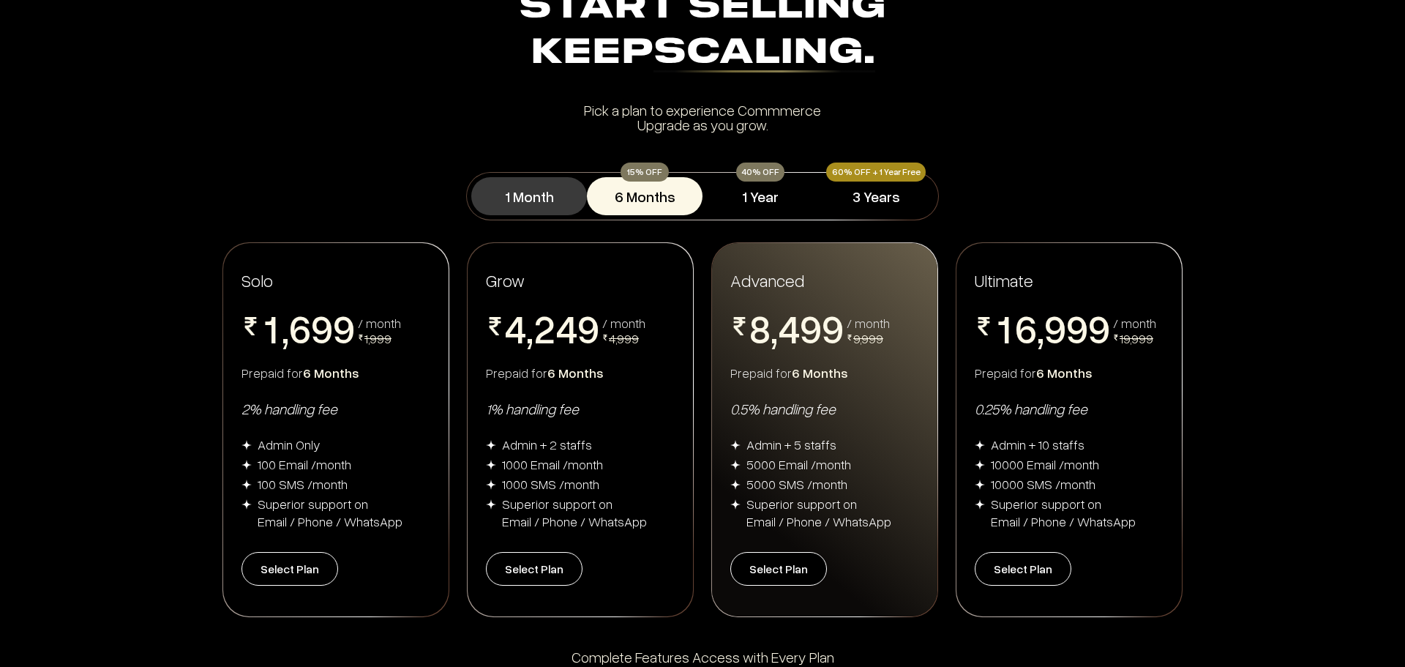
click at [522, 206] on button "1 Month" at bounding box center [529, 196] width 116 height 38
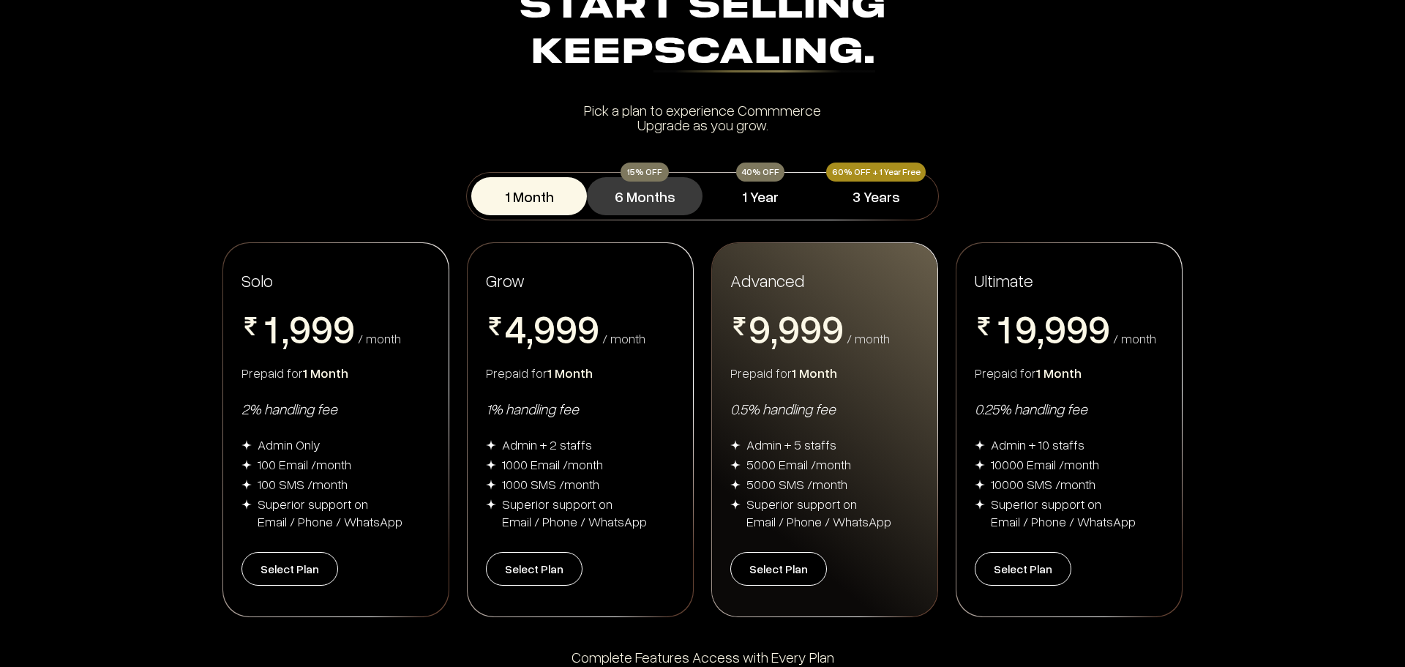
click at [621, 205] on button "6 Months" at bounding box center [645, 196] width 116 height 38
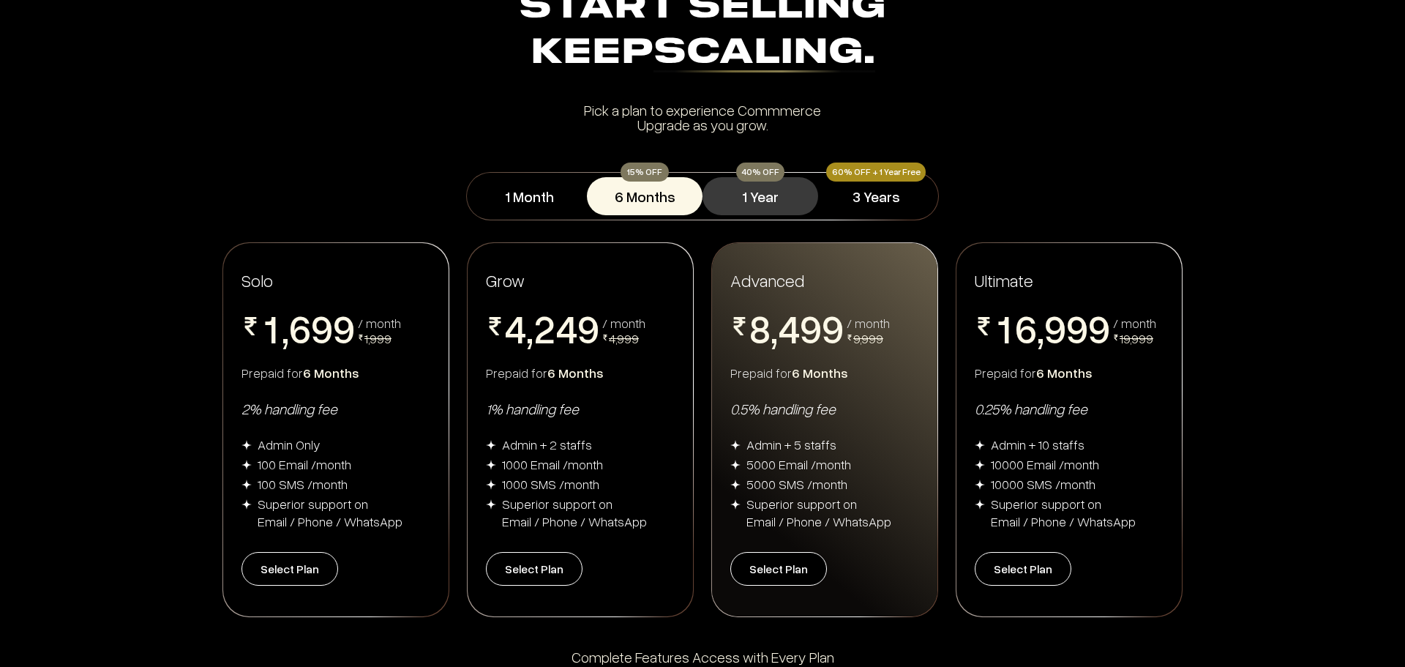
click at [741, 201] on button "1 Year" at bounding box center [761, 196] width 116 height 38
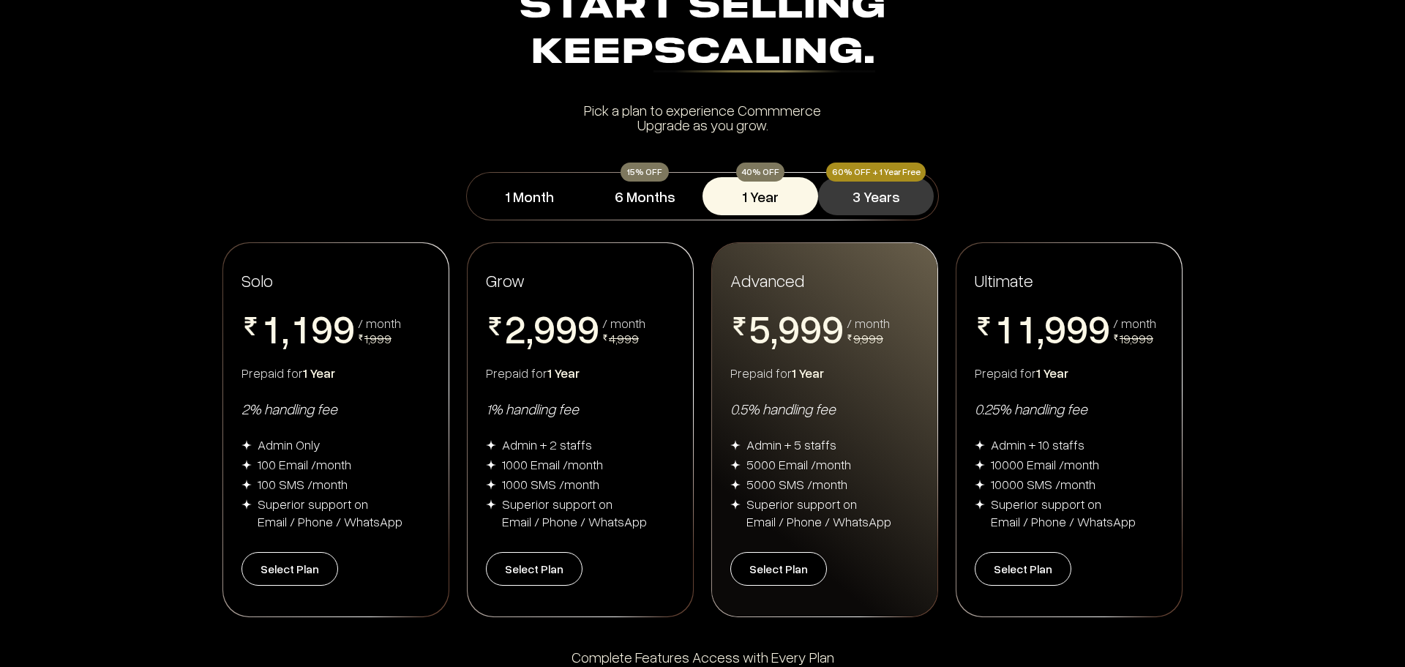
click at [901, 198] on button "3 Years" at bounding box center [876, 196] width 116 height 38
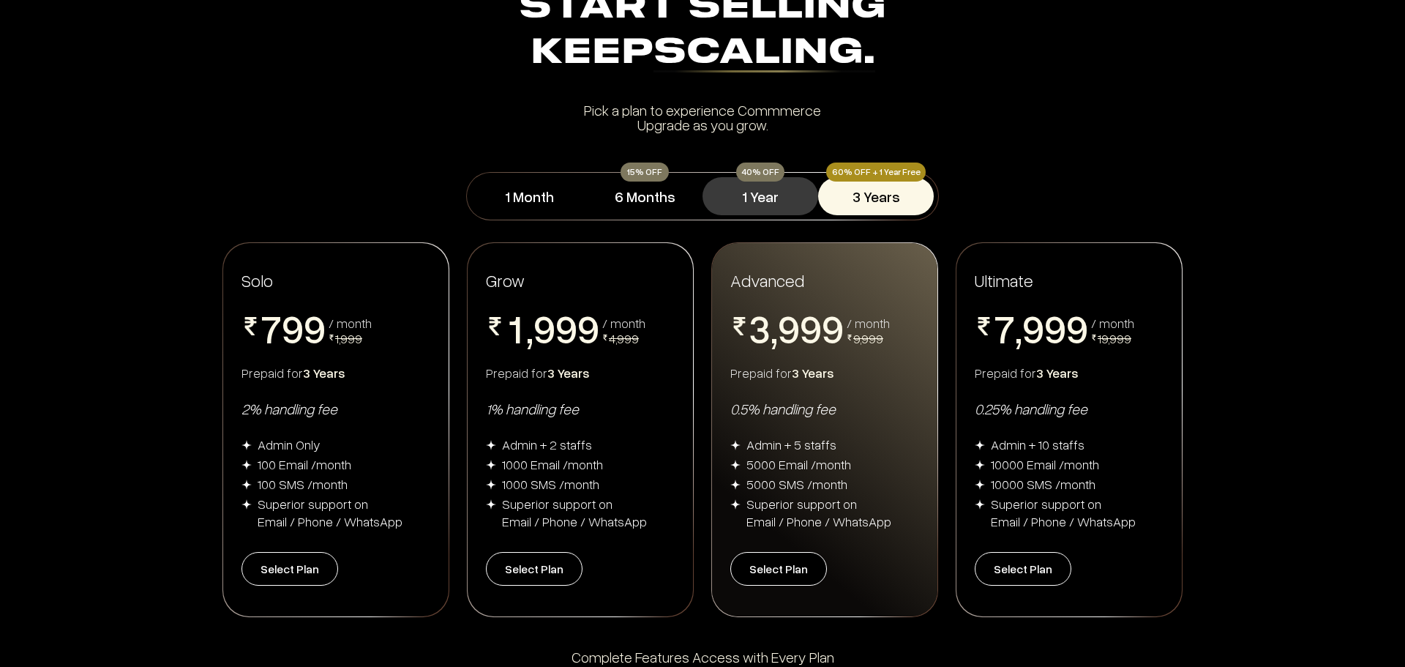
click at [741, 201] on button "1 Year" at bounding box center [761, 196] width 116 height 38
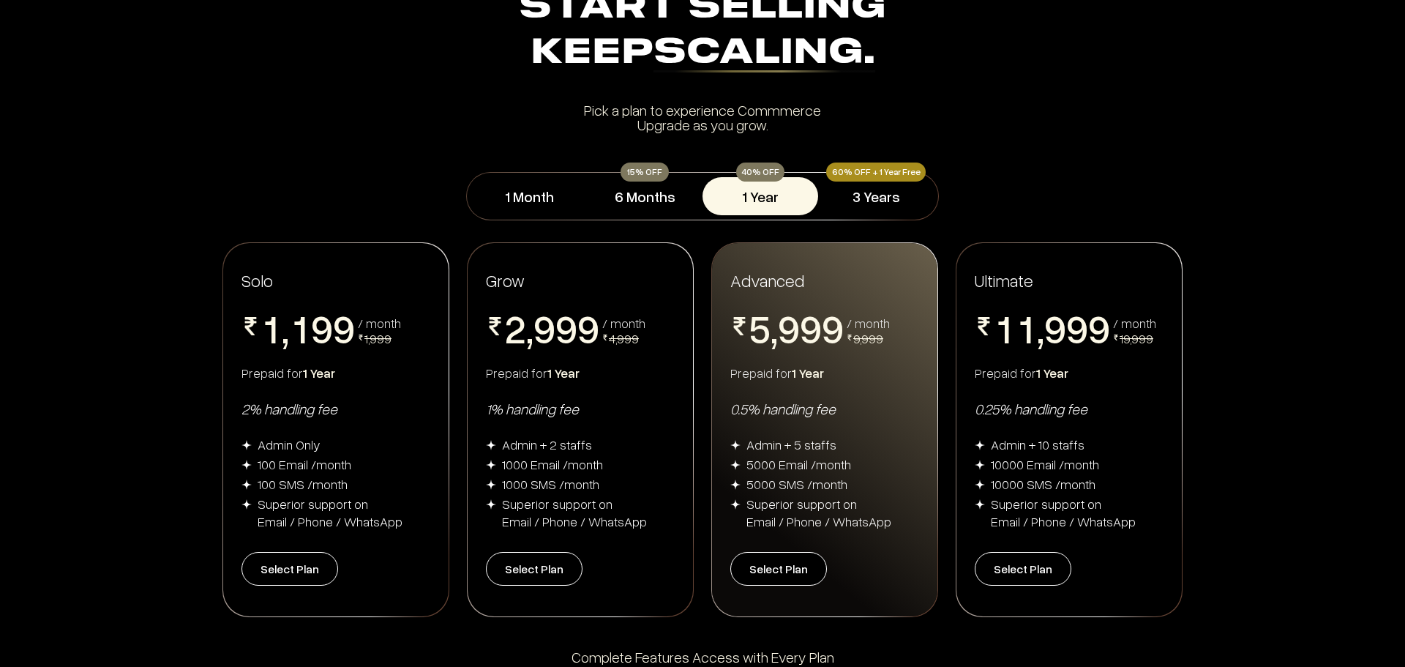
drag, startPoint x: 867, startPoint y: 198, endPoint x: 809, endPoint y: 210, distance: 59.9
click at [868, 200] on button "3 Years" at bounding box center [876, 196] width 116 height 38
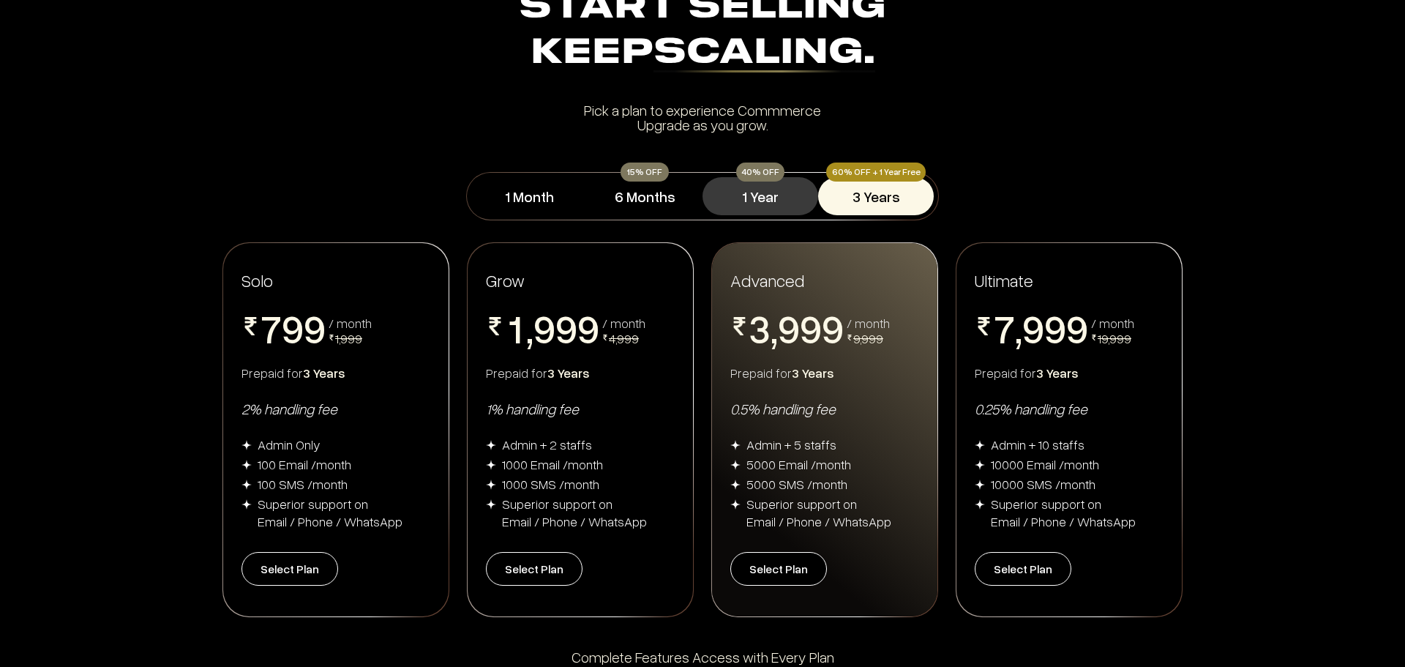
click at [735, 205] on button "1 Year" at bounding box center [761, 196] width 116 height 38
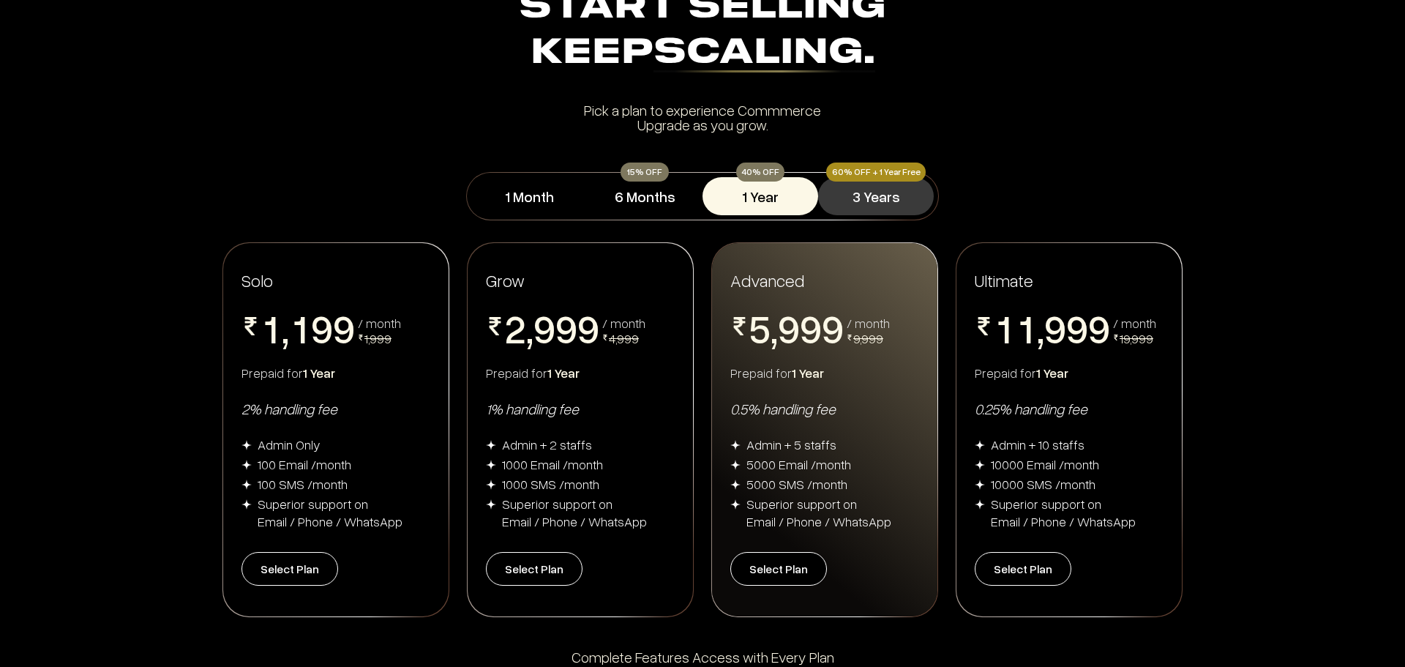
click at [897, 197] on button "3 Years" at bounding box center [876, 196] width 116 height 38
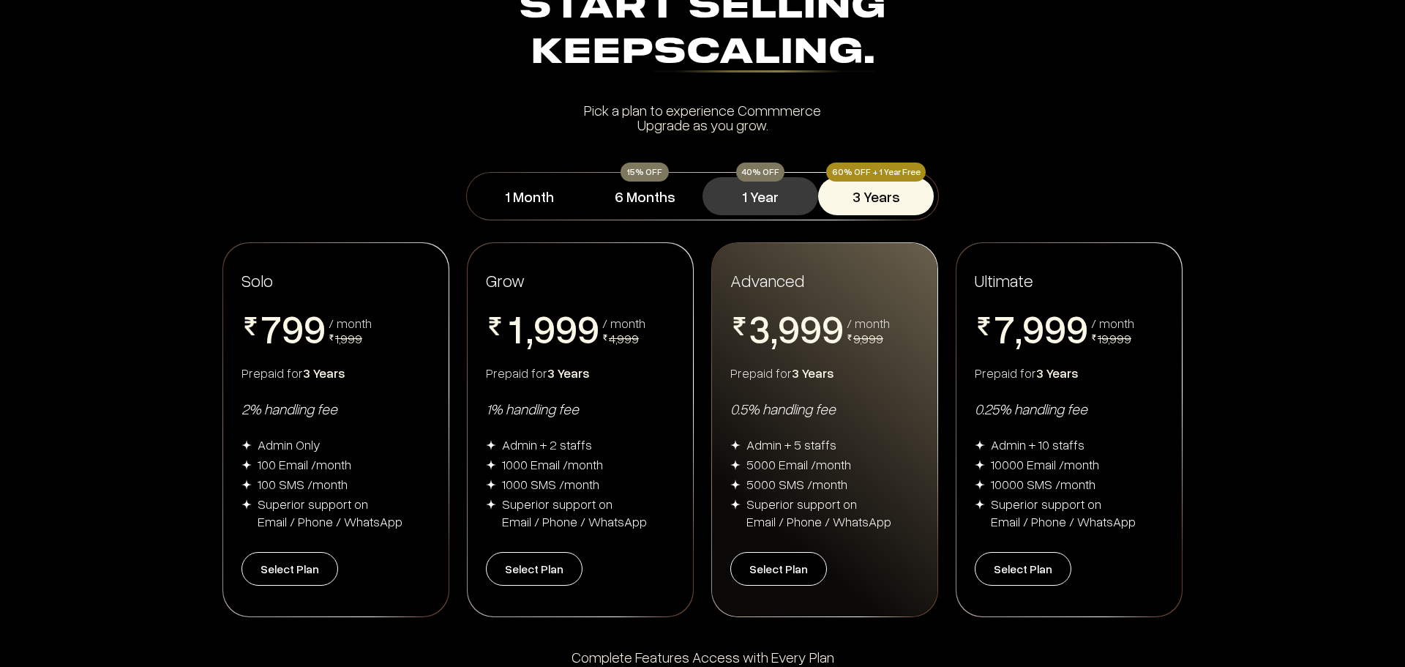
click at [716, 204] on button "1 Year" at bounding box center [761, 196] width 116 height 38
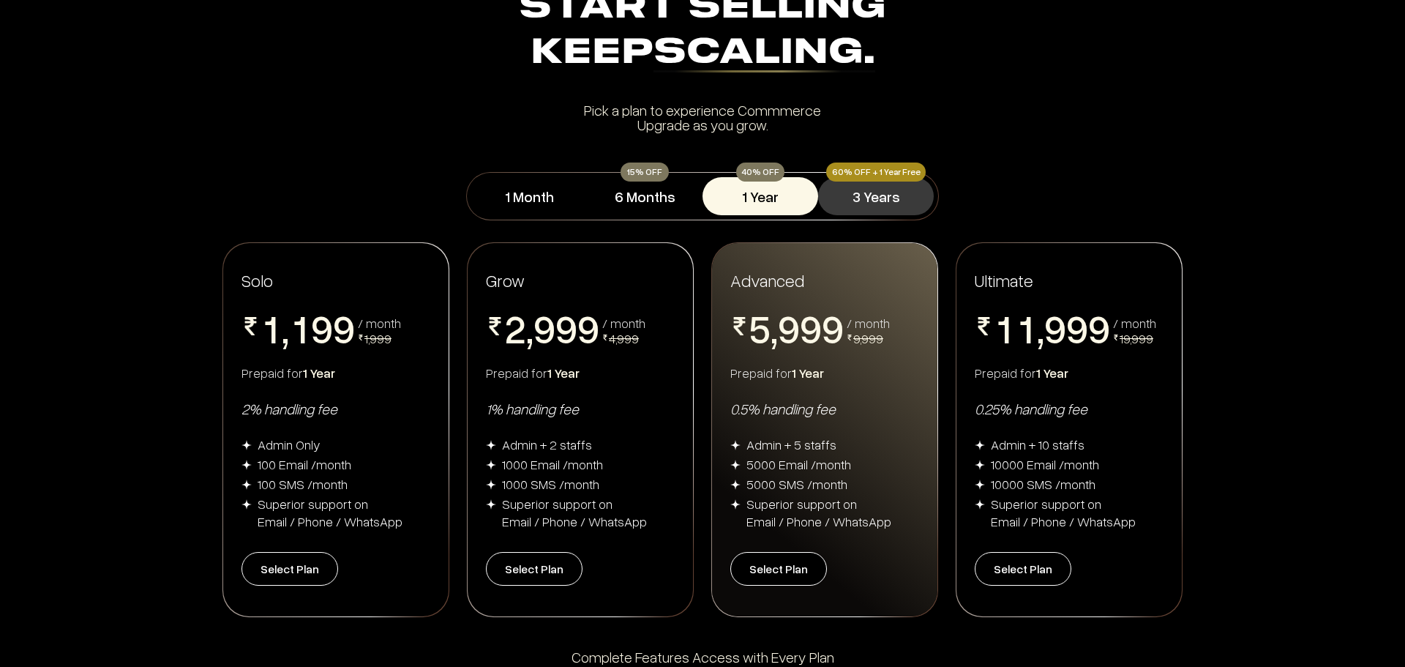
drag, startPoint x: 872, startPoint y: 193, endPoint x: 853, endPoint y: 203, distance: 22.3
click at [873, 195] on button "3 Years" at bounding box center [876, 196] width 116 height 38
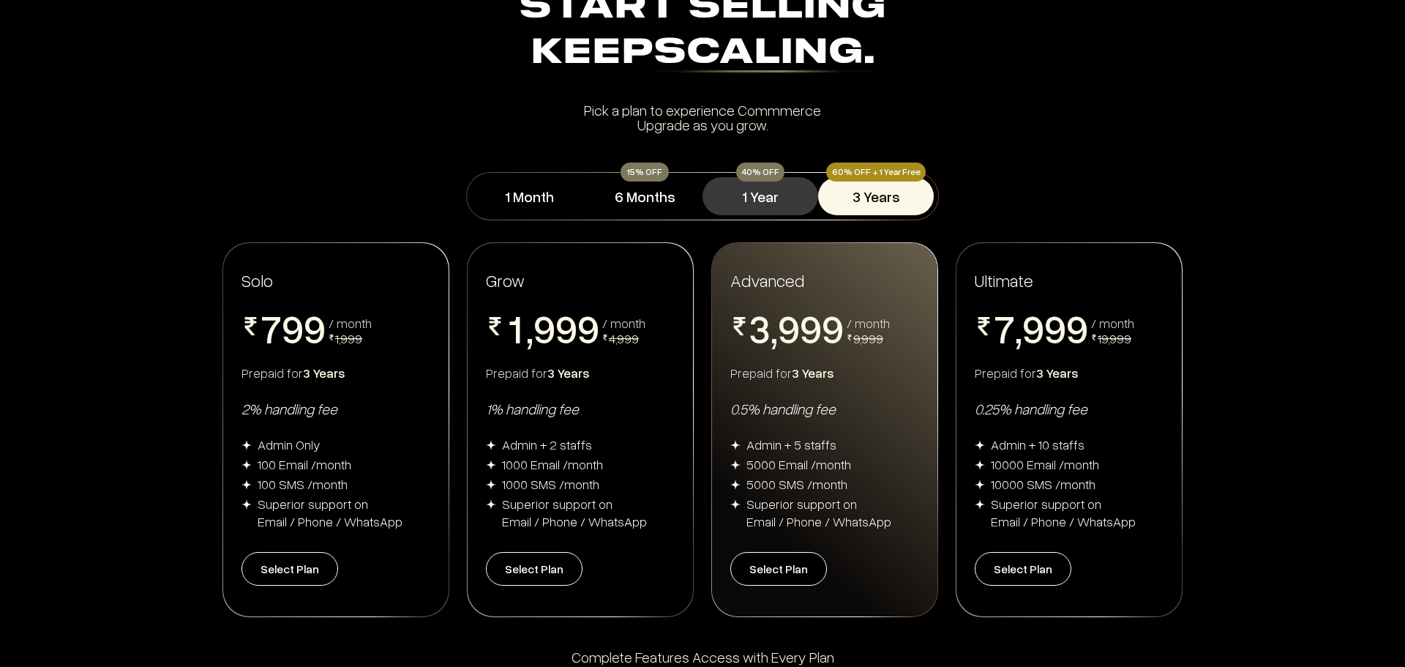
click at [736, 204] on button "1 Year" at bounding box center [761, 196] width 116 height 38
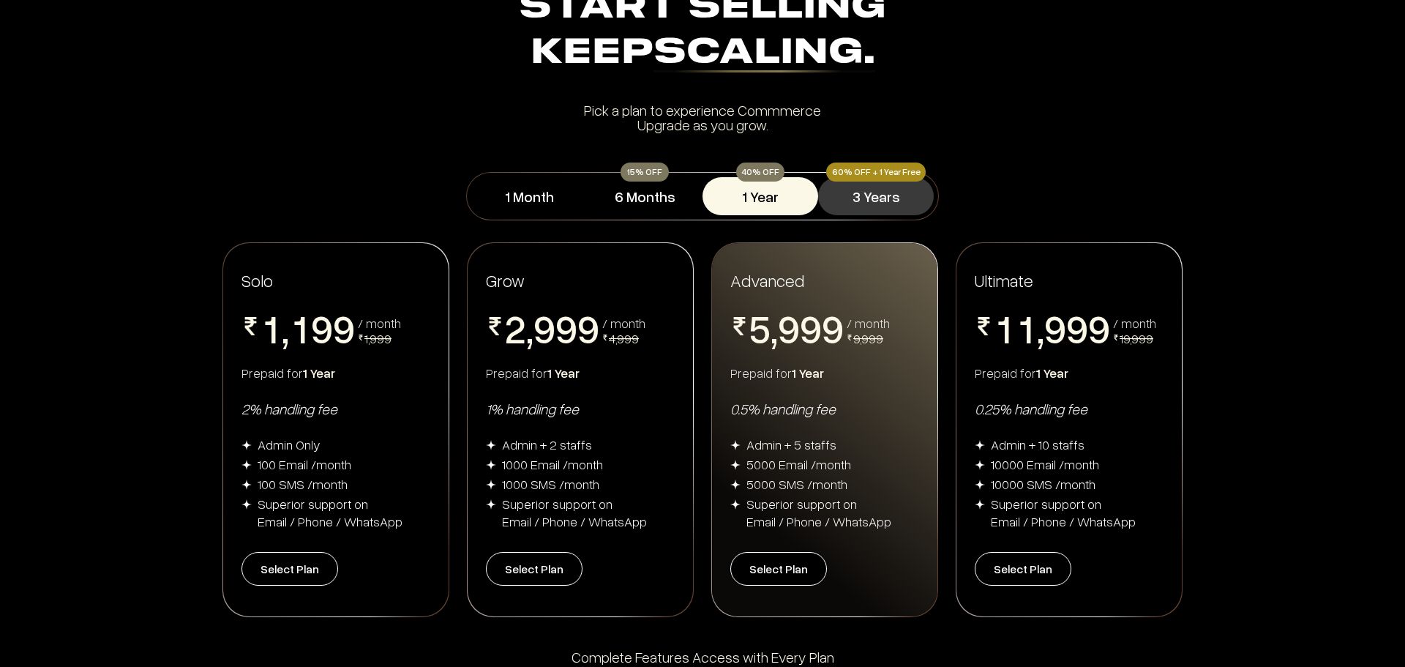
click at [834, 195] on button "3 Years" at bounding box center [876, 196] width 116 height 38
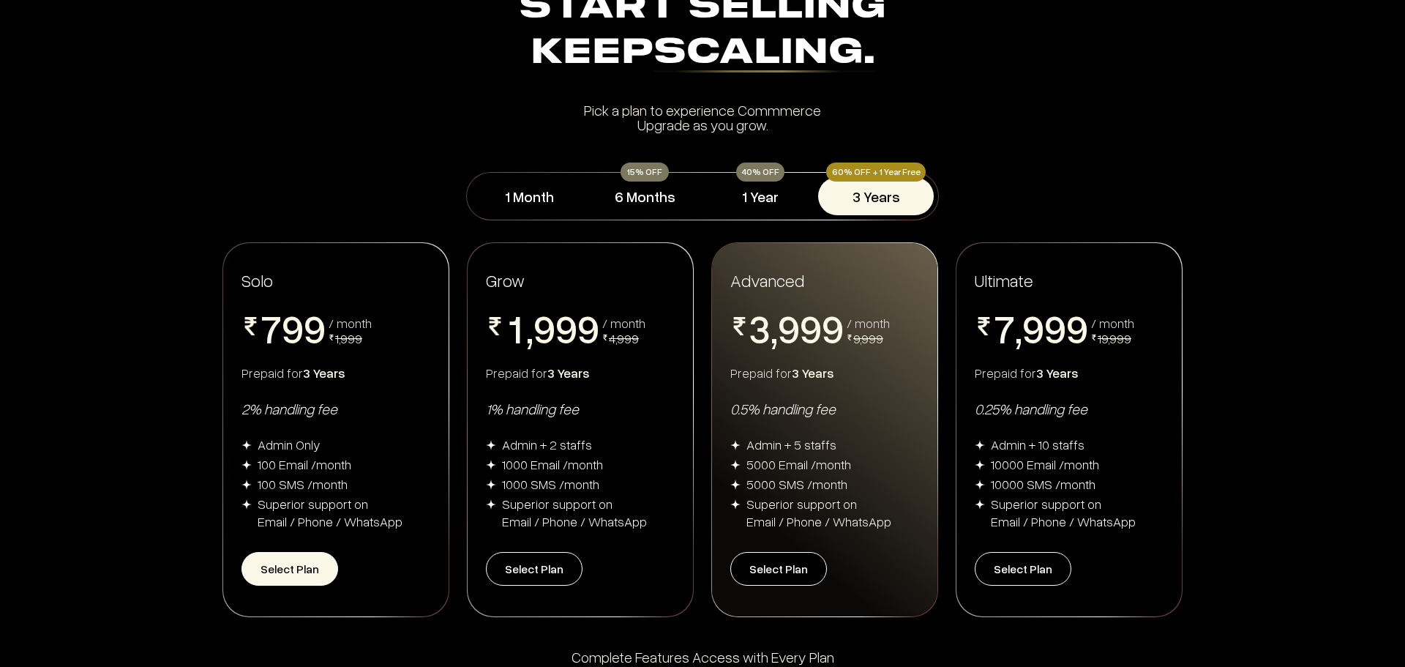
click at [262, 556] on button "Select Plan" at bounding box center [290, 569] width 97 height 34
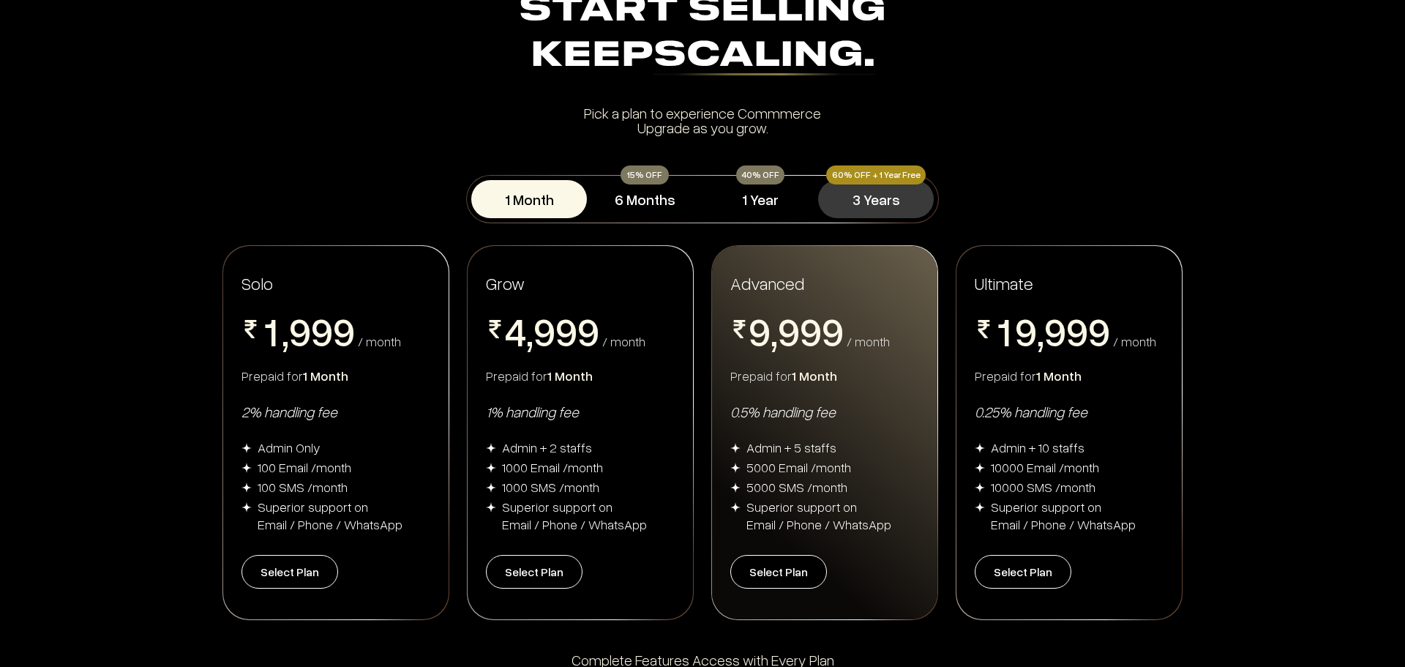
click at [886, 194] on button "3 Years" at bounding box center [876, 199] width 116 height 38
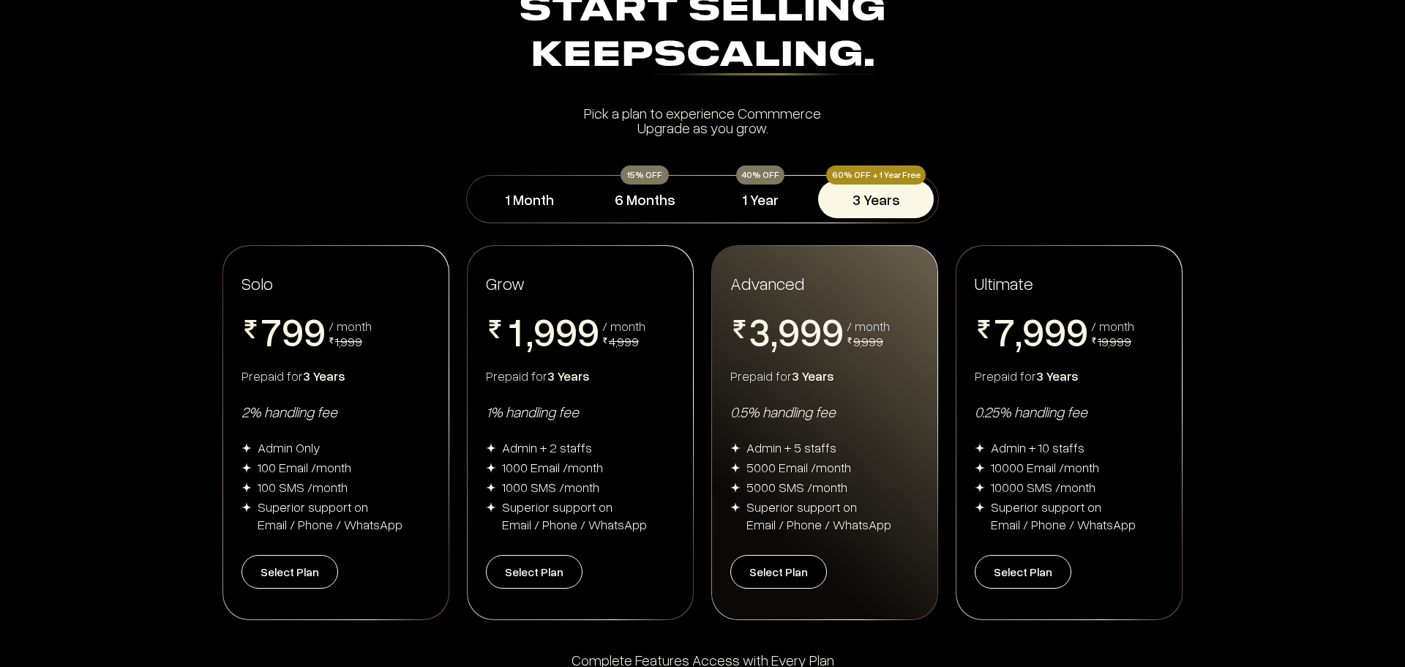
click at [280, 351] on span "8" at bounding box center [271, 371] width 22 height 40
click at [280, 570] on button "Select Plan" at bounding box center [290, 572] width 97 height 34
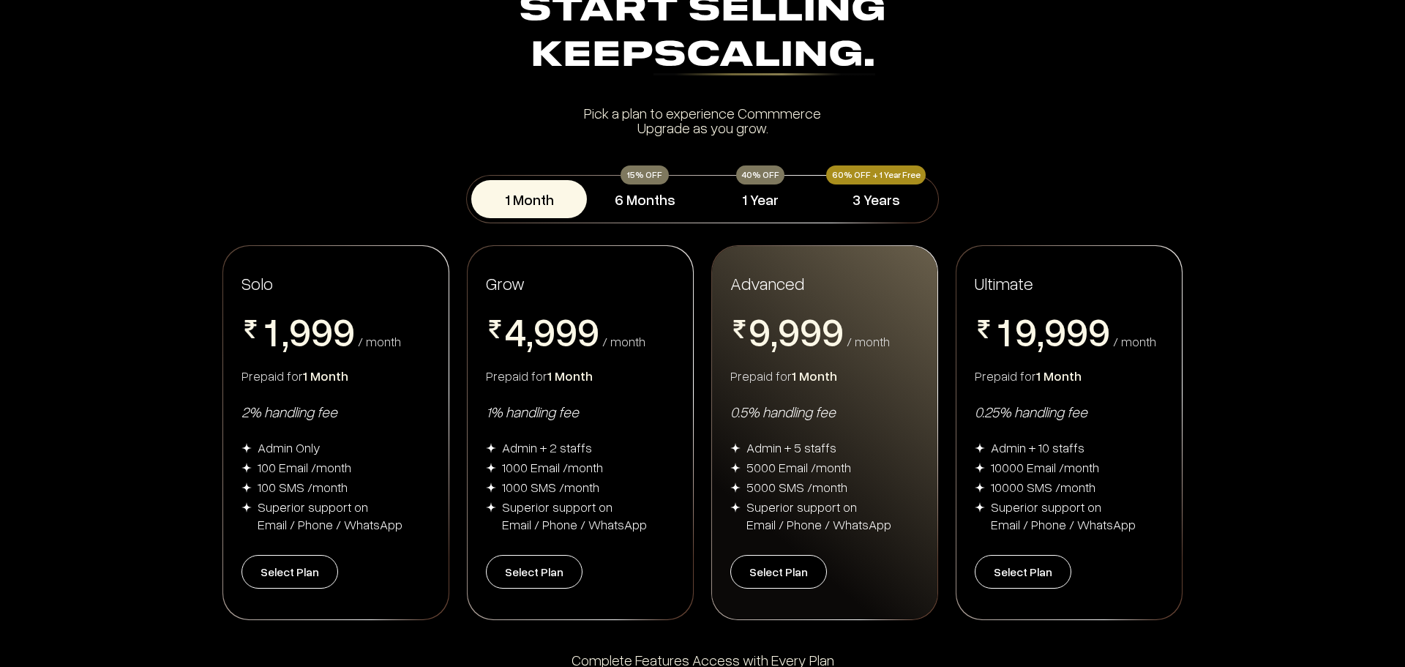
click at [406, 409] on div "2% handling fee" at bounding box center [336, 411] width 189 height 19
click at [655, 215] on button "6 Months" at bounding box center [645, 199] width 116 height 38
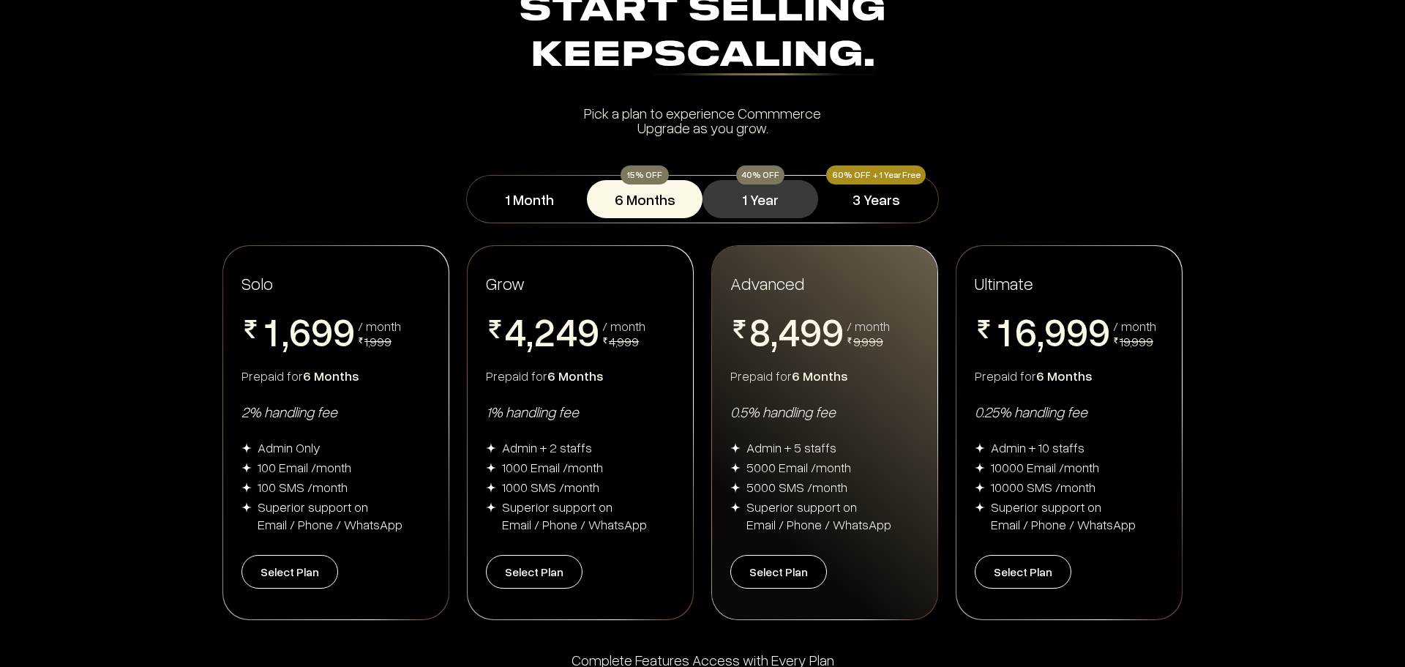
click at [761, 189] on button "1 Year" at bounding box center [761, 199] width 116 height 38
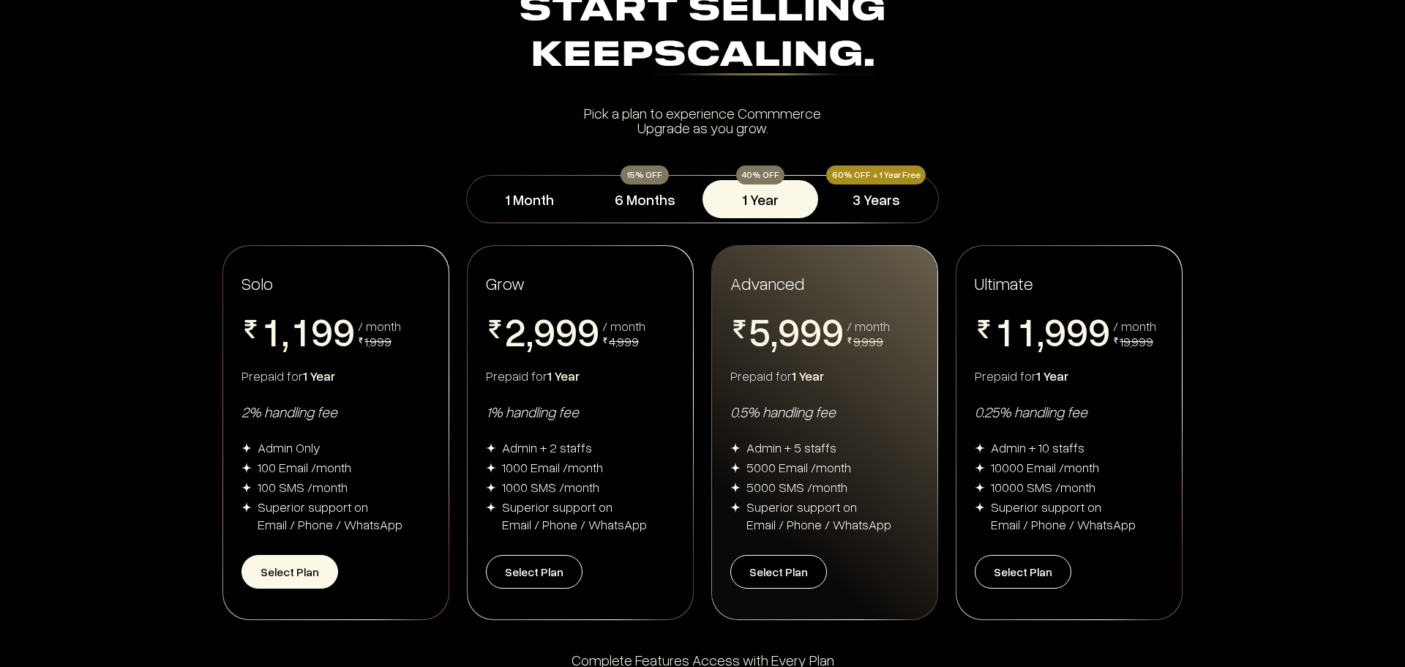
click at [296, 573] on button "Select Plan" at bounding box center [290, 572] width 97 height 34
